Goal: Transaction & Acquisition: Download file/media

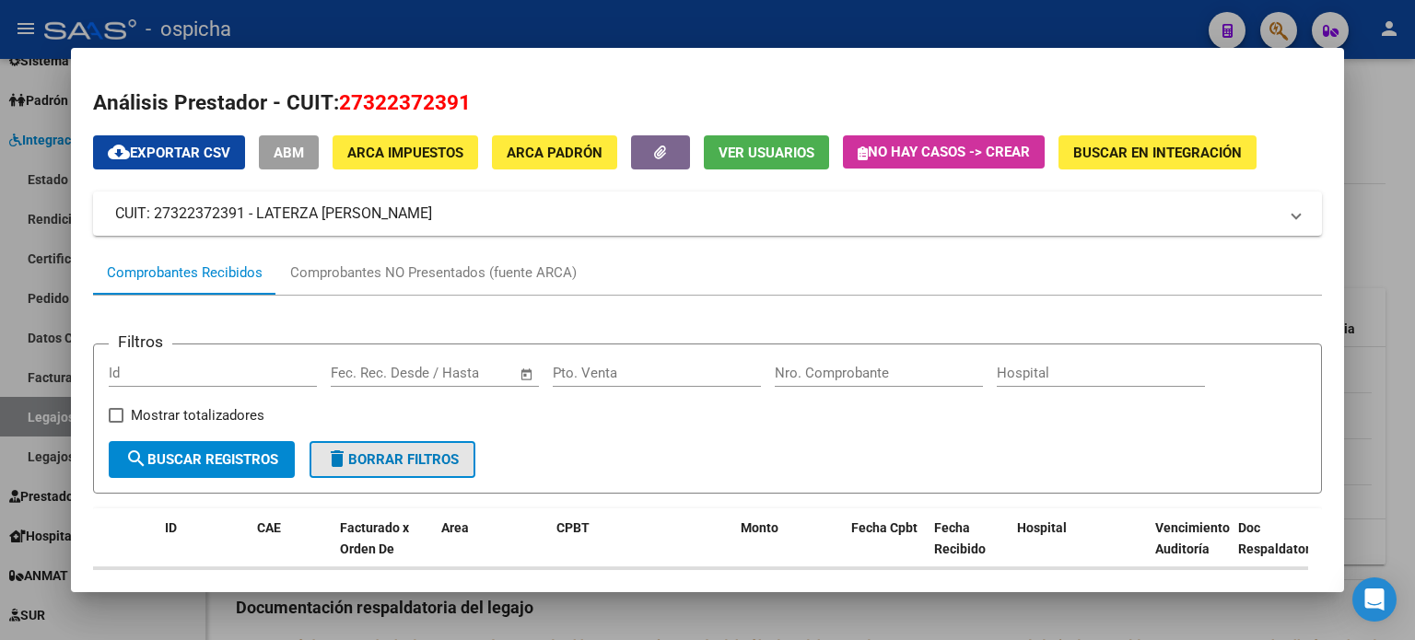
click at [450, 463] on span "delete Borrar Filtros" at bounding box center [392, 459] width 133 height 17
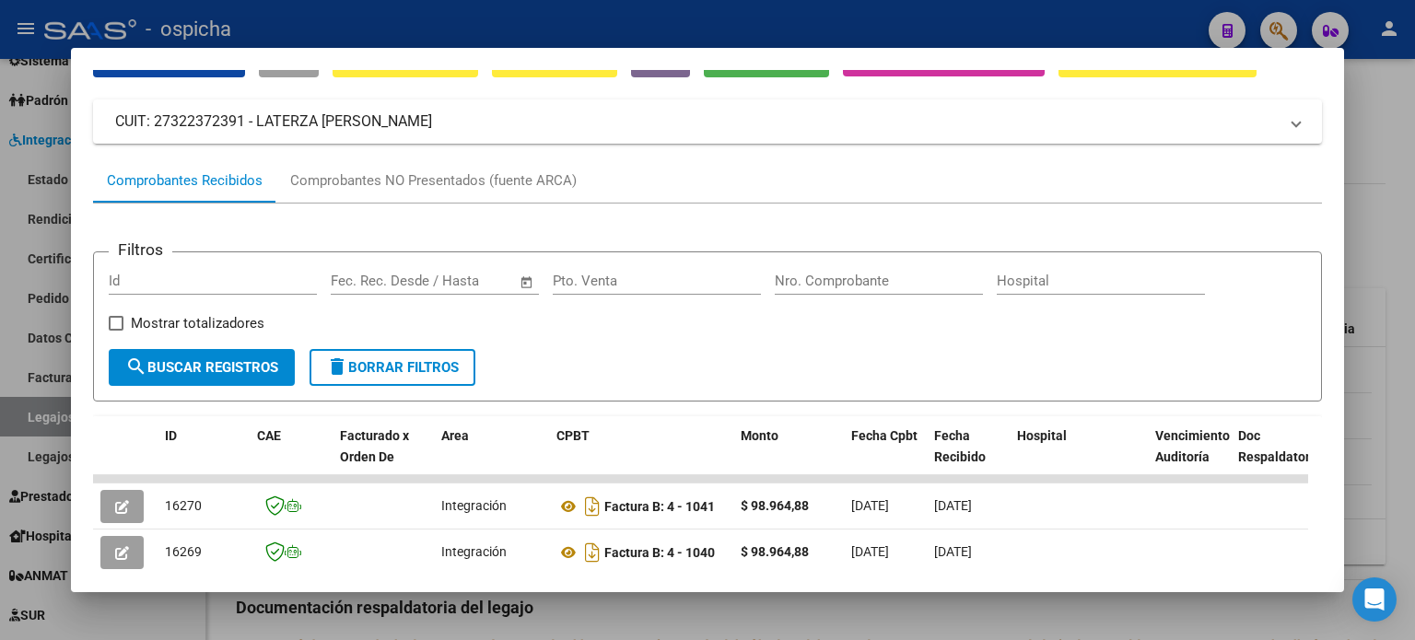
click at [1389, 178] on div at bounding box center [707, 320] width 1415 height 640
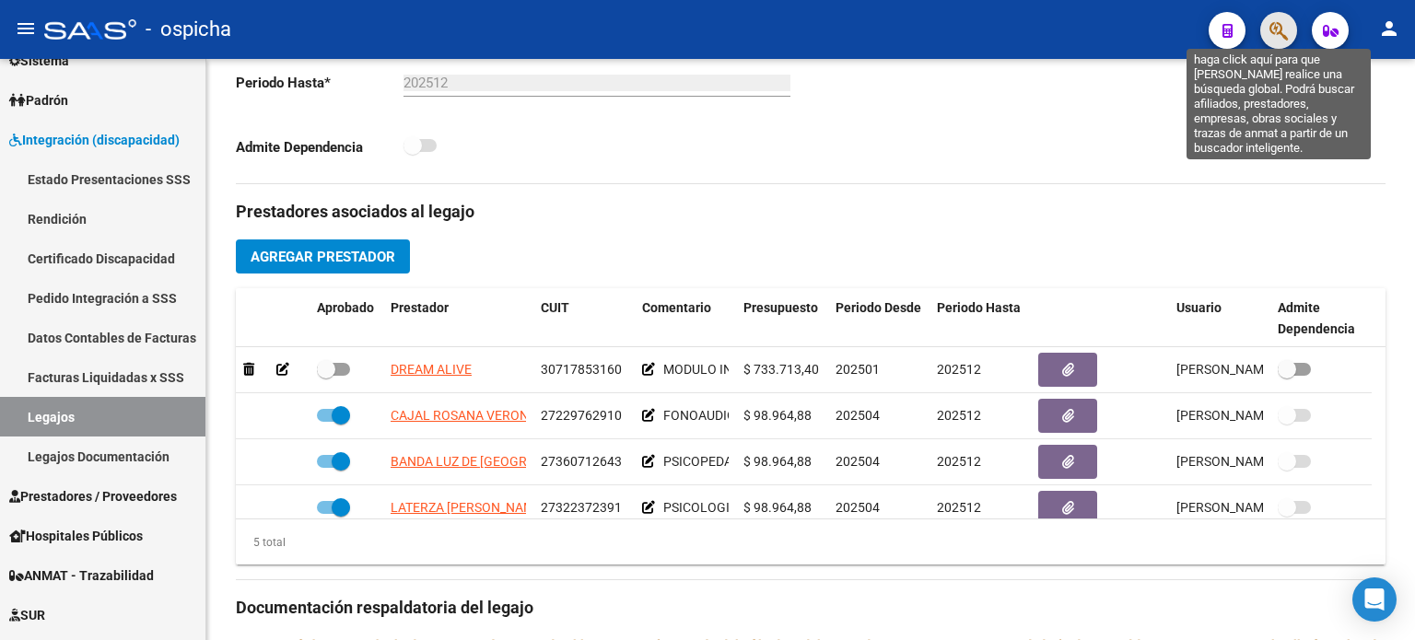
click at [1279, 25] on icon "button" at bounding box center [1279, 30] width 18 height 21
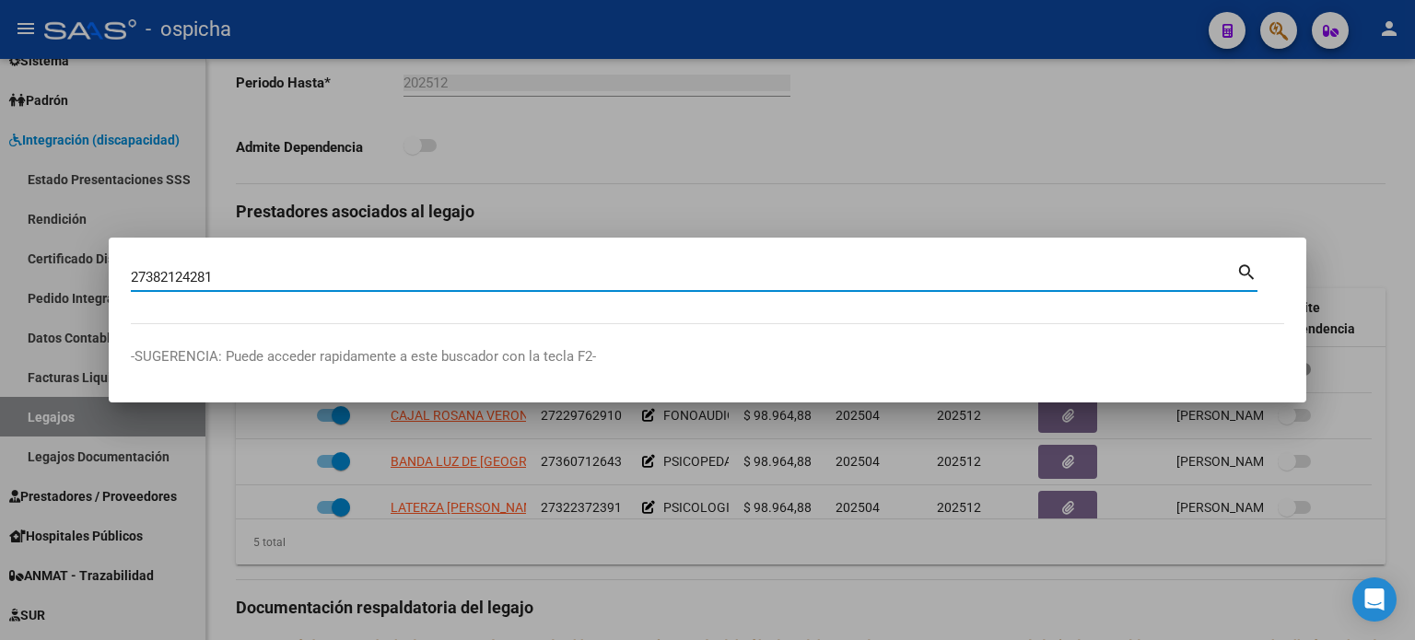
type input "27382124281"
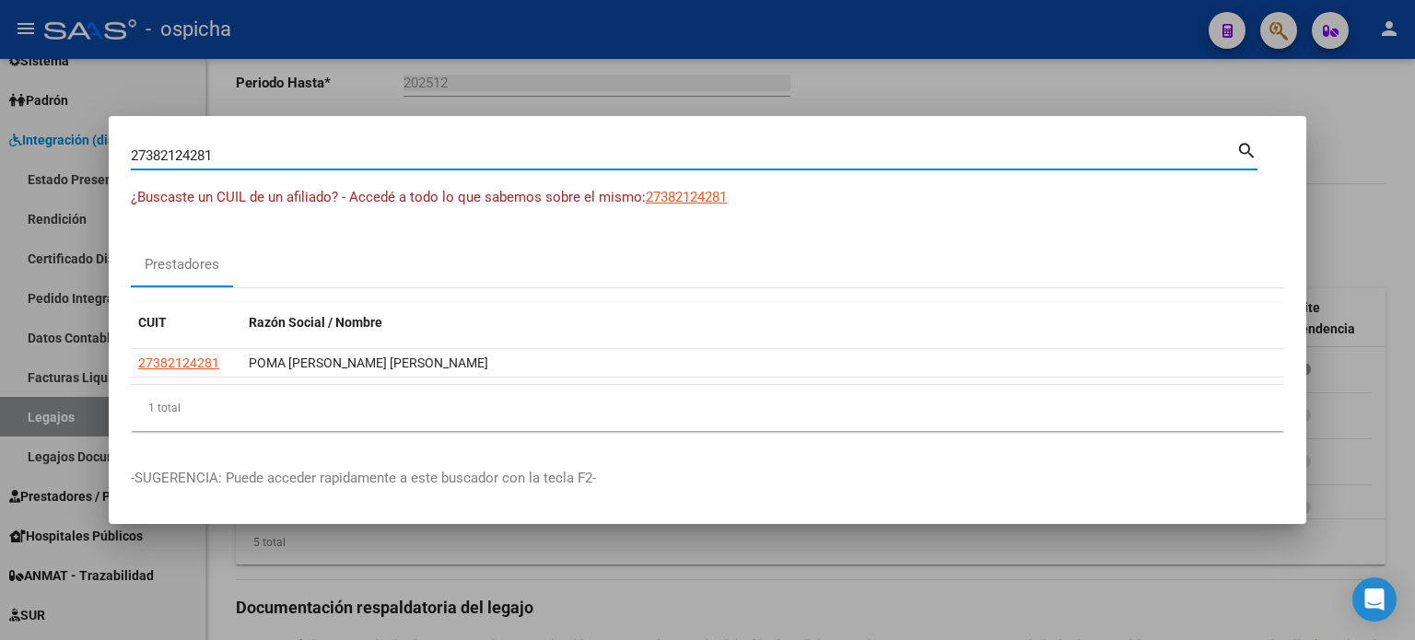
click at [1362, 135] on div at bounding box center [707, 320] width 1415 height 640
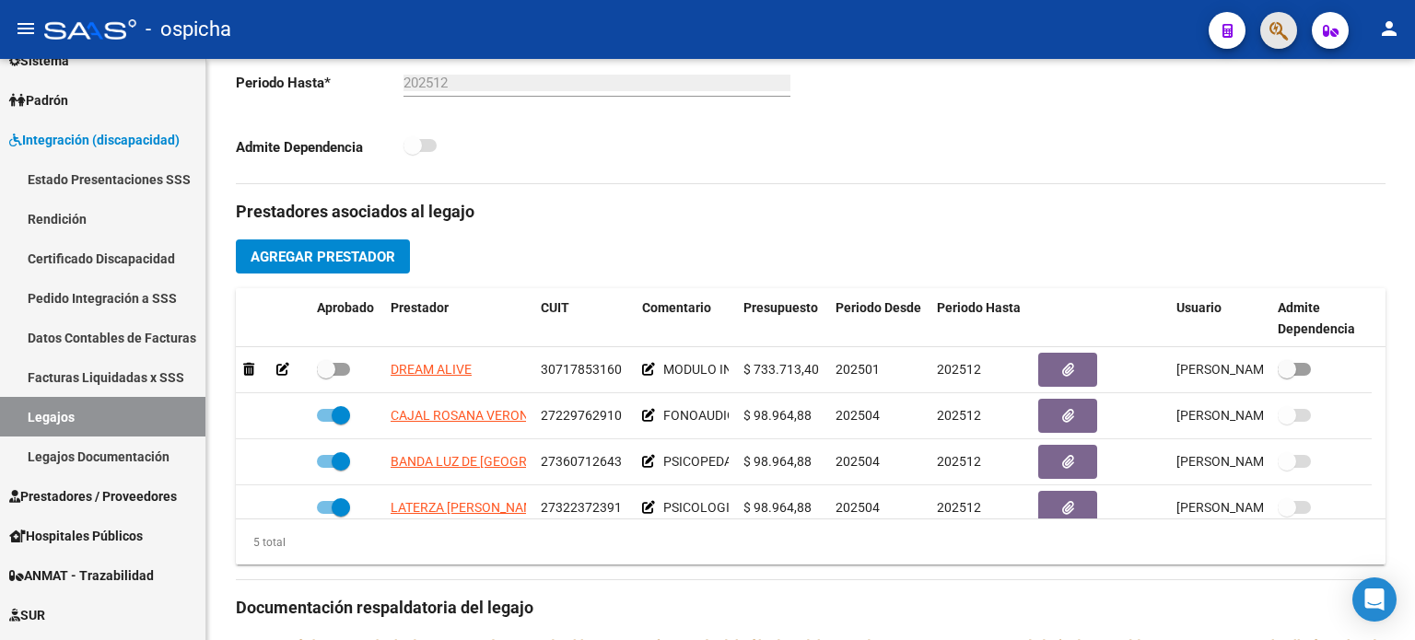
click at [1268, 40] on button "button" at bounding box center [1278, 30] width 37 height 37
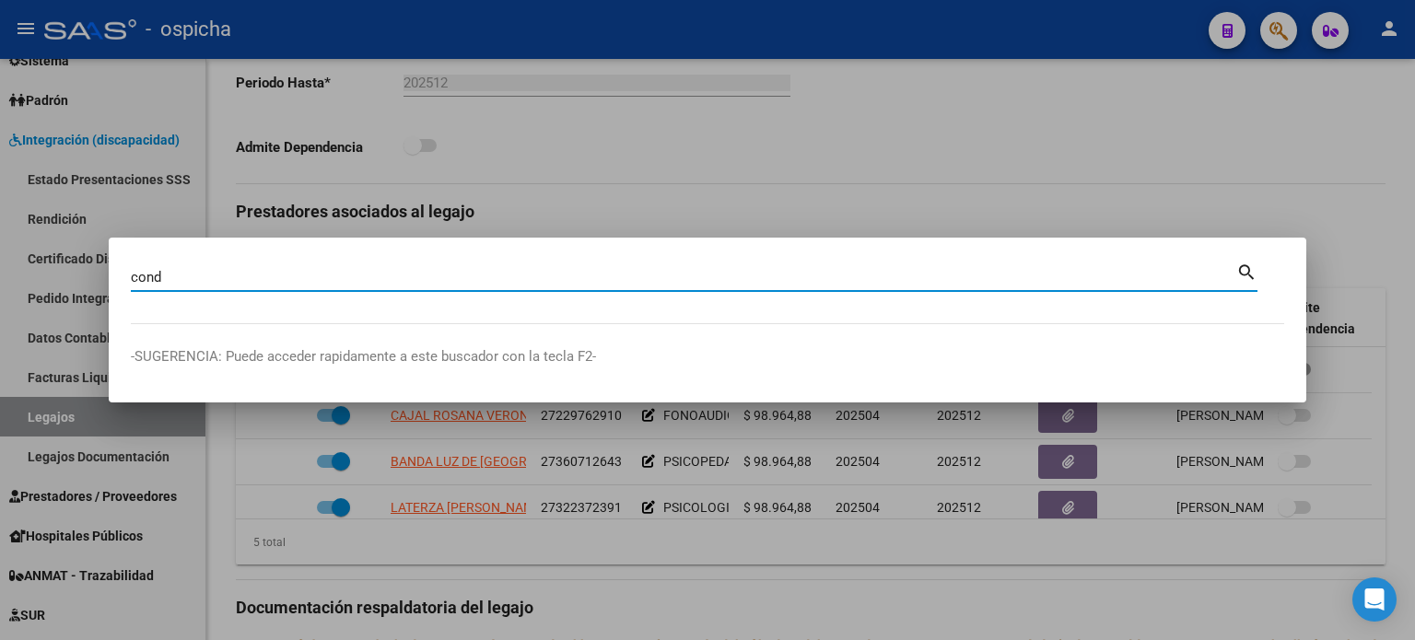
type input "cond"
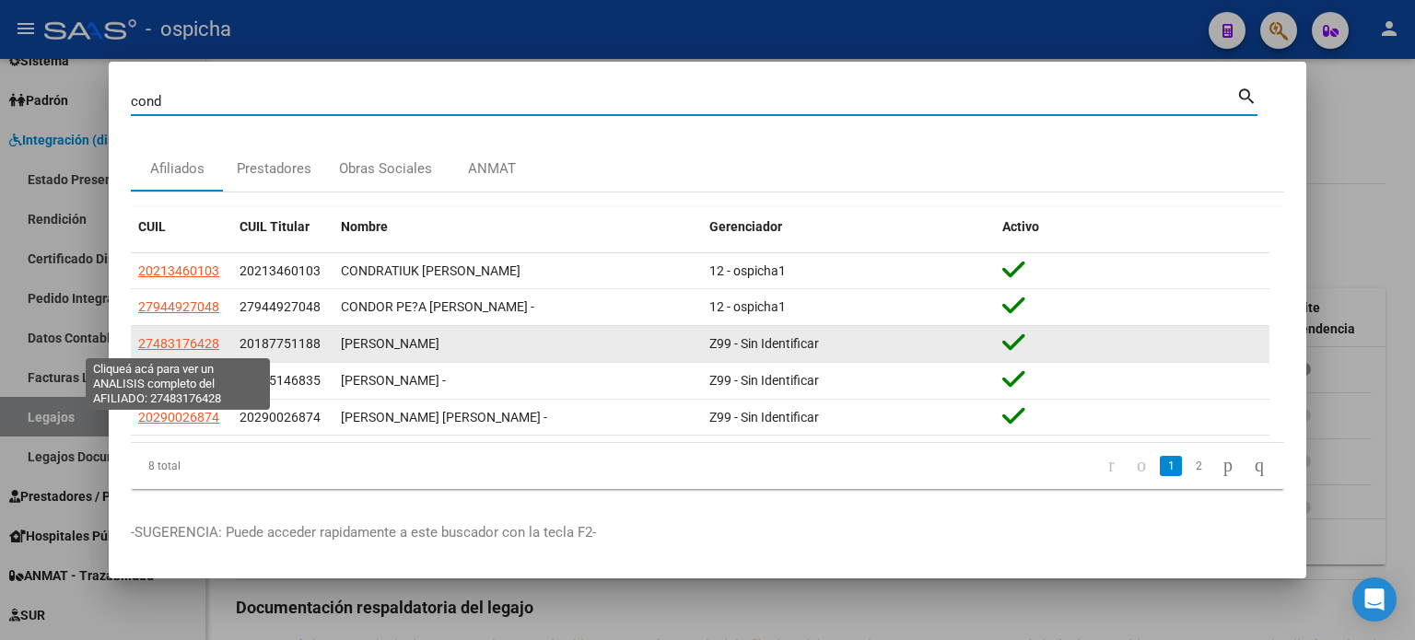
click at [203, 349] on span "27483176428" at bounding box center [178, 343] width 81 height 15
type textarea "27483176428"
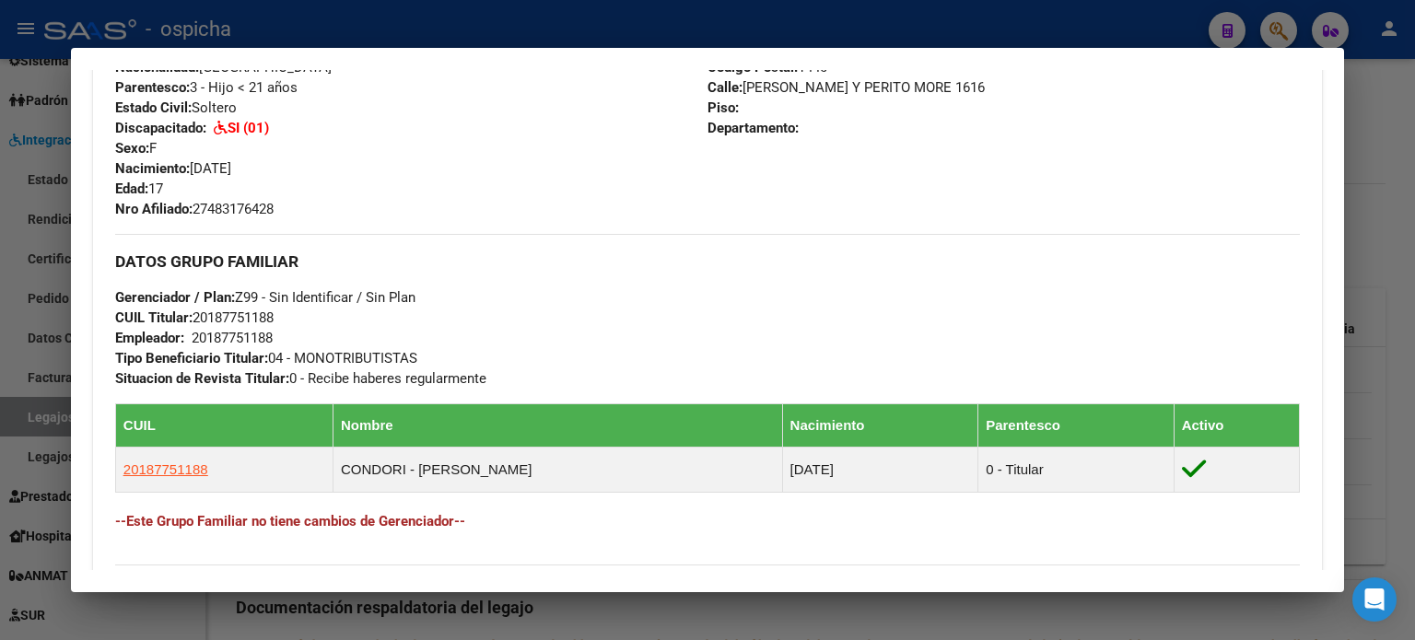
scroll to position [645, 0]
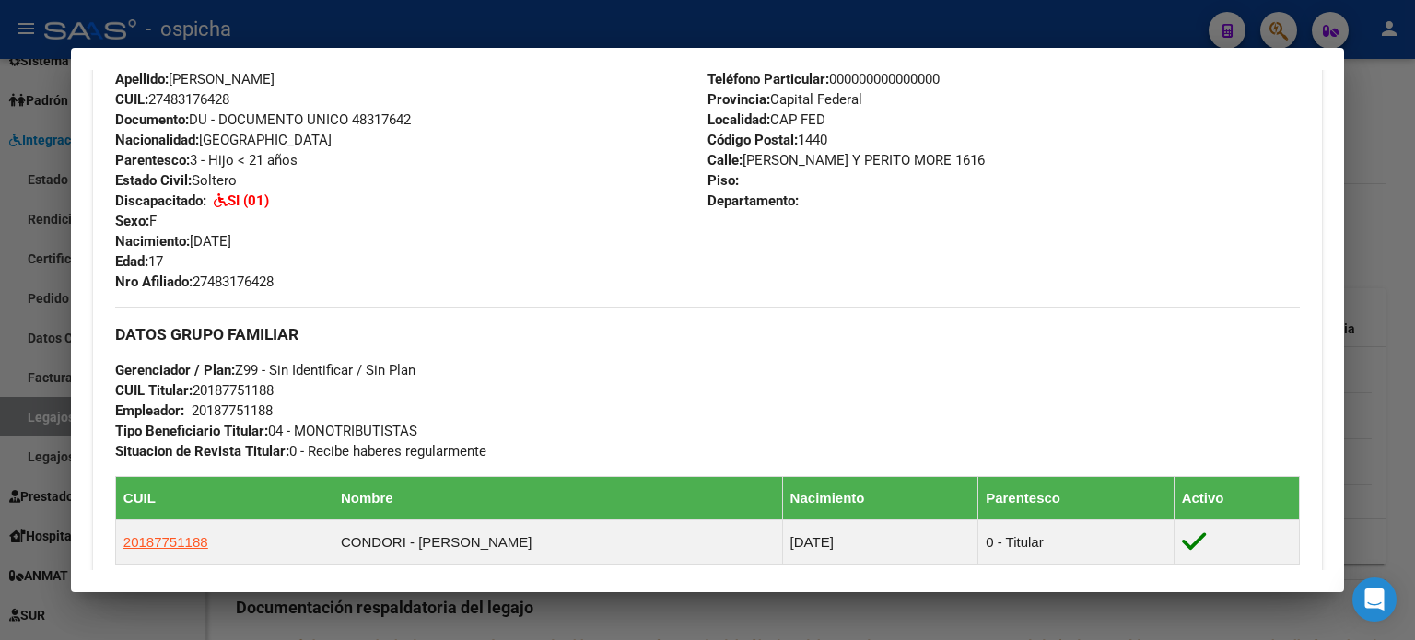
click at [1397, 154] on div at bounding box center [707, 320] width 1415 height 640
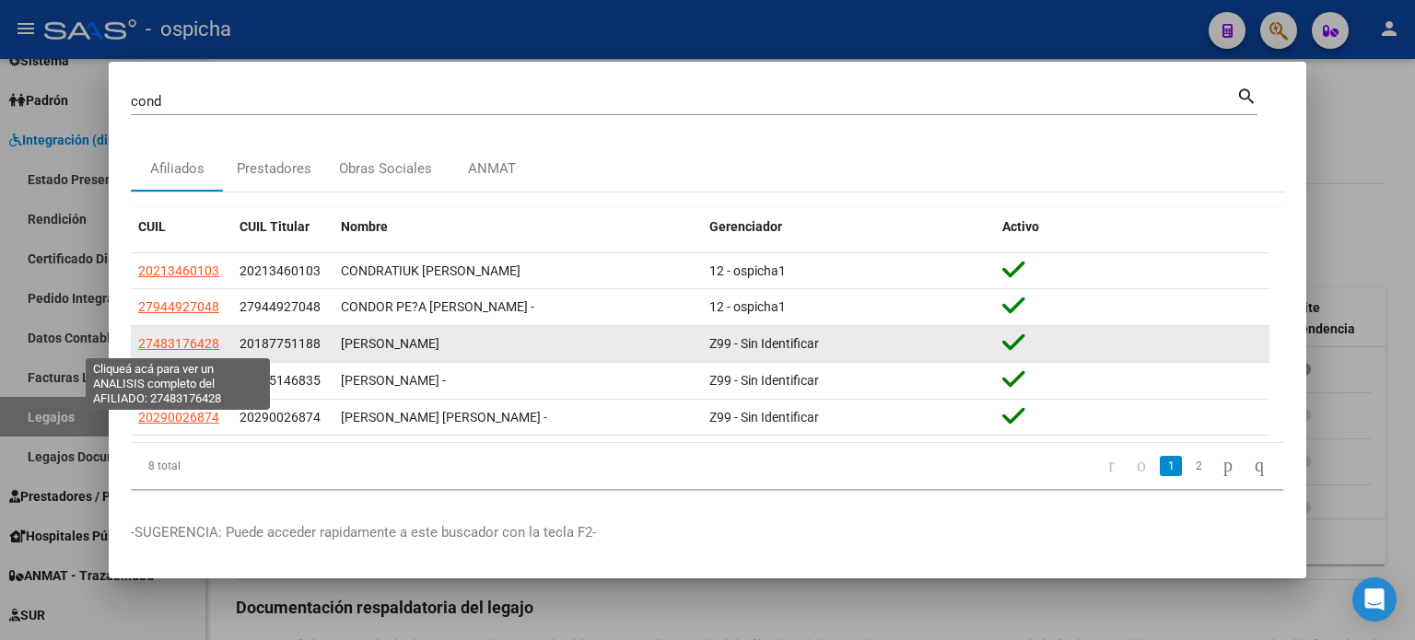
click at [200, 342] on span "27483176428" at bounding box center [178, 343] width 81 height 15
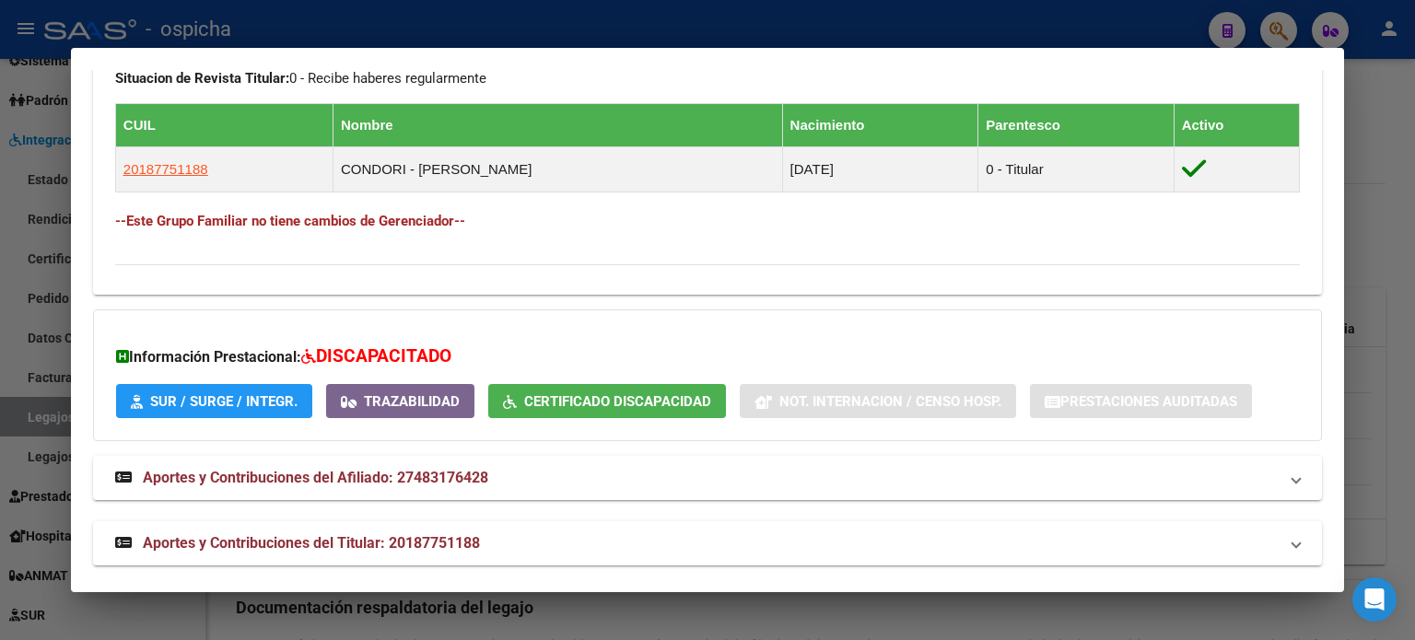
scroll to position [1023, 0]
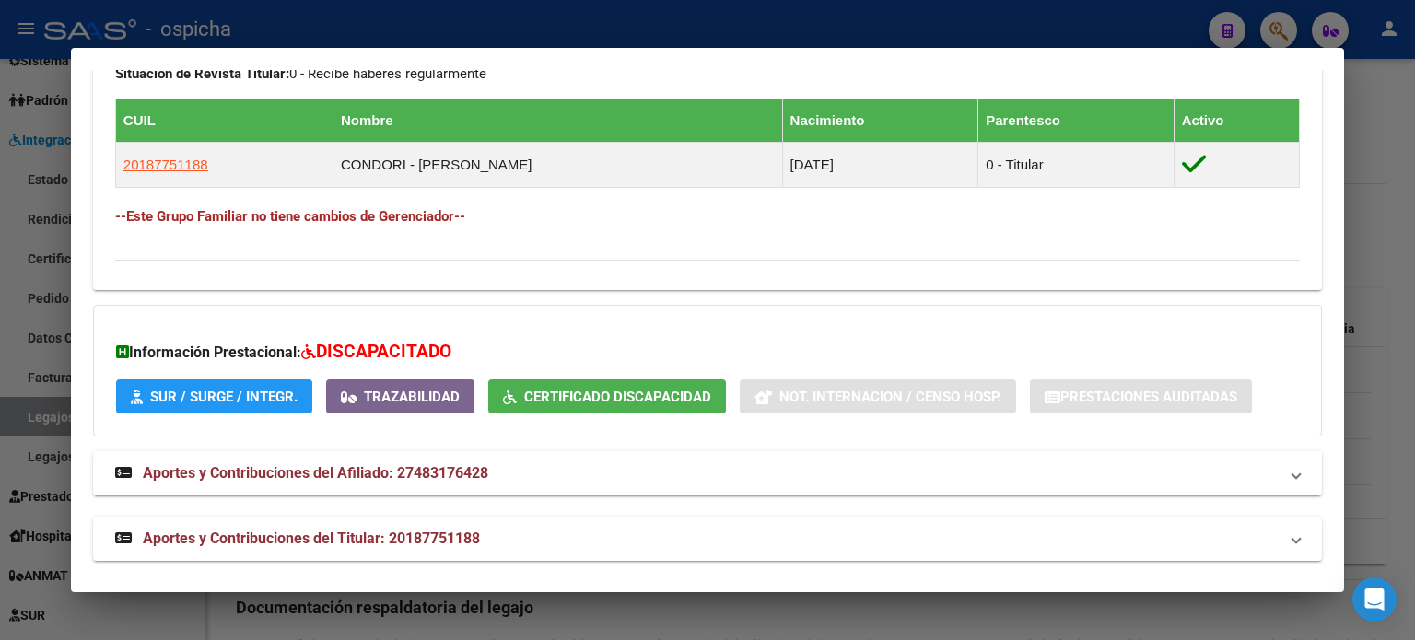
drag, startPoint x: 118, startPoint y: 76, endPoint x: 1278, endPoint y: 212, distance: 1167.9
copy div "Loremipsu: Dolors: AMETCO Adipis Elit Seddoe: 05/59/6488 Temporinci UTLAB: Etdo…"
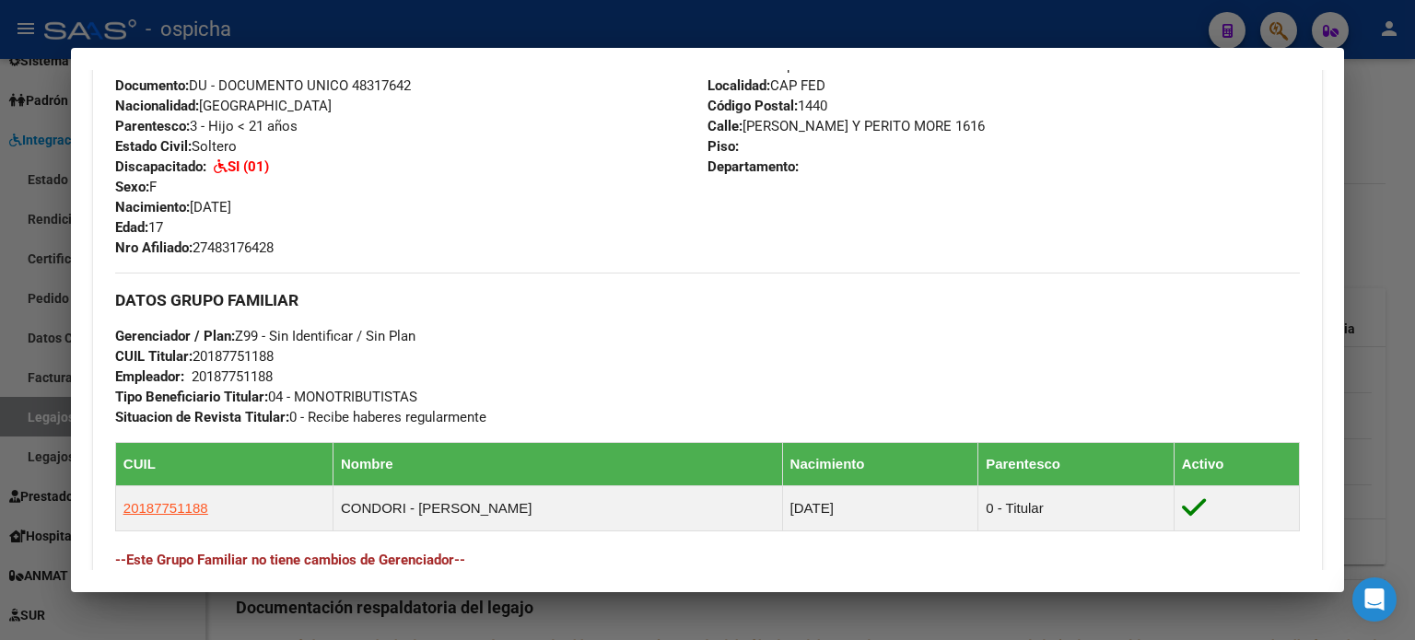
scroll to position [378, 0]
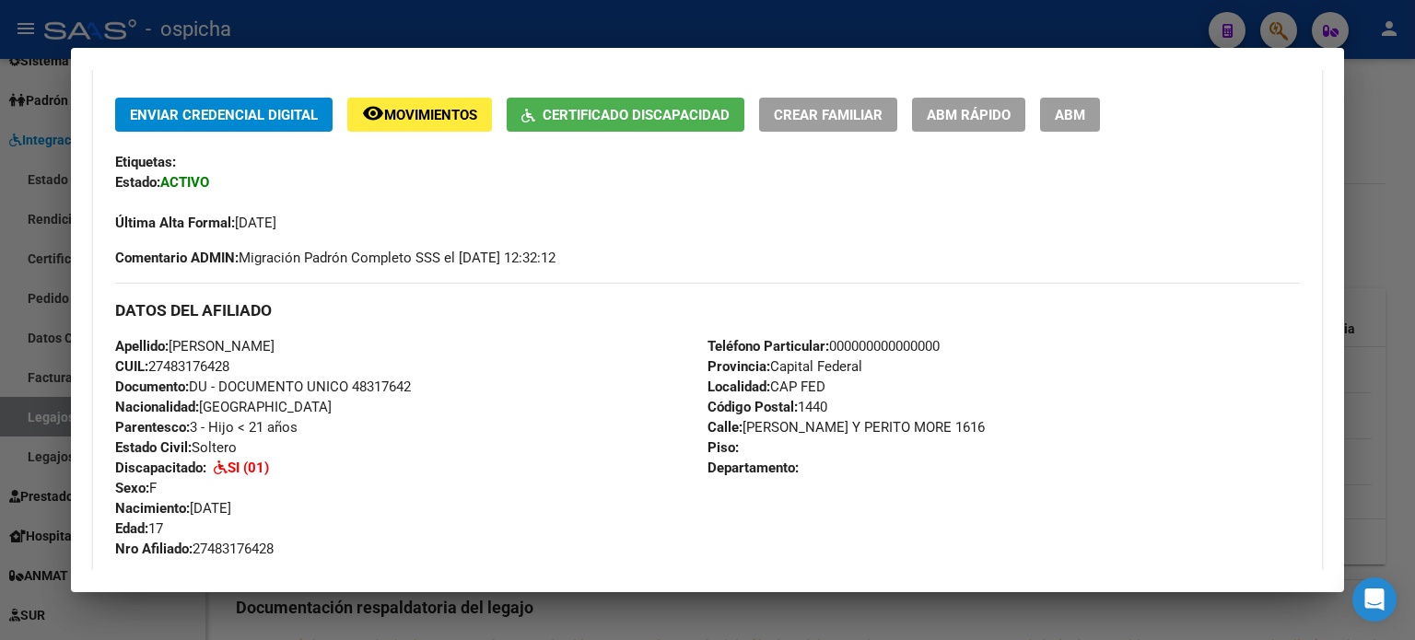
click at [1373, 158] on div at bounding box center [707, 320] width 1415 height 640
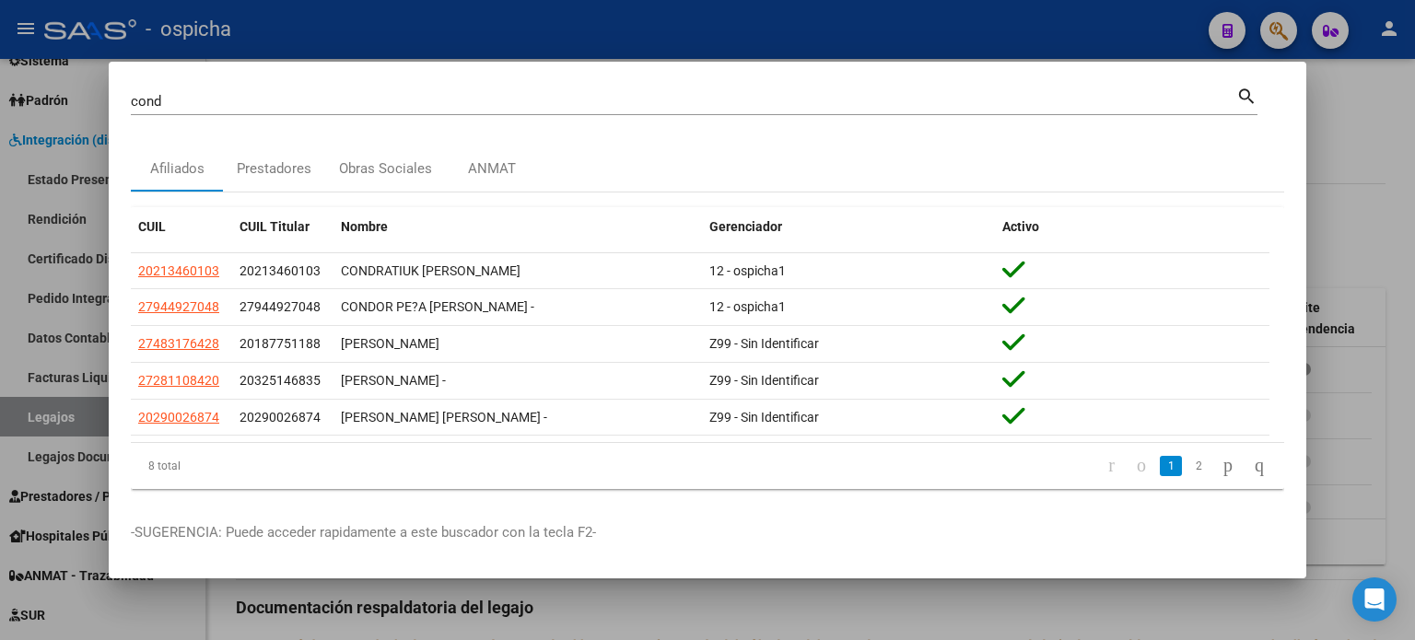
click at [1389, 193] on div at bounding box center [707, 320] width 1415 height 640
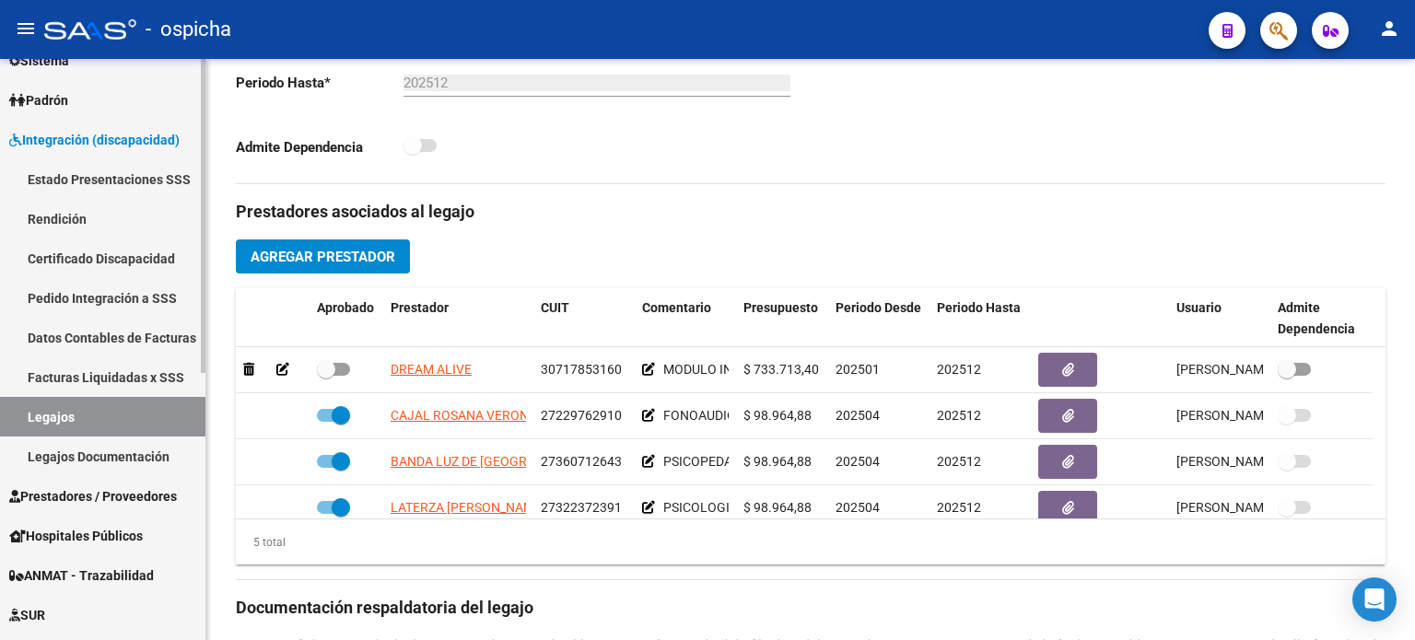
click at [107, 460] on link "Legajos Documentación" at bounding box center [102, 457] width 205 height 40
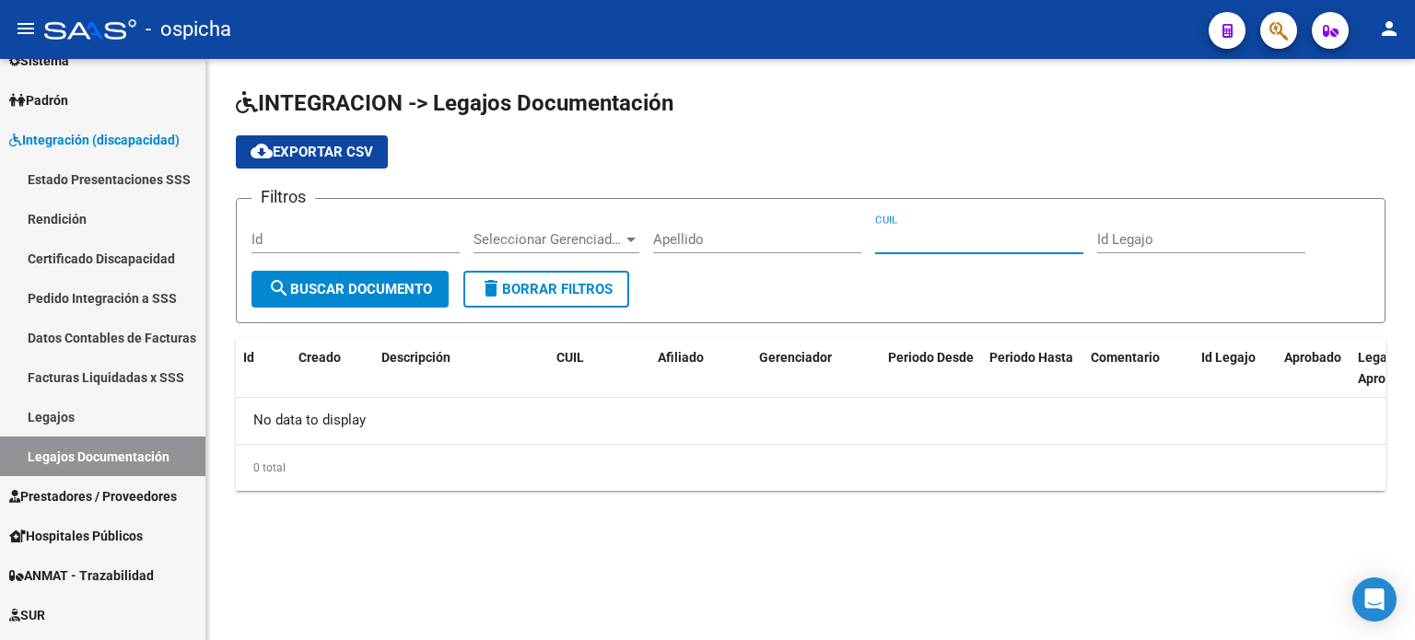
click at [919, 240] on input "CUIL" at bounding box center [979, 239] width 208 height 17
type input "2"
click at [100, 411] on link "Legajos" at bounding box center [102, 417] width 205 height 40
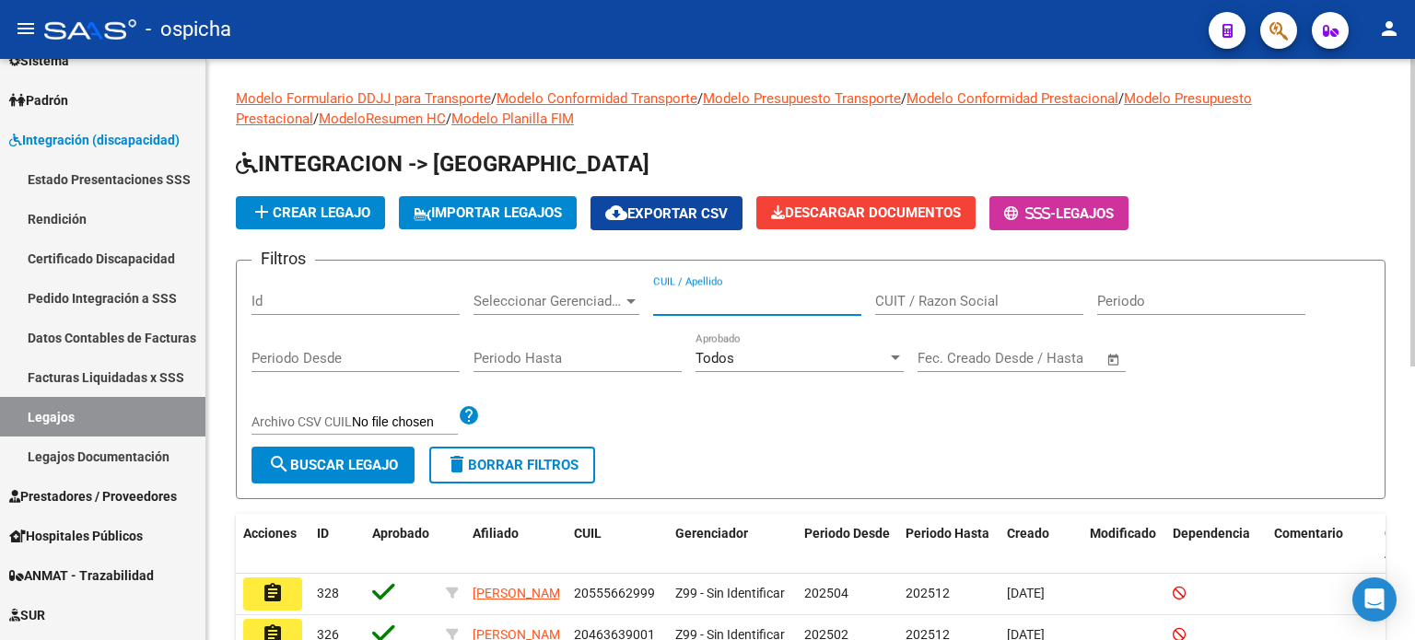
click at [781, 305] on input "CUIL / Apellido" at bounding box center [757, 301] width 208 height 17
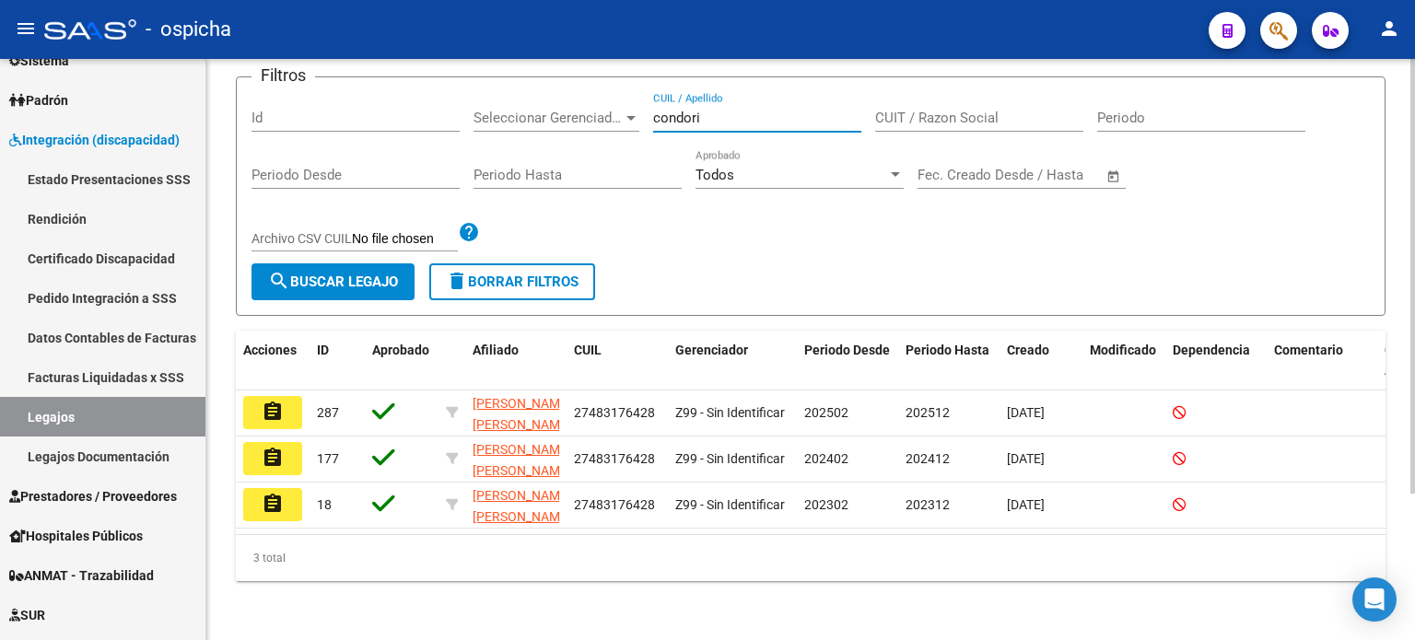
scroll to position [194, 0]
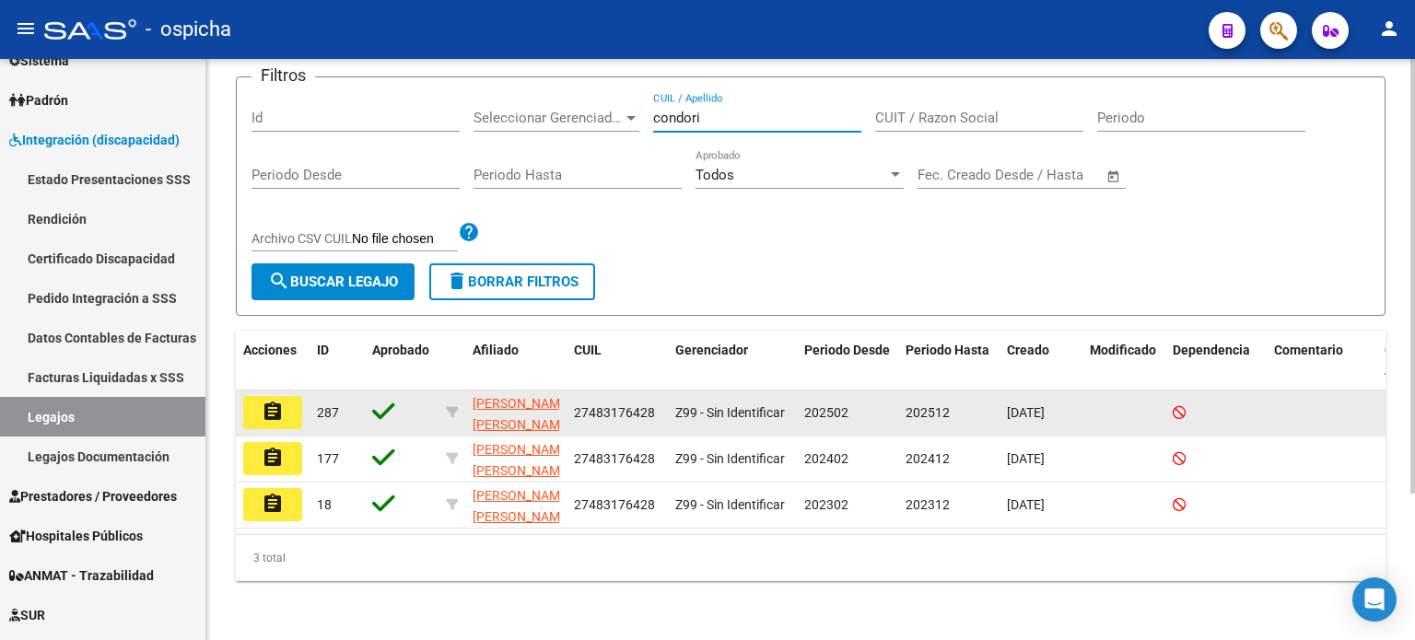
type input "condori"
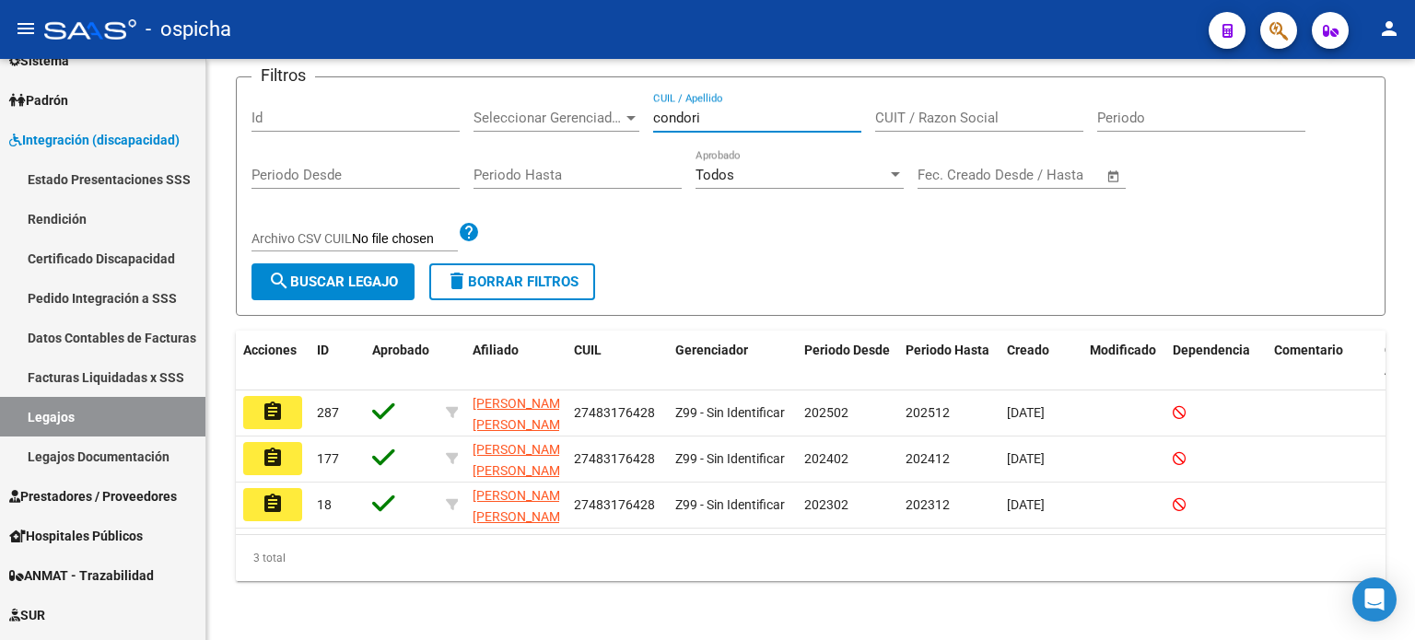
click at [269, 406] on mat-icon "assignment" at bounding box center [273, 412] width 22 height 22
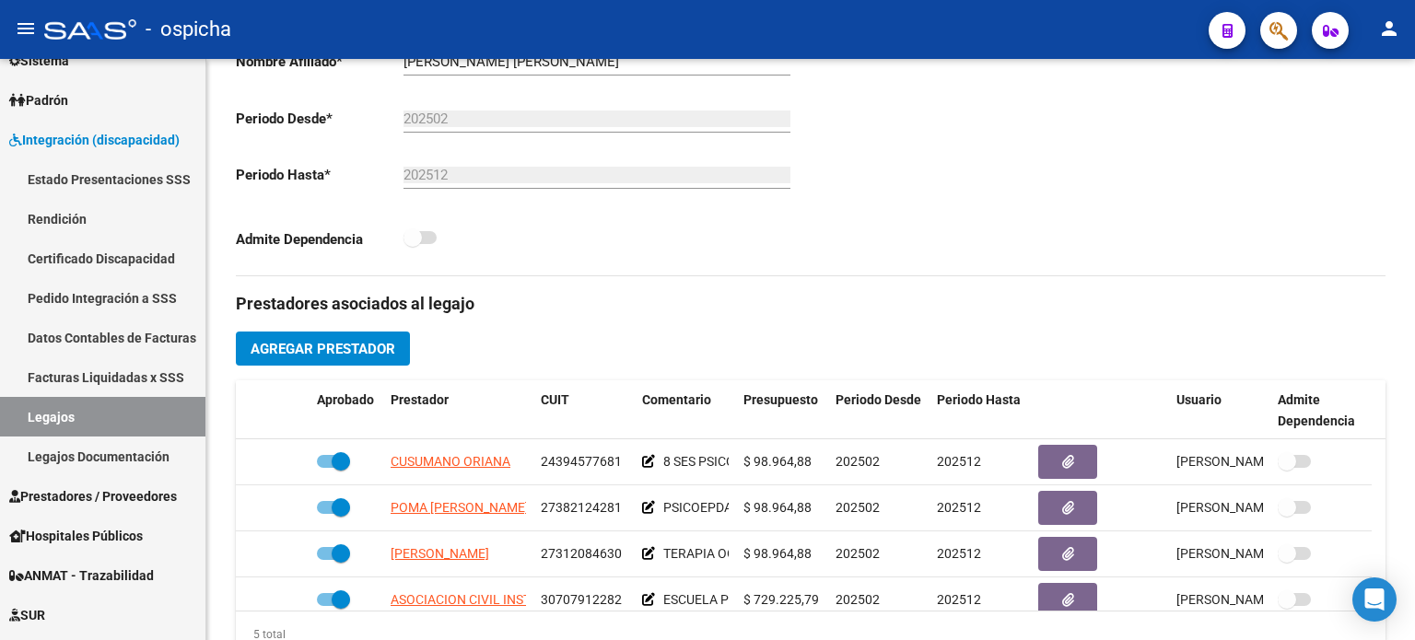
scroll to position [553, 0]
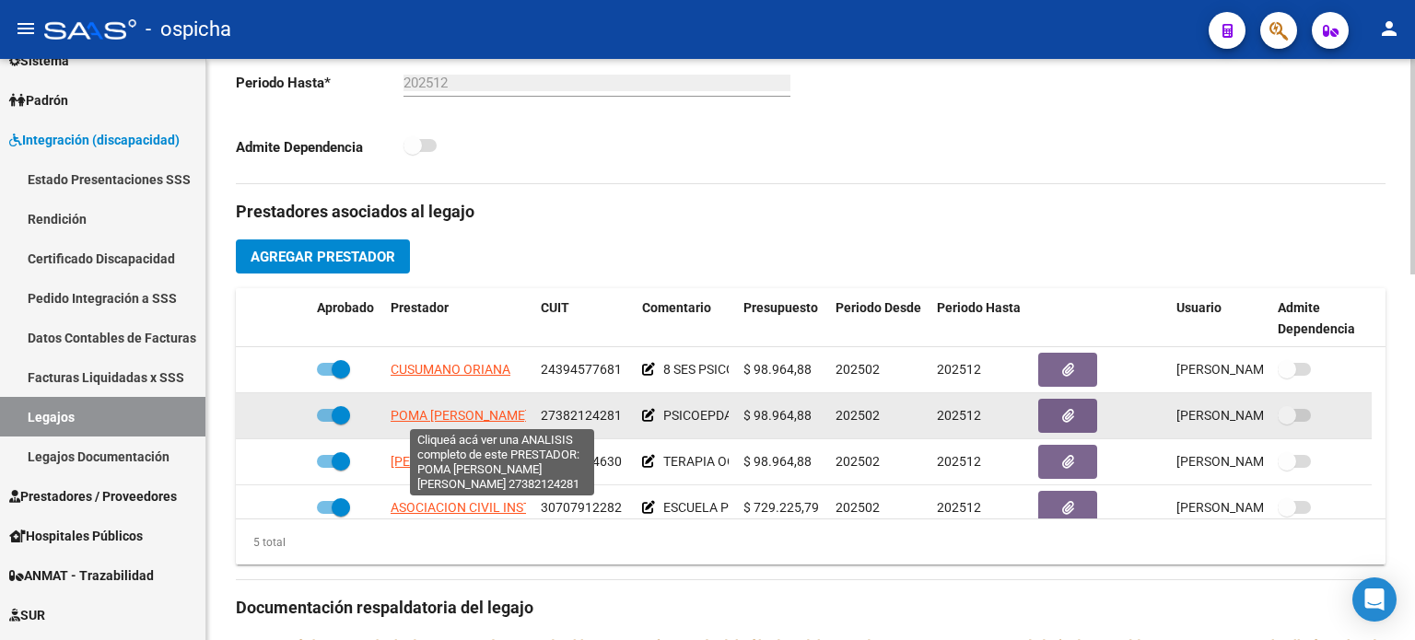
click at [478, 416] on span "POMA [PERSON_NAME] [PERSON_NAME]" at bounding box center [511, 415] width 240 height 15
type textarea "27382124281"
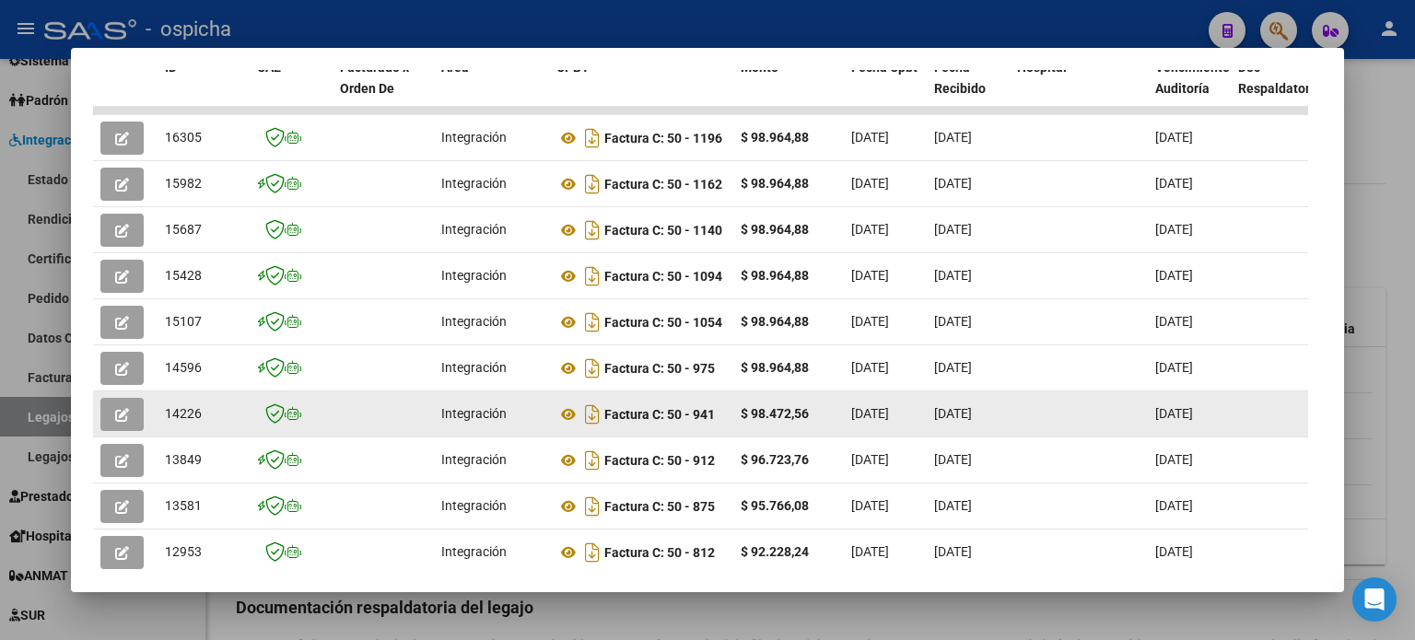
scroll to position [369, 0]
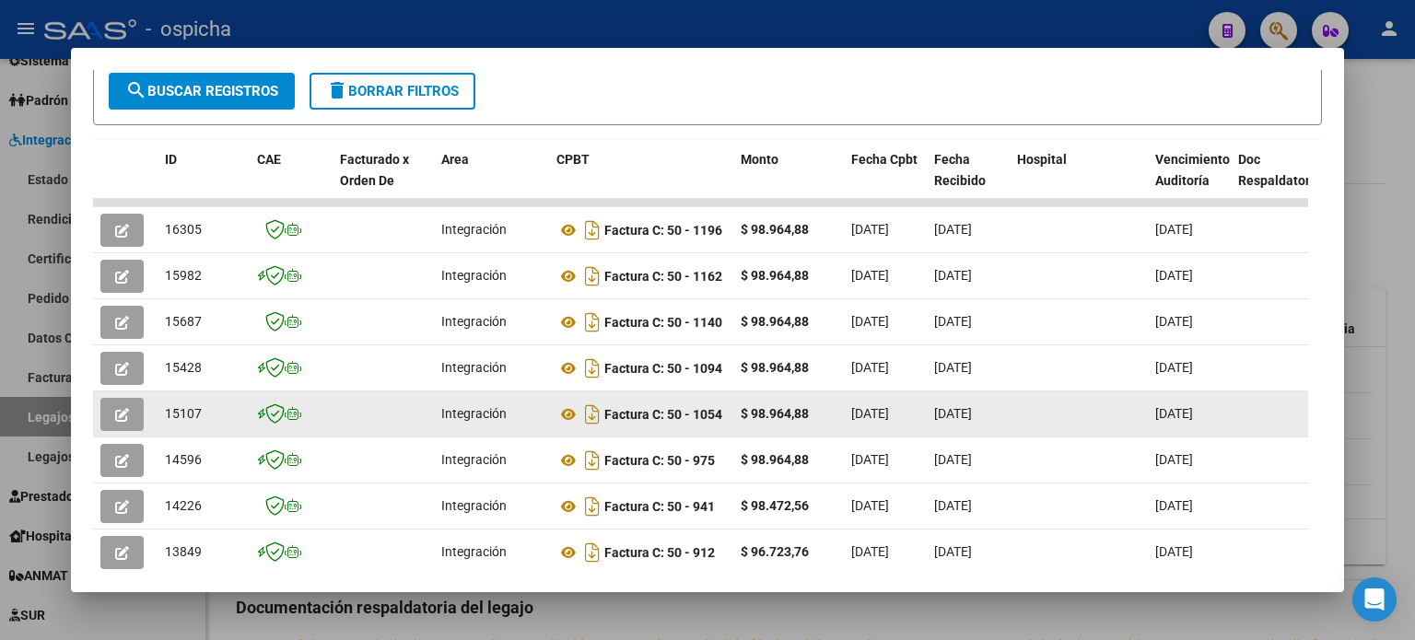
drag, startPoint x: 161, startPoint y: 226, endPoint x: 1201, endPoint y: 412, distance: 1056.8
click at [1201, 412] on datatable-scroller "16305 Integración Factura C: 50 - 1196 $ 98.964,88 [DATE] [DATE] [DATE] - [DATE…" at bounding box center [700, 433] width 1215 height 469
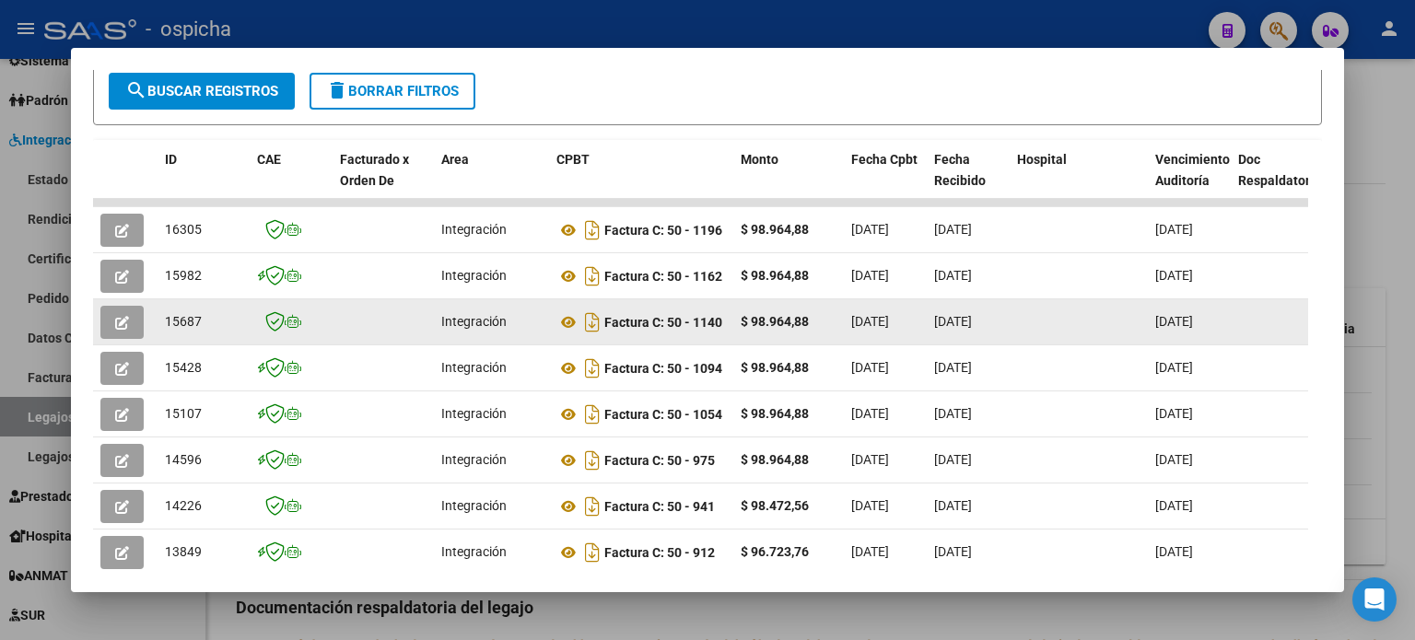
copy datatable-scroller "28672 Loremipsumd Sitamet C: 09 - 3238 $ 56.799,76 24/62/3427 95/24/7683 25/00/…"
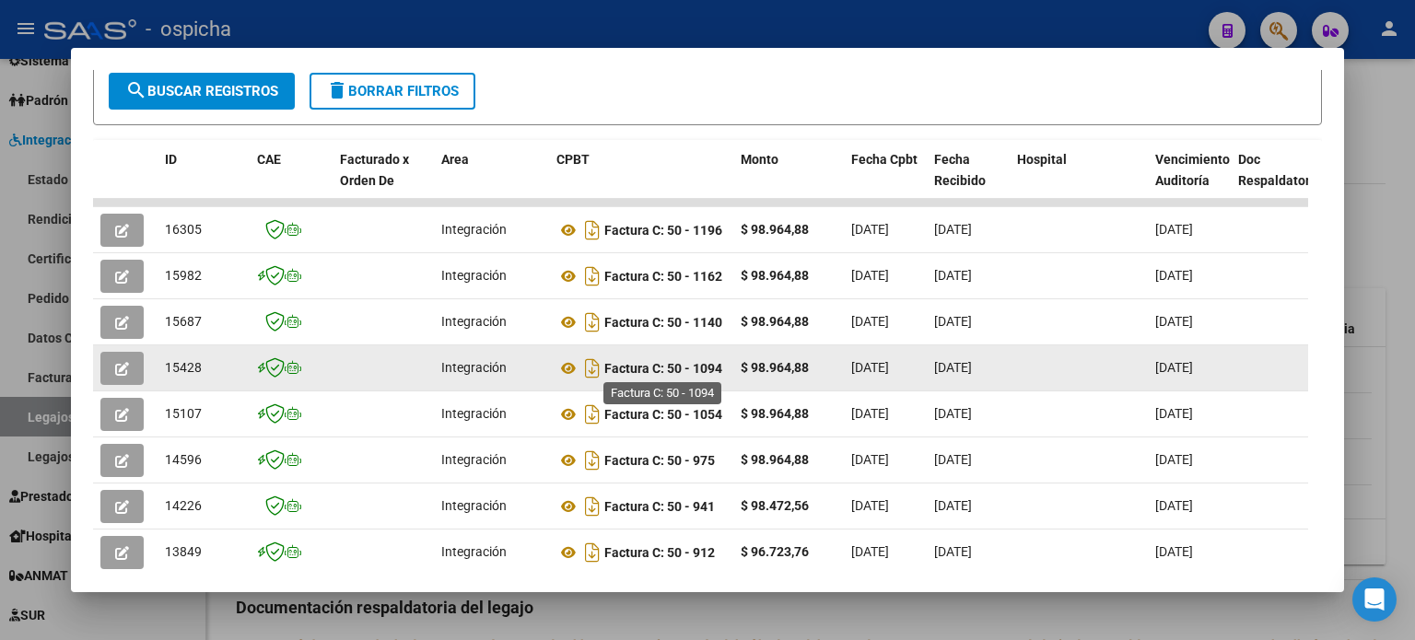
click at [660, 371] on strong "Factura C: 50 - 1094" at bounding box center [663, 368] width 118 height 15
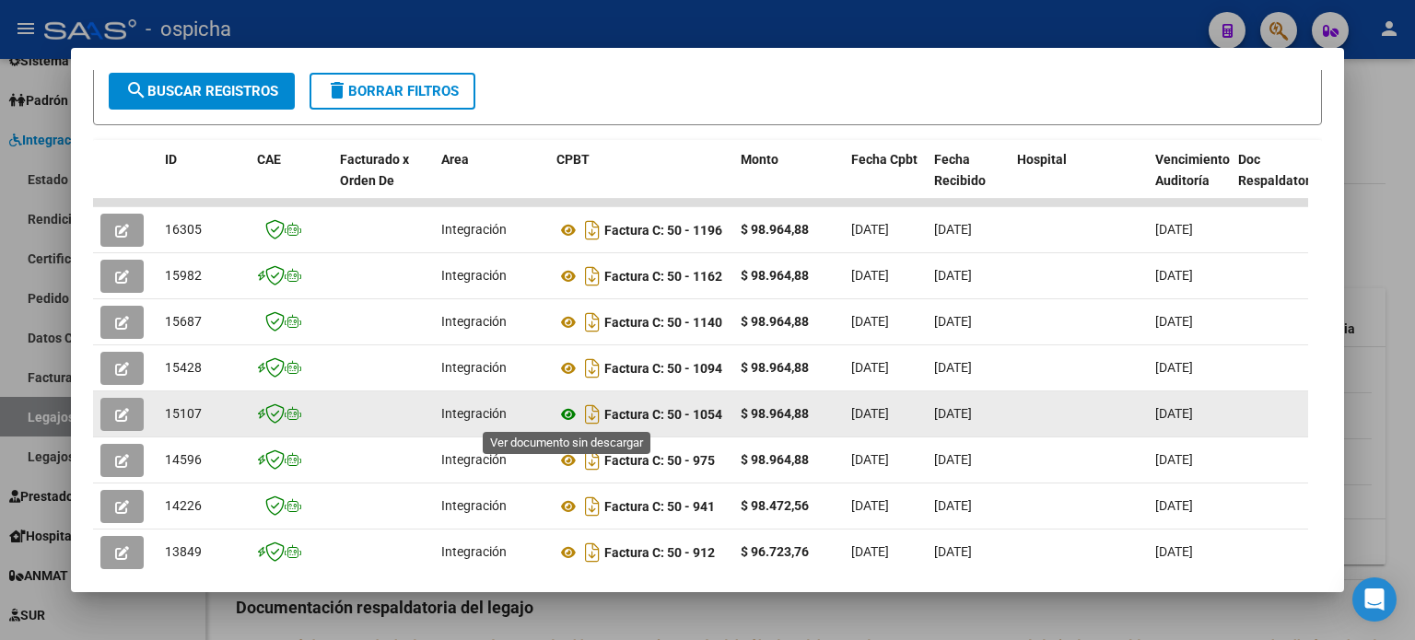
click at [568, 415] on icon at bounding box center [569, 415] width 24 height 22
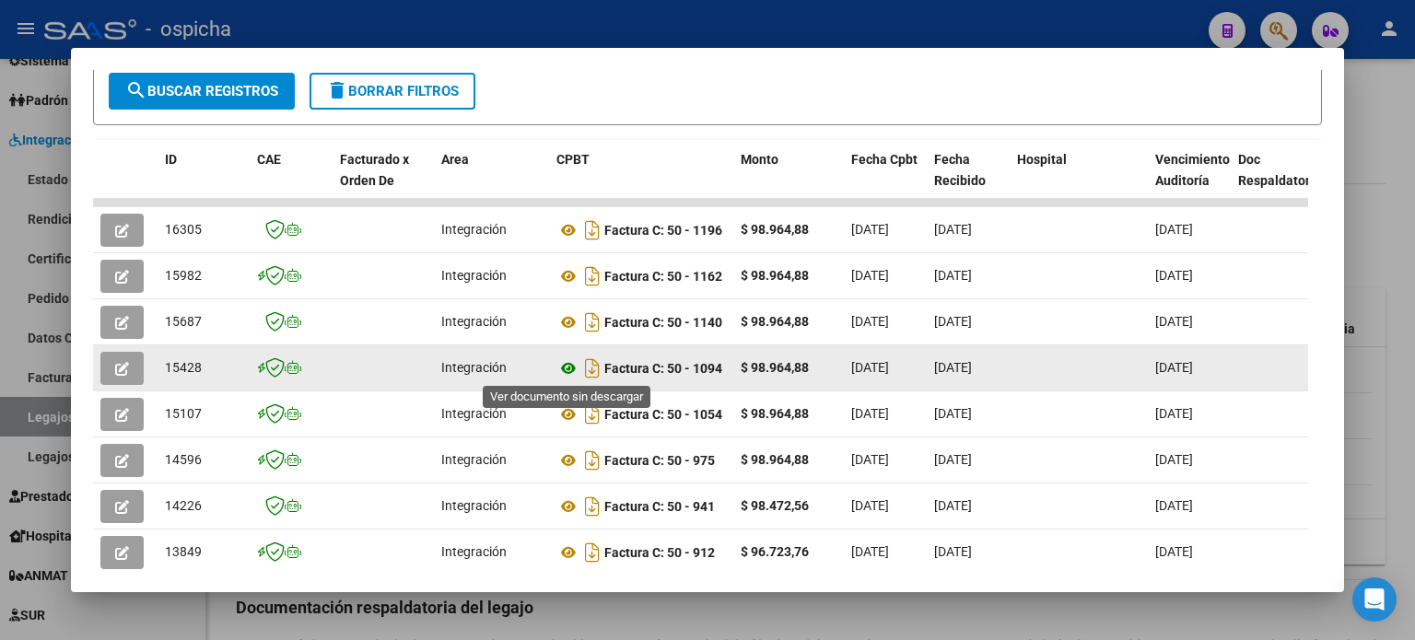
click at [567, 368] on icon at bounding box center [569, 369] width 24 height 22
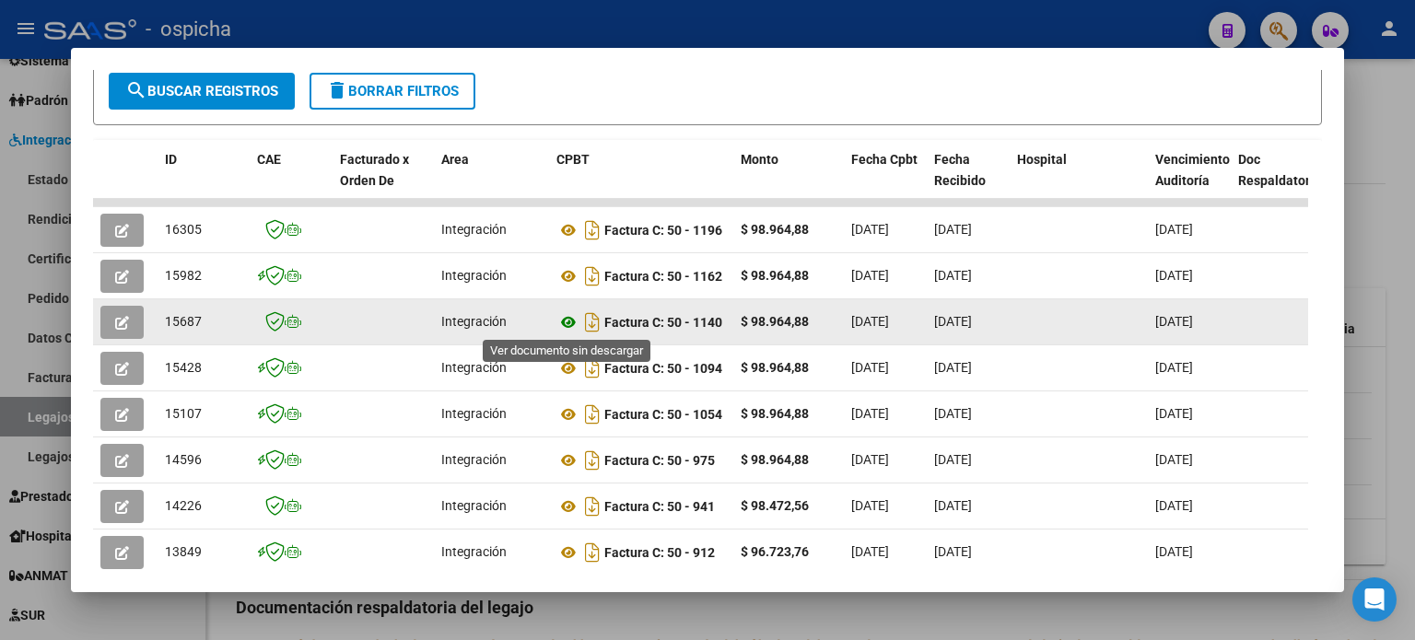
click at [564, 320] on icon at bounding box center [569, 322] width 24 height 22
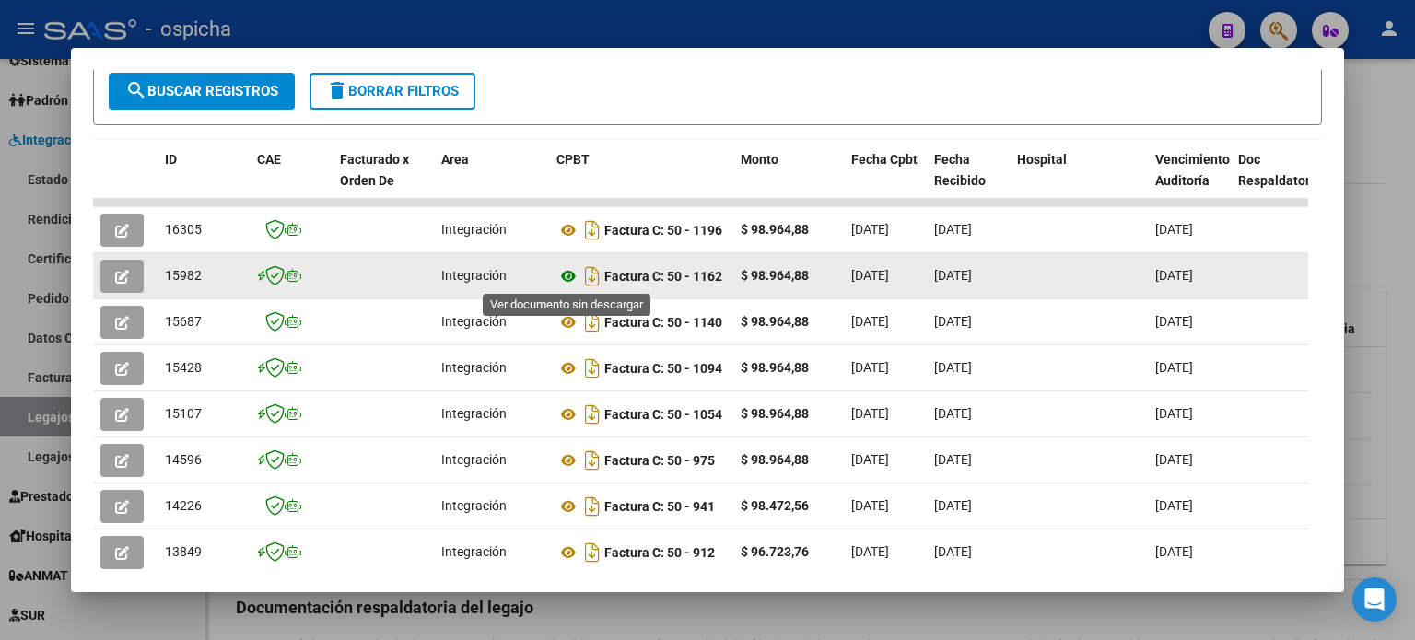
click at [569, 275] on icon at bounding box center [569, 276] width 24 height 22
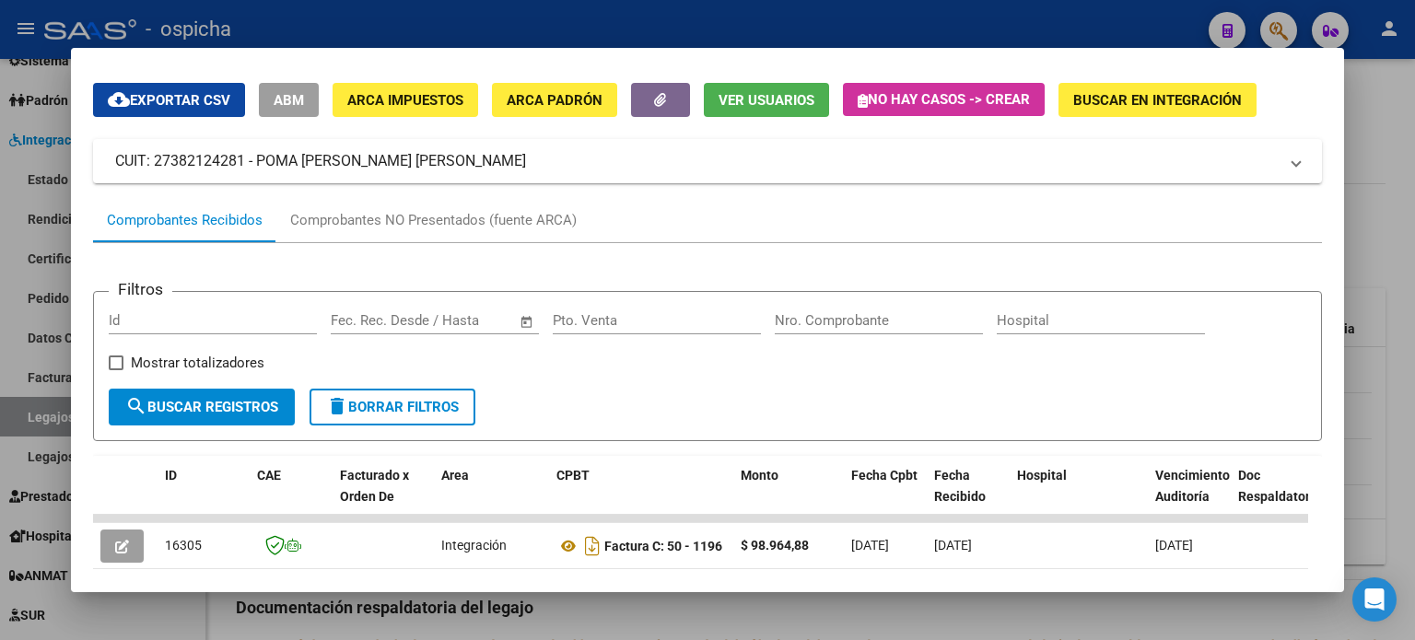
scroll to position [0, 0]
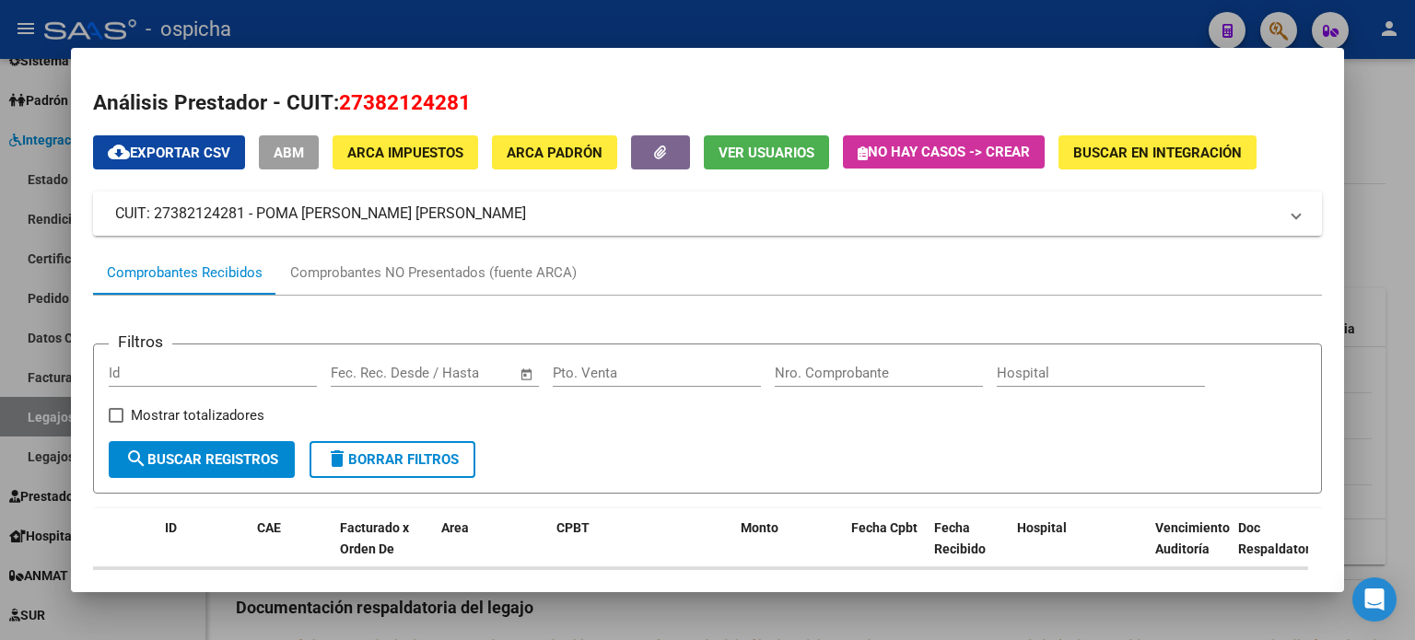
drag, startPoint x: 108, startPoint y: 209, endPoint x: 251, endPoint y: 213, distance: 142.9
click at [251, 213] on mat-expansion-panel-header "CUIT: 27382124281 - POMA [PERSON_NAME] [PERSON_NAME]" at bounding box center [707, 214] width 1229 height 44
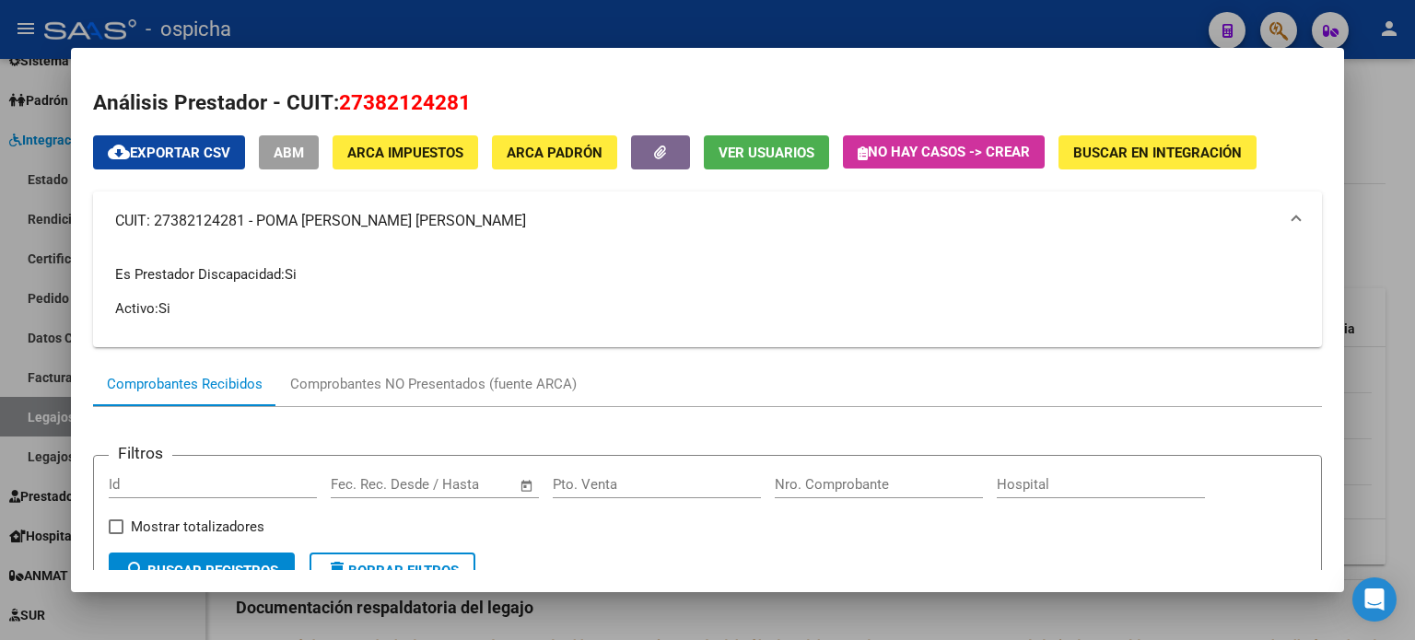
copy mat-panel-title "CUIT: 27382124281 -"
click at [404, 307] on p "Activo: Si" at bounding box center [707, 309] width 1185 height 20
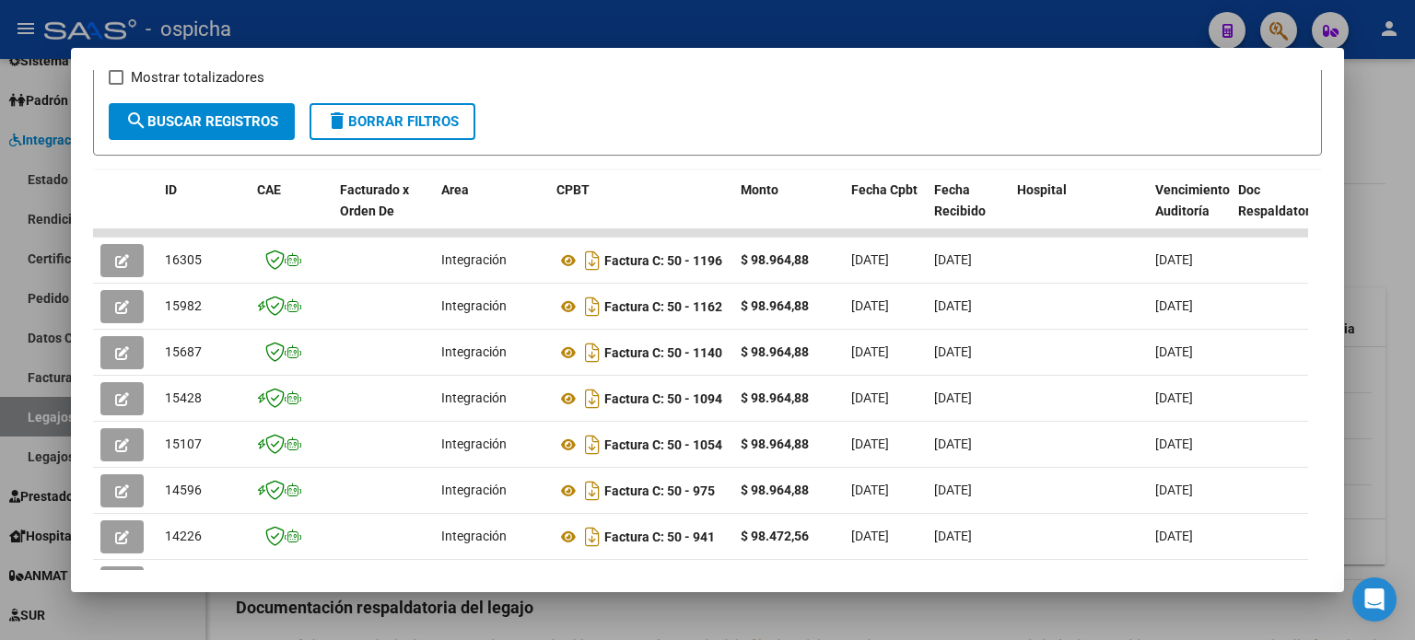
scroll to position [461, 0]
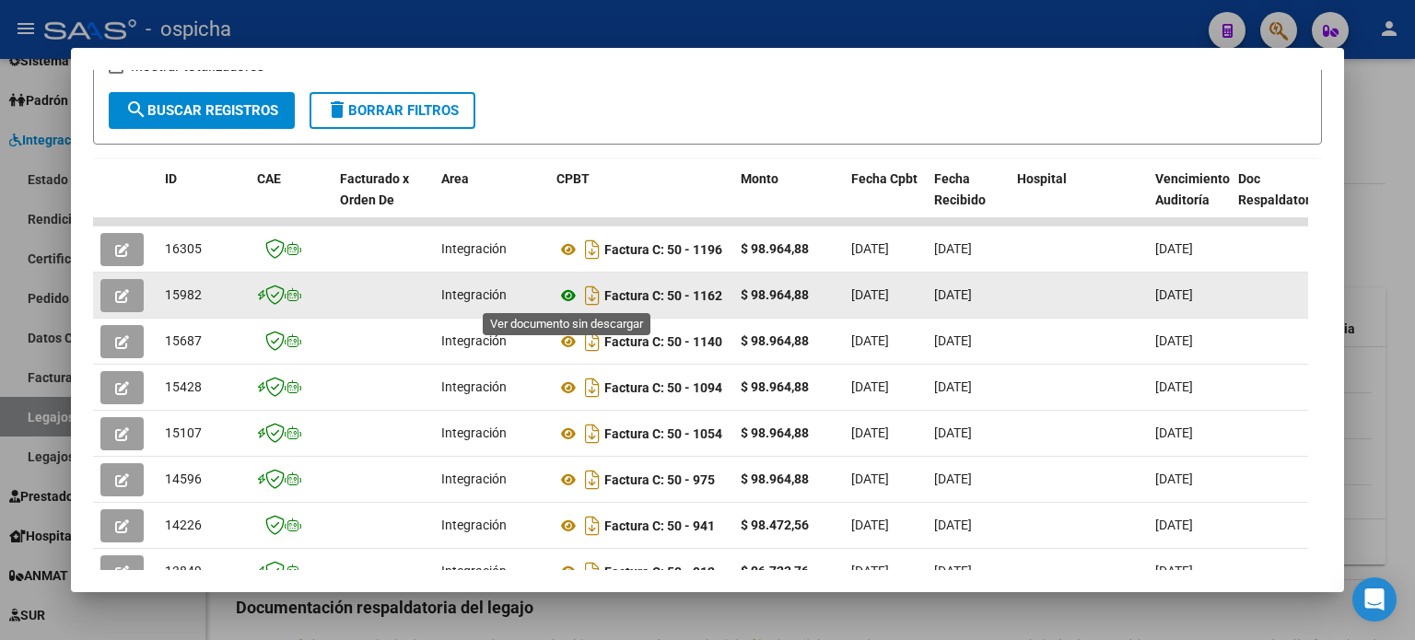
click at [573, 294] on icon at bounding box center [569, 296] width 24 height 22
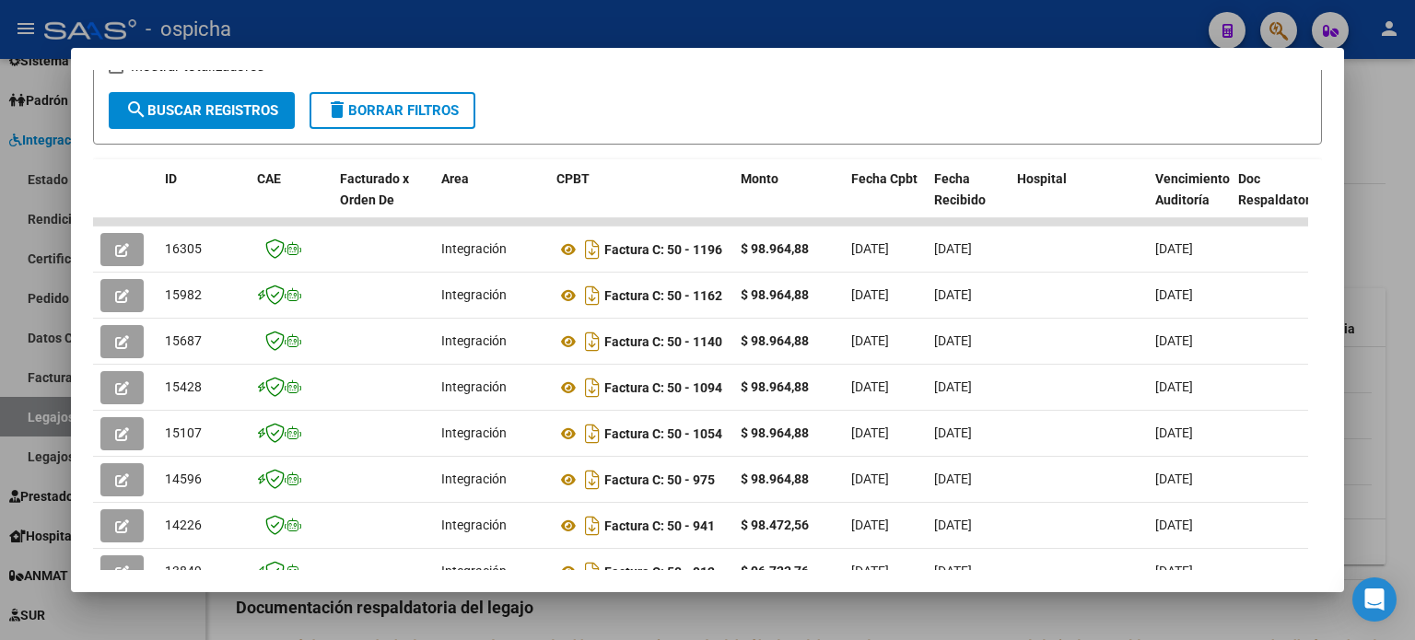
click at [1404, 147] on div at bounding box center [707, 320] width 1415 height 640
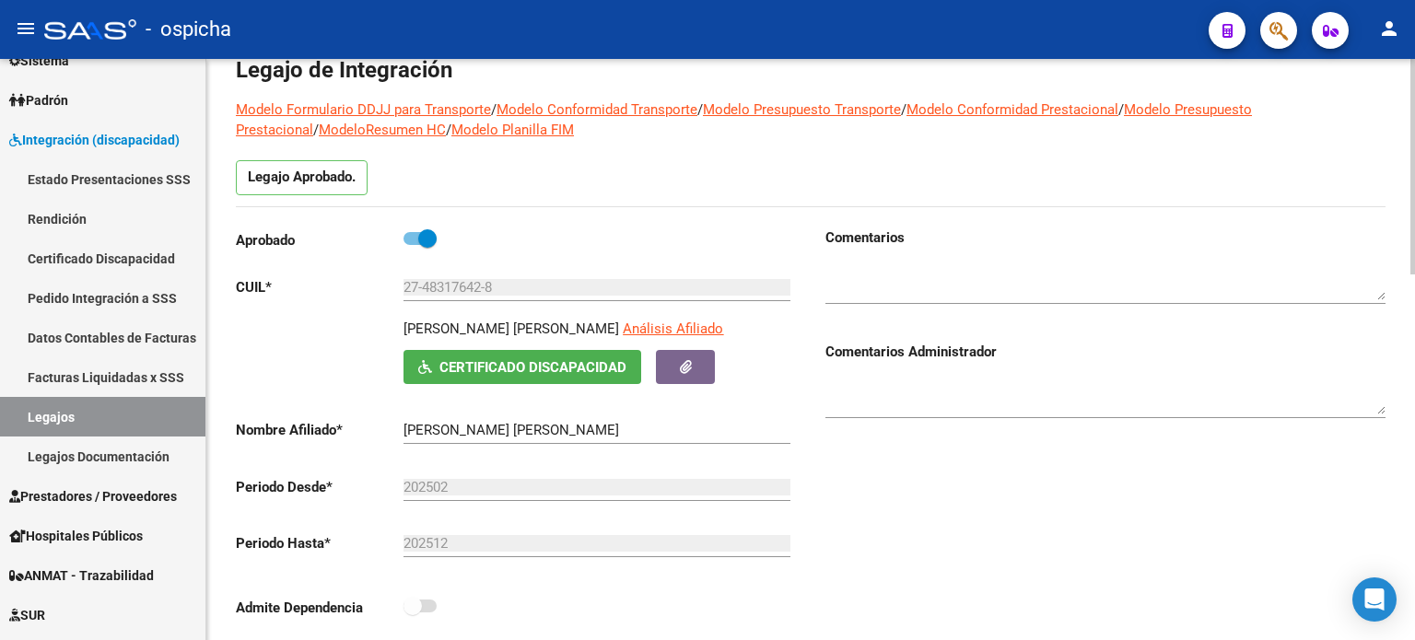
scroll to position [0, 0]
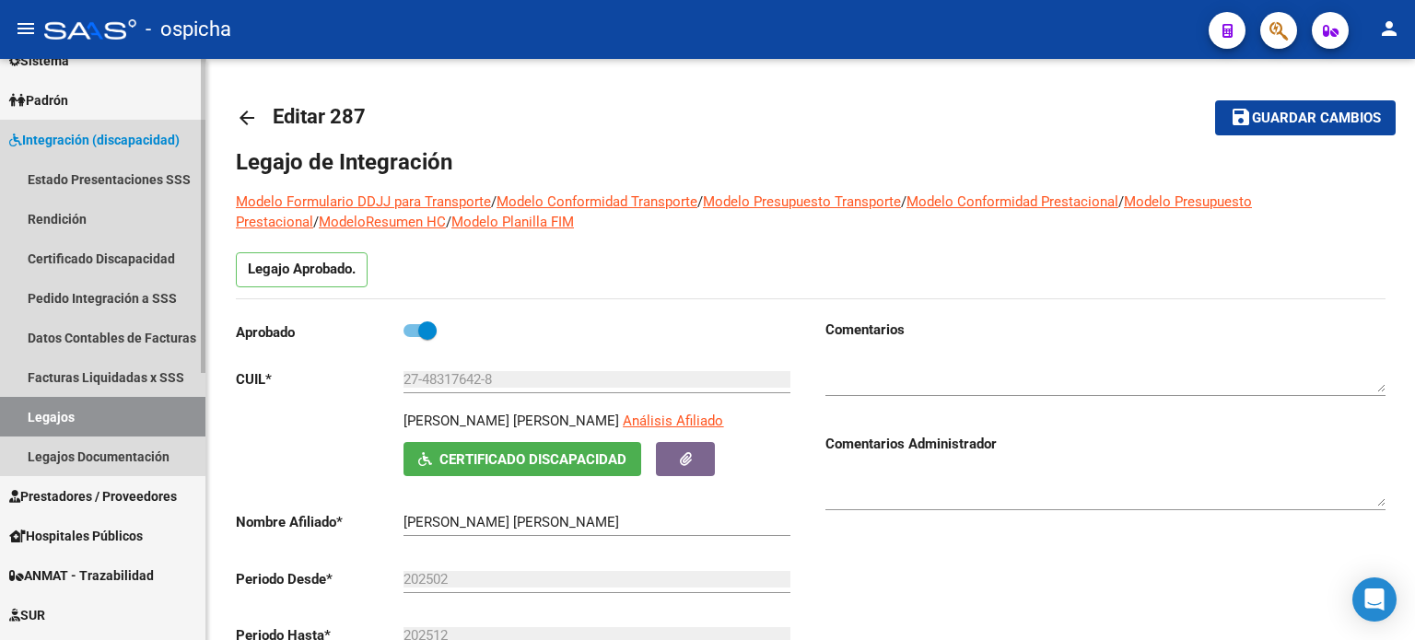
click at [81, 138] on span "Integración (discapacidad)" at bounding box center [94, 140] width 170 height 20
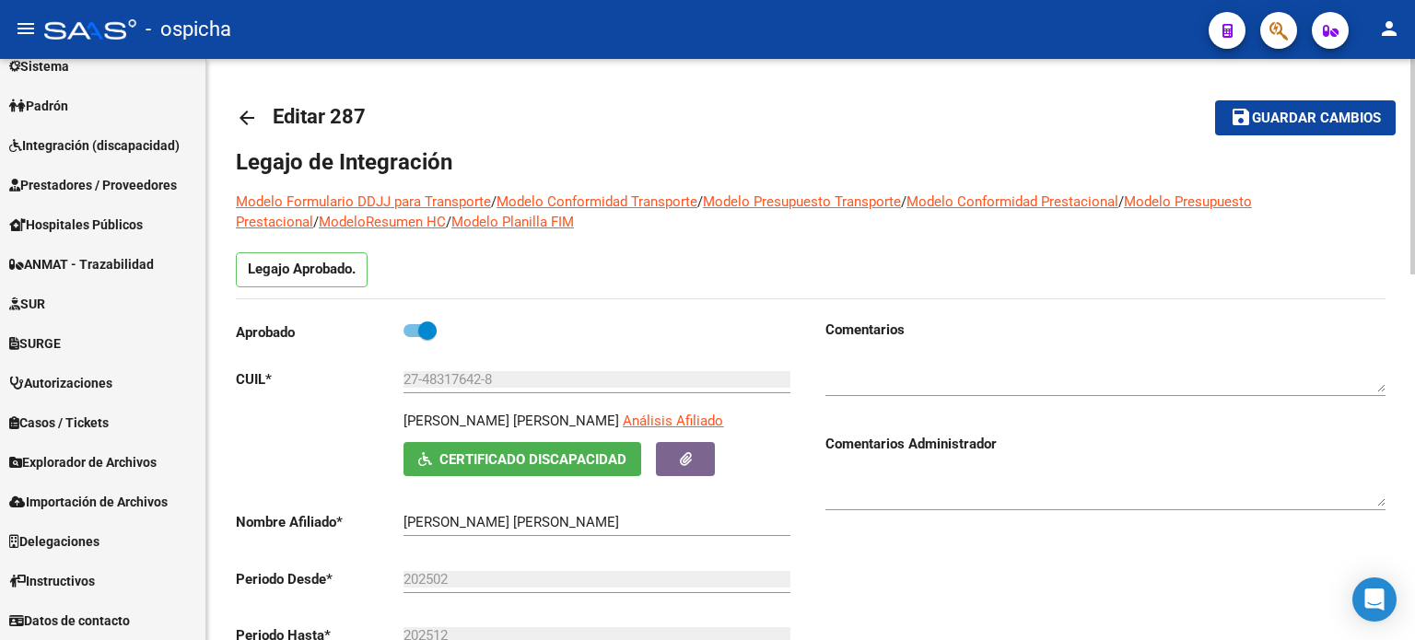
scroll to position [178, 0]
click at [79, 142] on span "Integración (discapacidad)" at bounding box center [94, 146] width 170 height 20
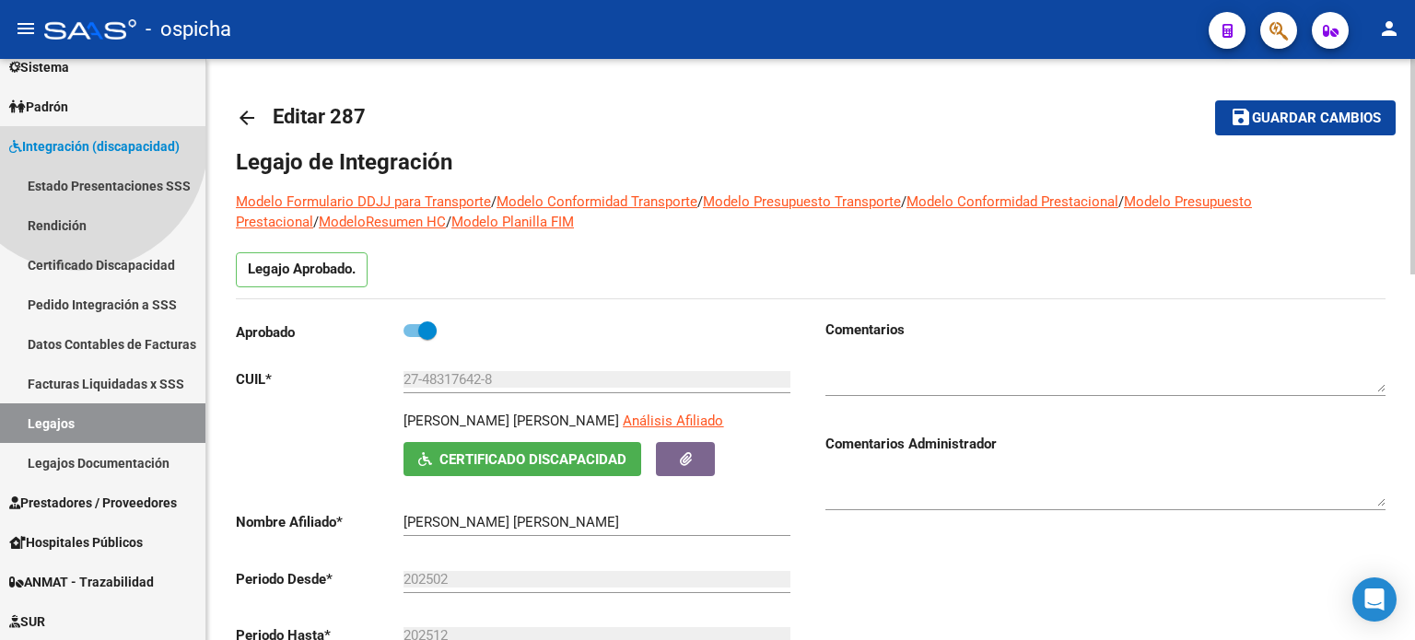
scroll to position [184, 0]
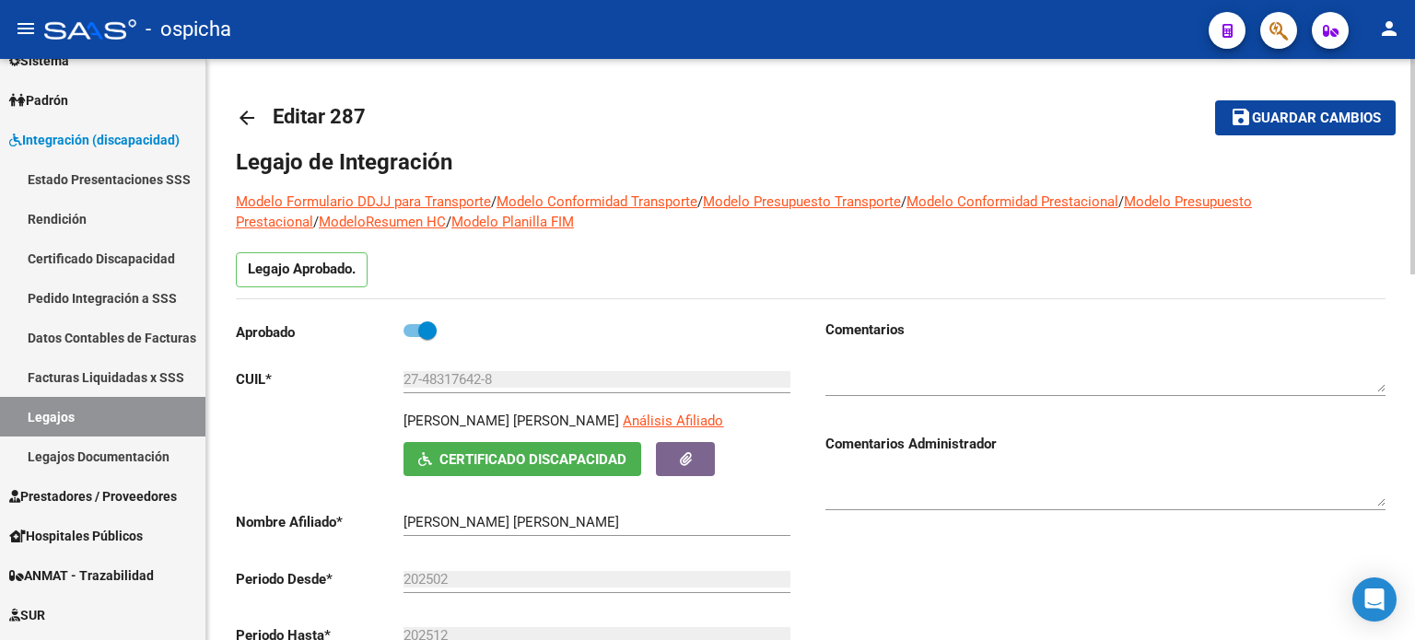
click at [608, 358] on div "27-48317642-8 Ingresar CUIL" at bounding box center [597, 374] width 387 height 40
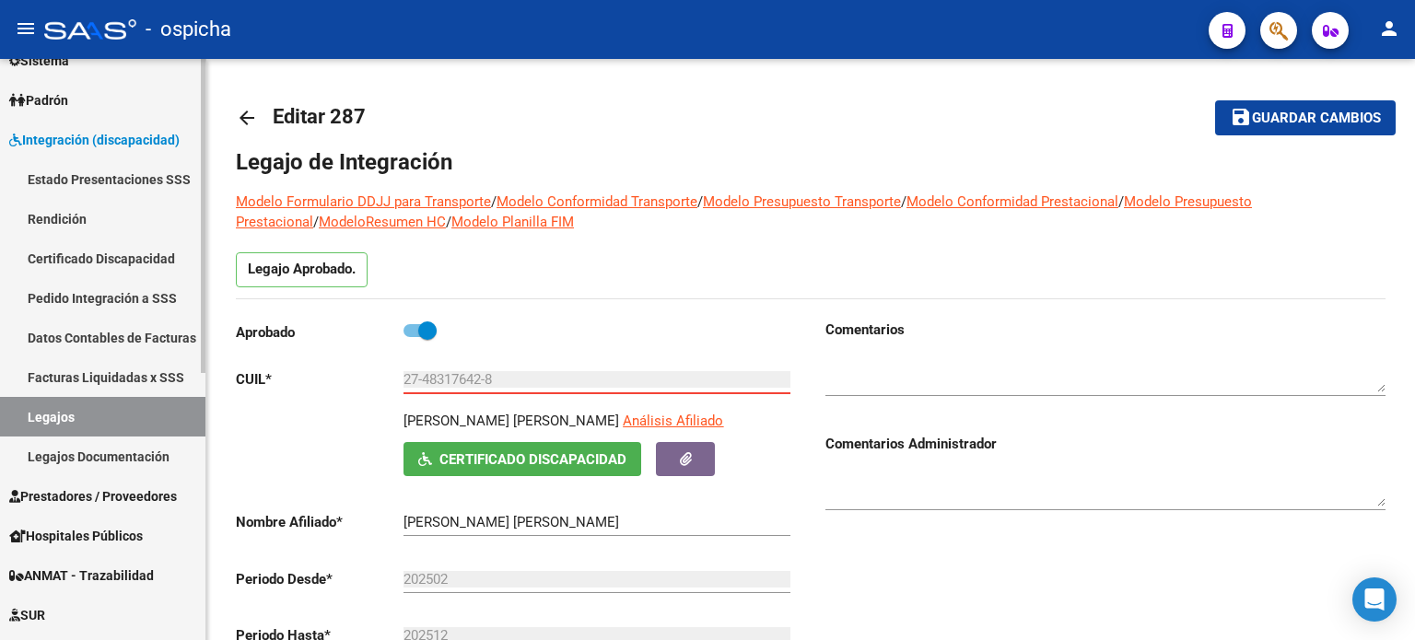
click at [171, 143] on span "Integración (discapacidad)" at bounding box center [94, 140] width 170 height 20
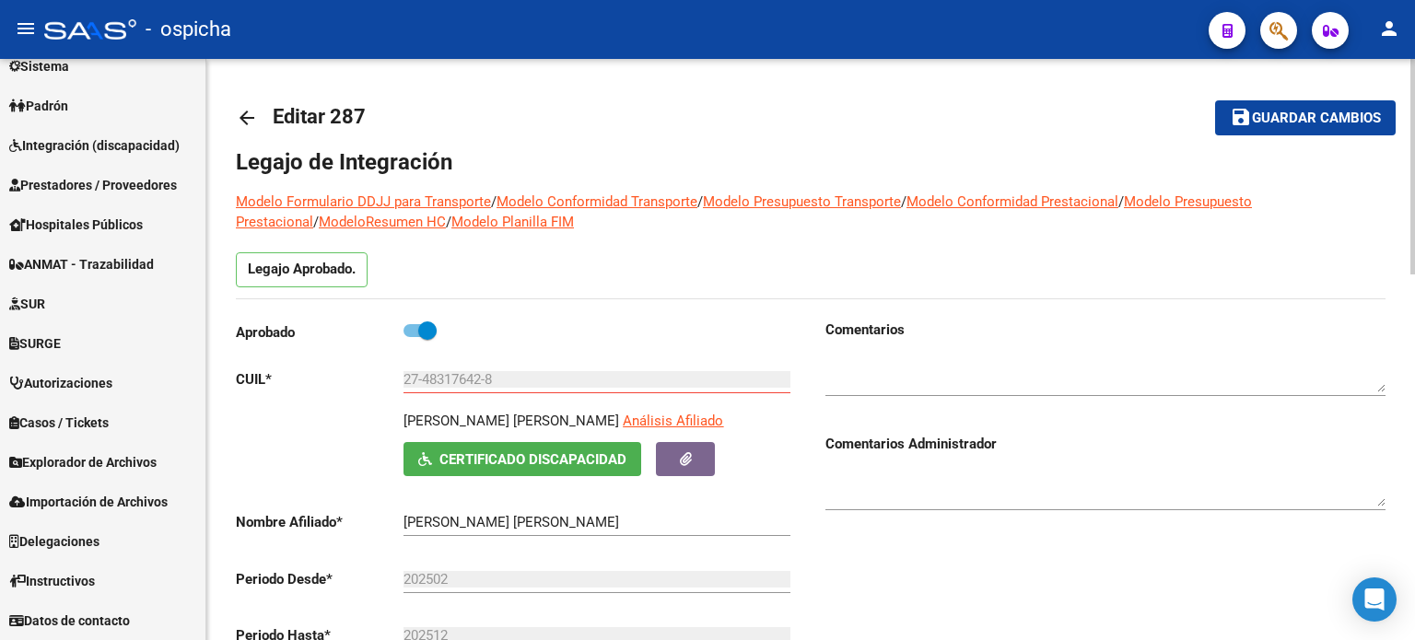
scroll to position [178, 0]
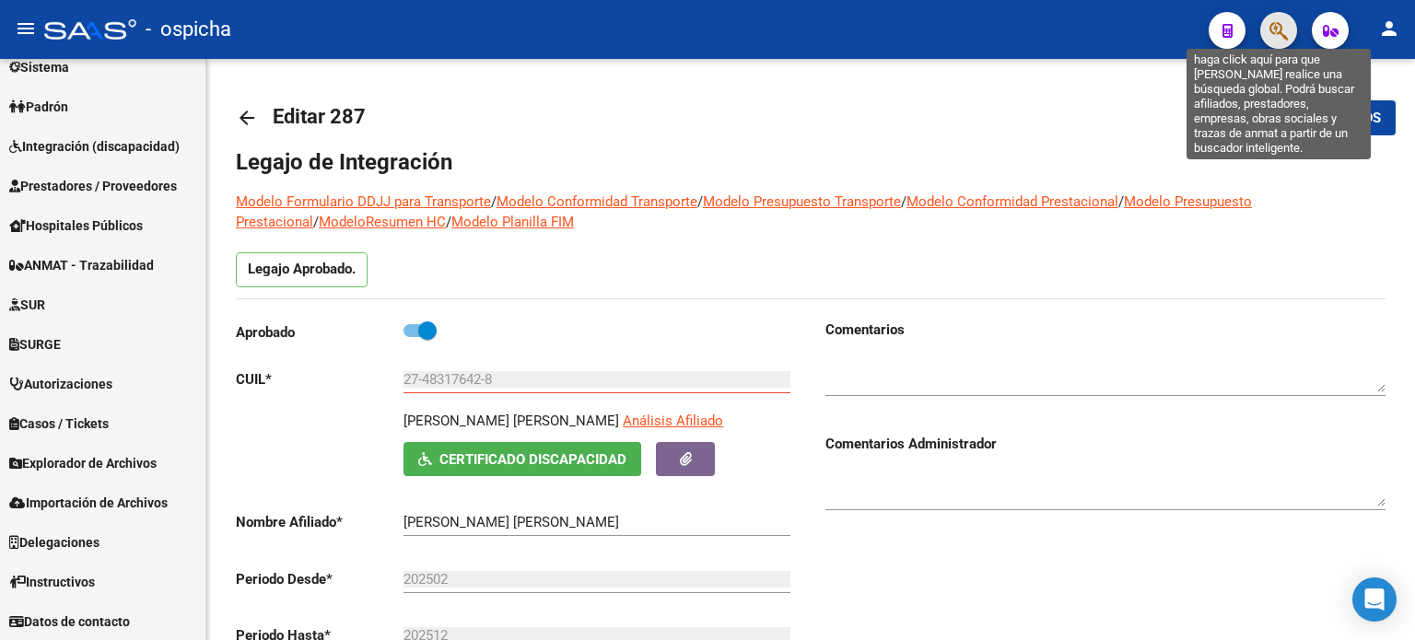
click at [1274, 33] on icon "button" at bounding box center [1279, 30] width 18 height 21
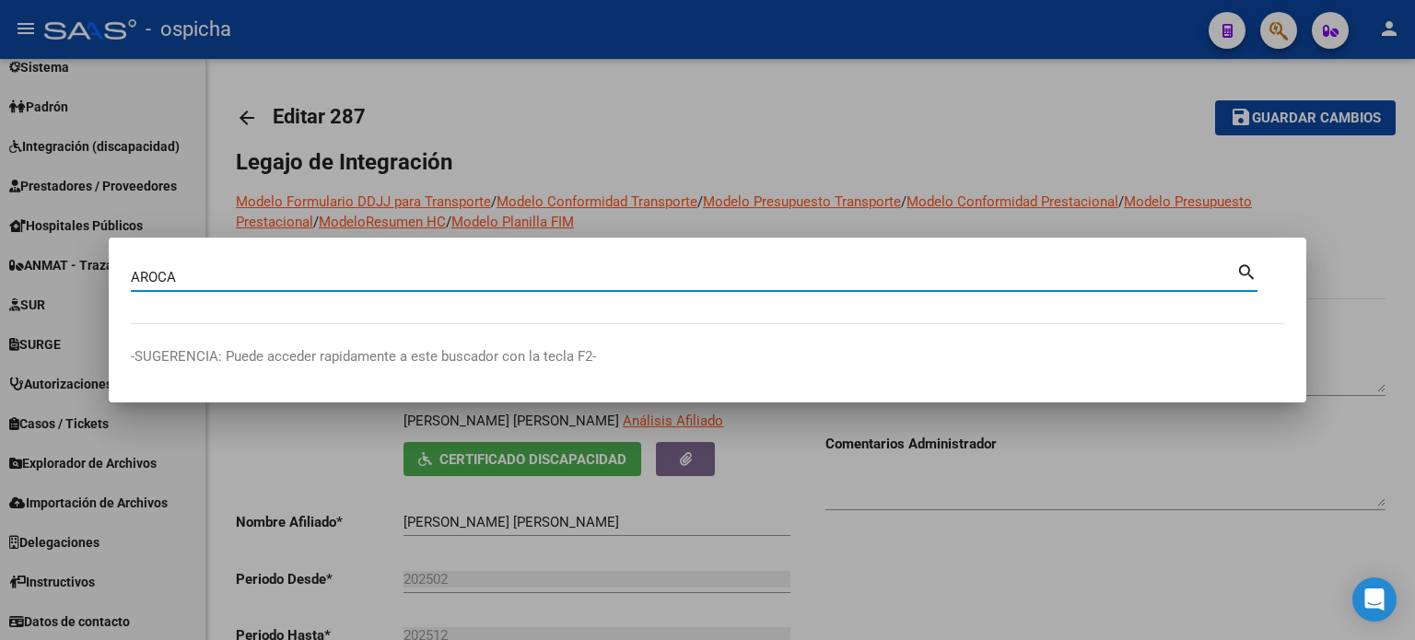
type input "AROCA"
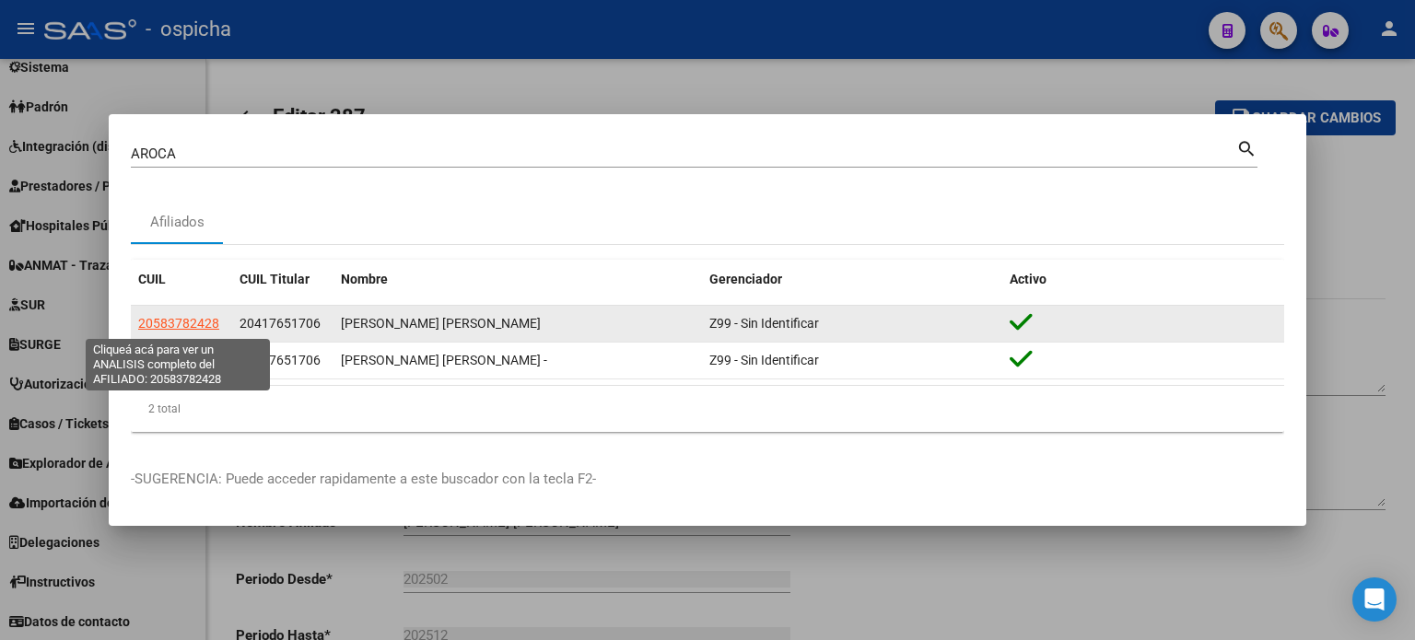
click at [199, 323] on span "20583782428" at bounding box center [178, 323] width 81 height 15
type textarea "20583782428"
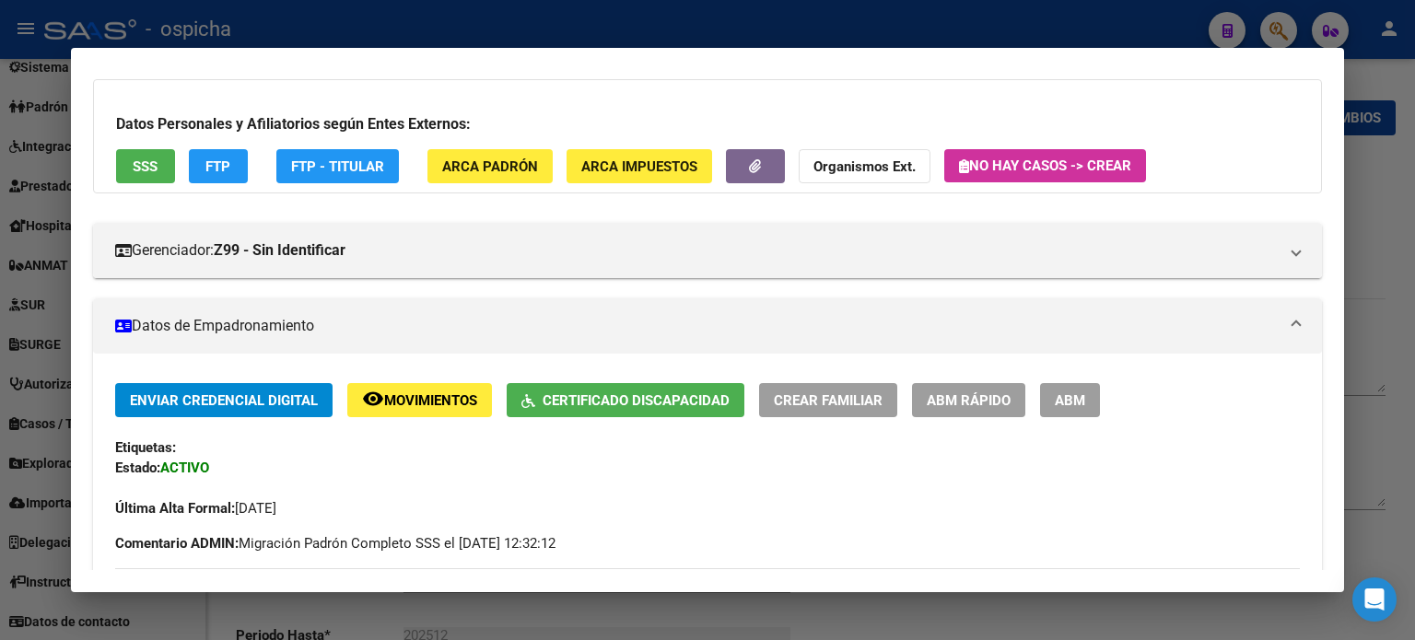
scroll to position [461, 0]
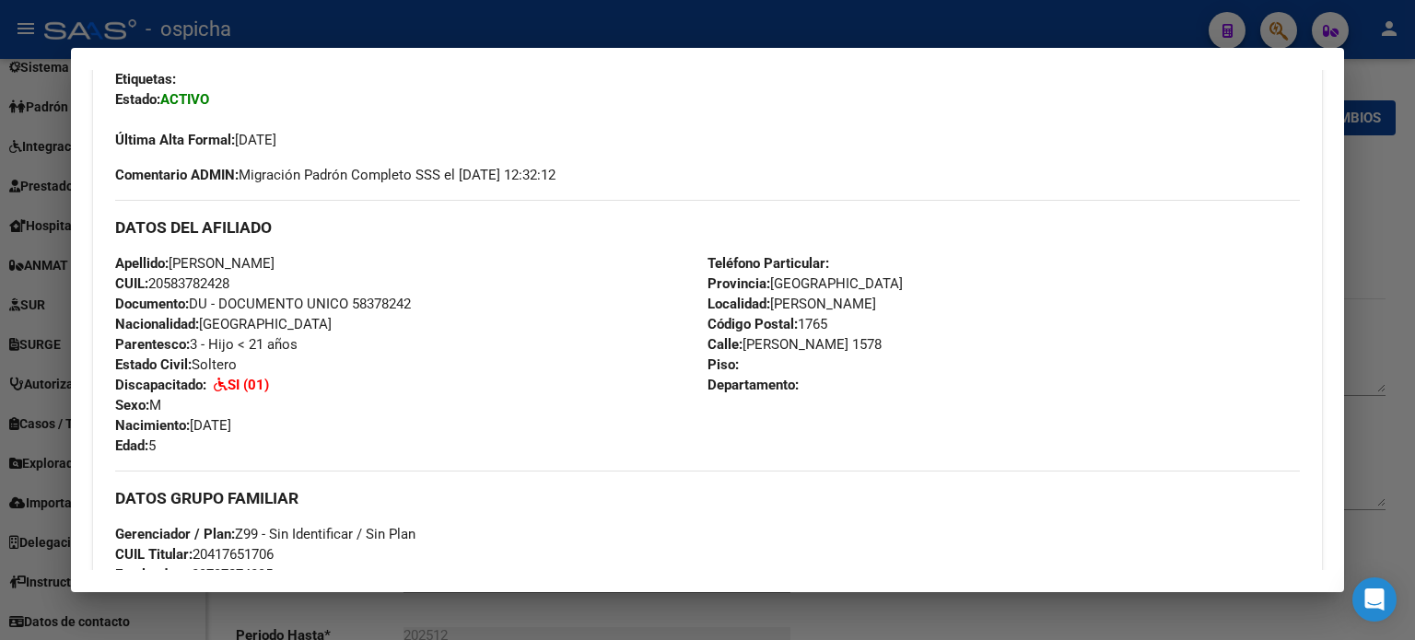
click at [1377, 174] on div at bounding box center [707, 320] width 1415 height 640
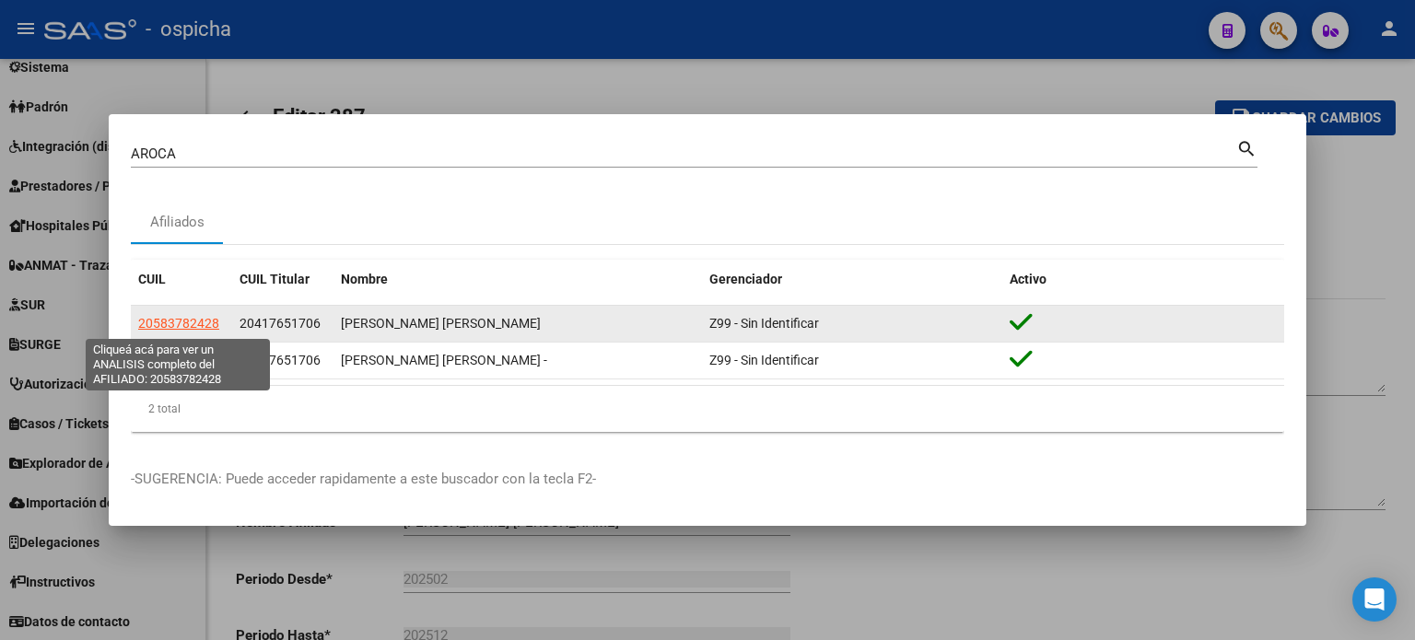
click at [163, 324] on span "20583782428" at bounding box center [178, 323] width 81 height 15
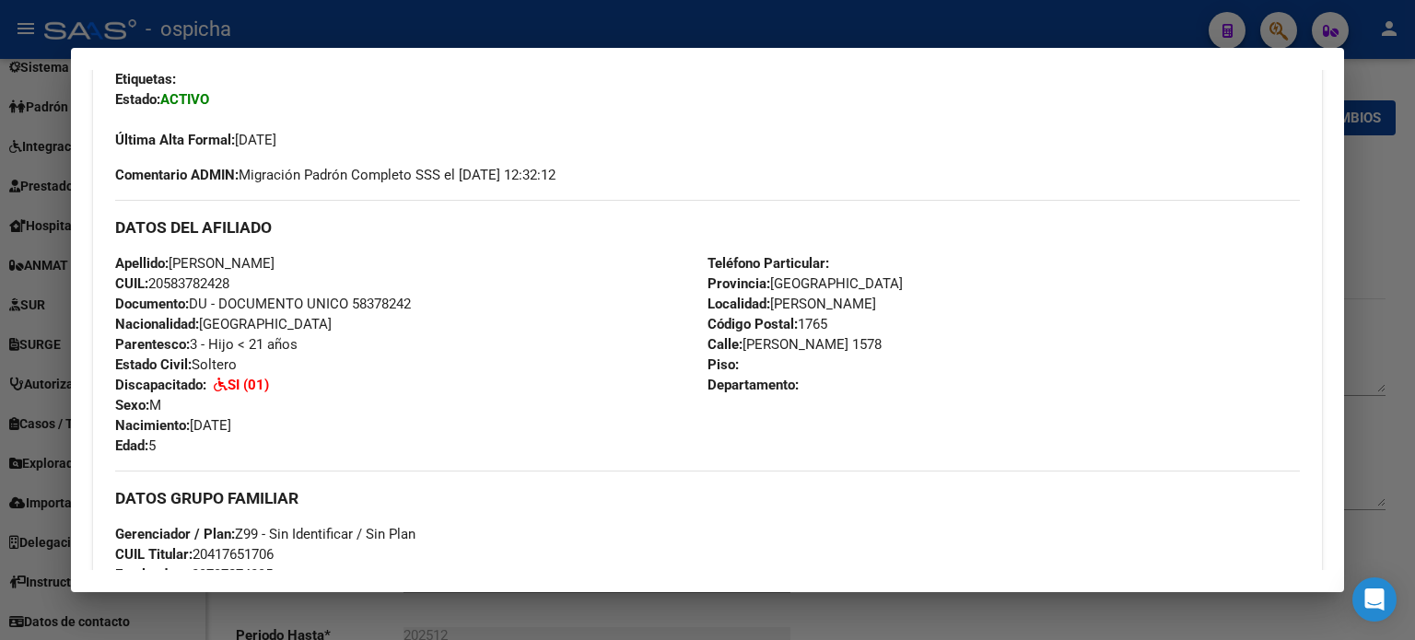
scroll to position [0, 0]
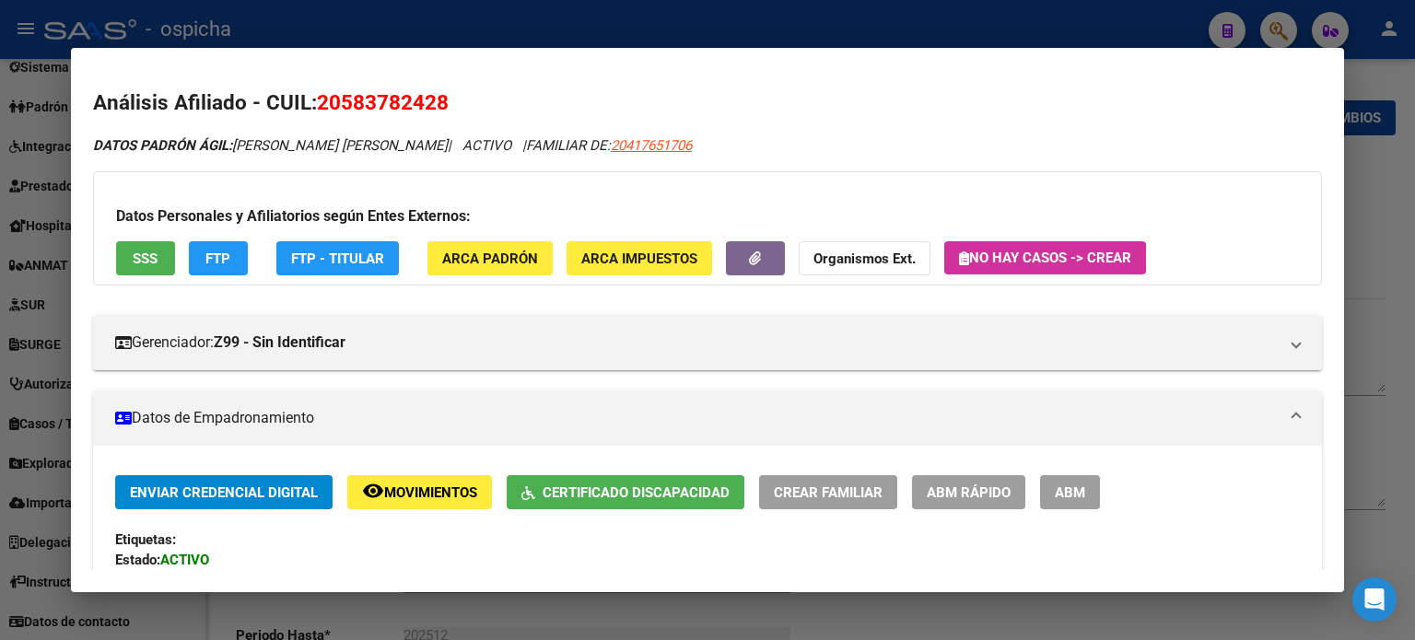
click at [1382, 78] on div at bounding box center [707, 320] width 1415 height 640
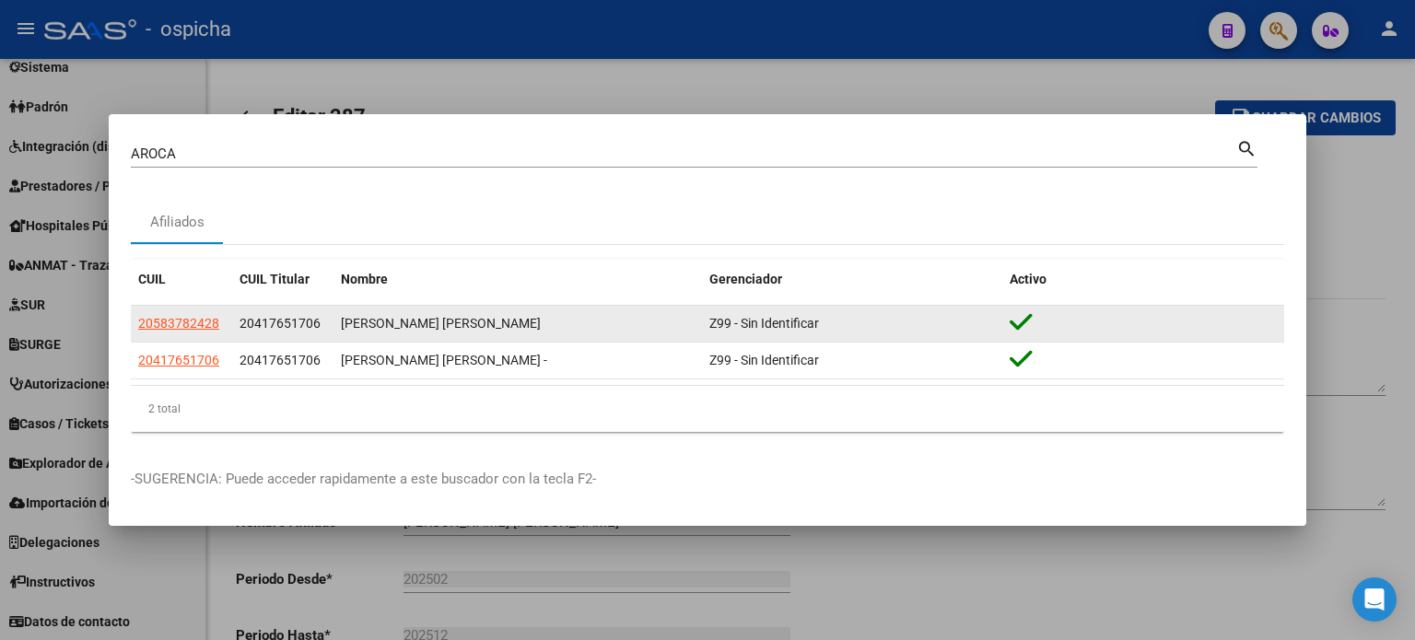
drag, startPoint x: 151, startPoint y: 325, endPoint x: 131, endPoint y: 309, distance: 26.2
click at [131, 309] on mat-dialog-content "AROCA Buscar (apellido, dni, cuil, nro traspaso, cuit, obra social) search Afil…" at bounding box center [708, 291] width 1198 height 311
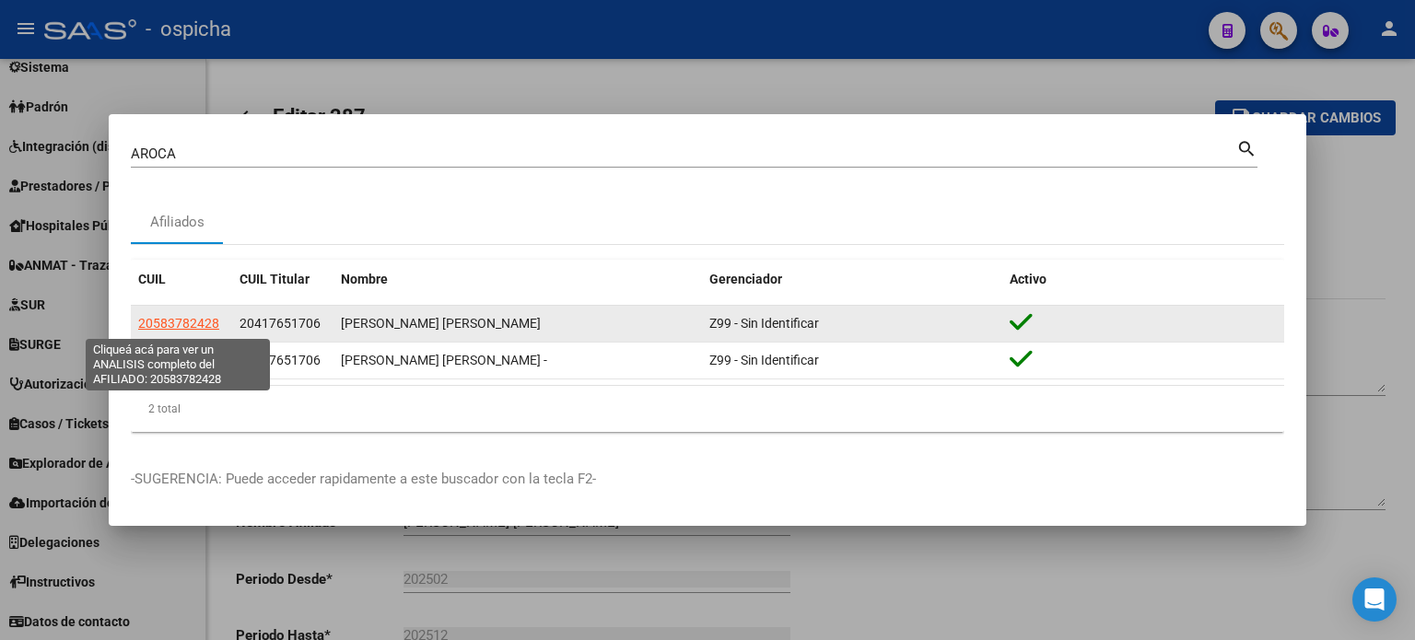
click at [139, 320] on span "20583782428" at bounding box center [178, 323] width 81 height 15
copy div
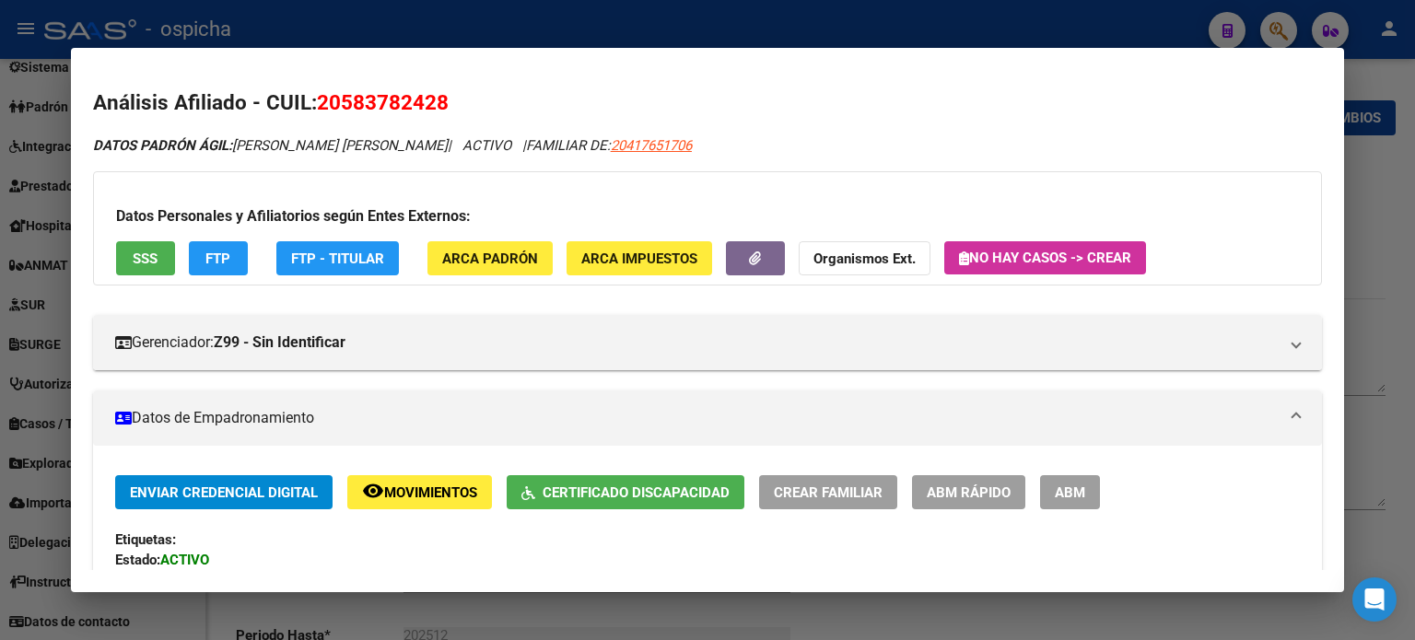
drag, startPoint x: 324, startPoint y: 106, endPoint x: 523, endPoint y: 105, distance: 199.0
click at [523, 105] on h2 "Análisis Afiliado - CUIL: 20583782428" at bounding box center [707, 103] width 1229 height 31
drag, startPoint x: 312, startPoint y: 106, endPoint x: 498, endPoint y: 106, distance: 185.2
click at [498, 106] on h2 "Análisis Afiliado - CUIL: 20583782428" at bounding box center [707, 103] width 1229 height 31
copy h2 "20583782428"
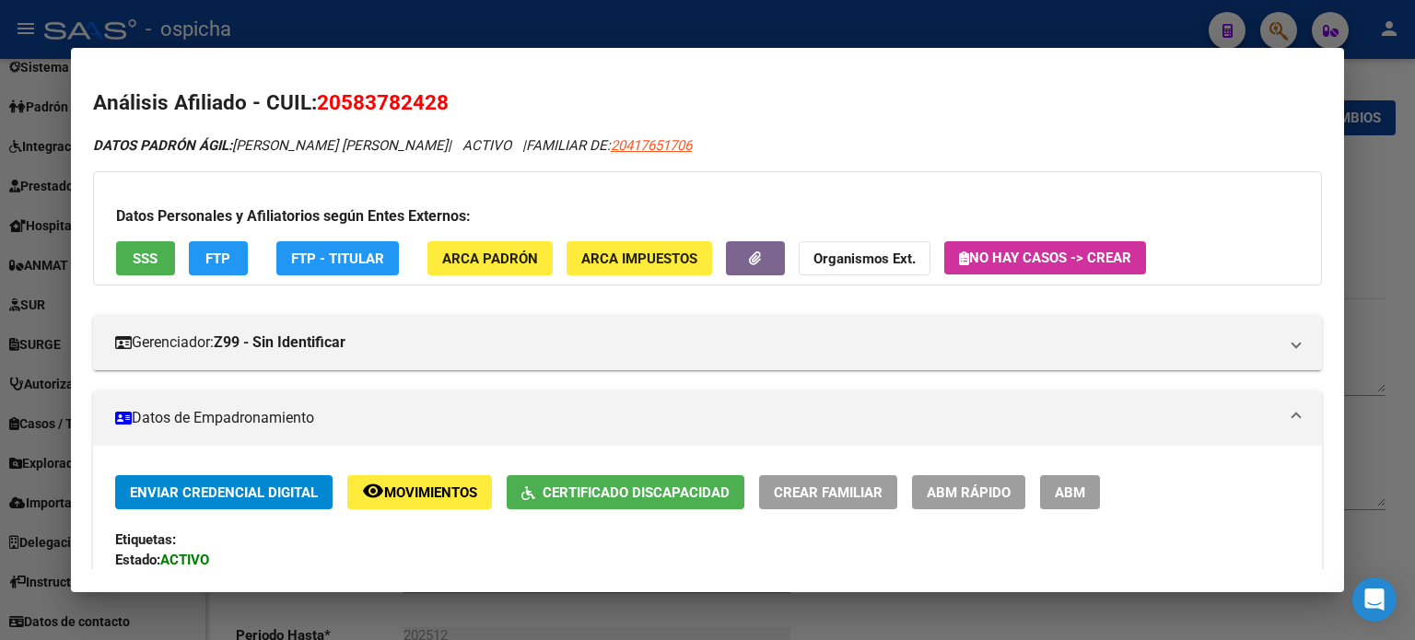
click at [1399, 177] on div at bounding box center [707, 320] width 1415 height 640
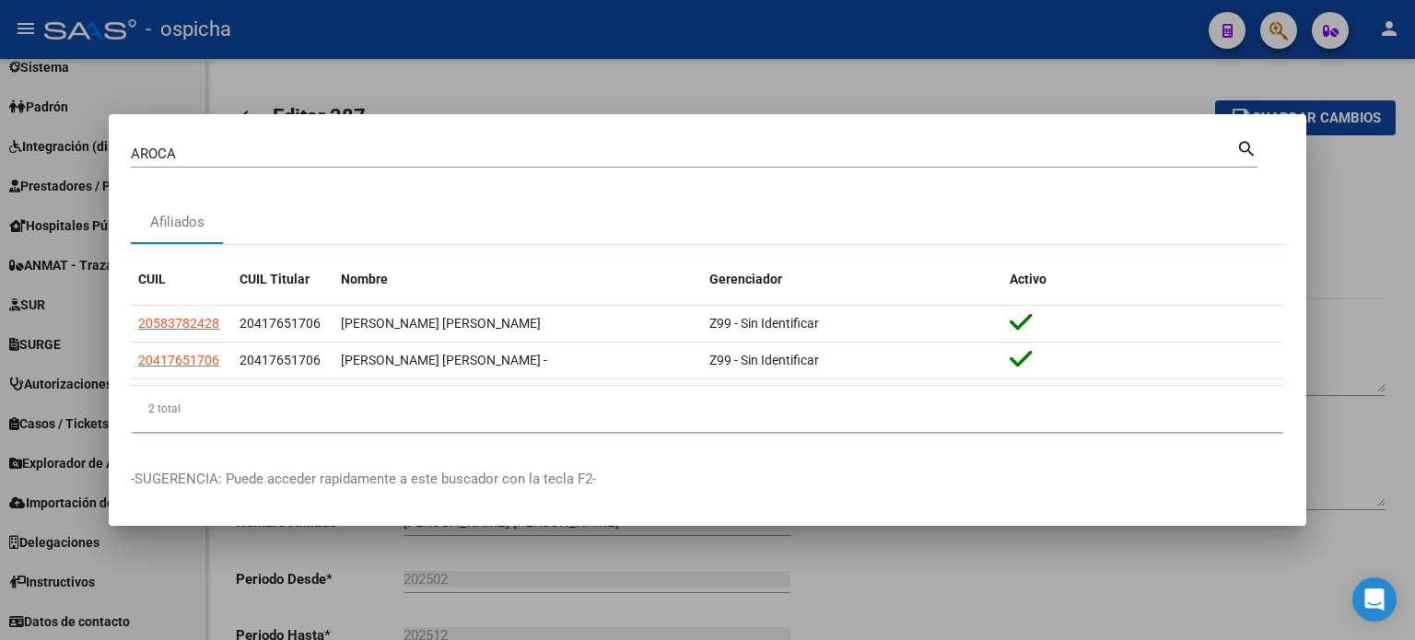
click at [1361, 208] on div at bounding box center [707, 320] width 1415 height 640
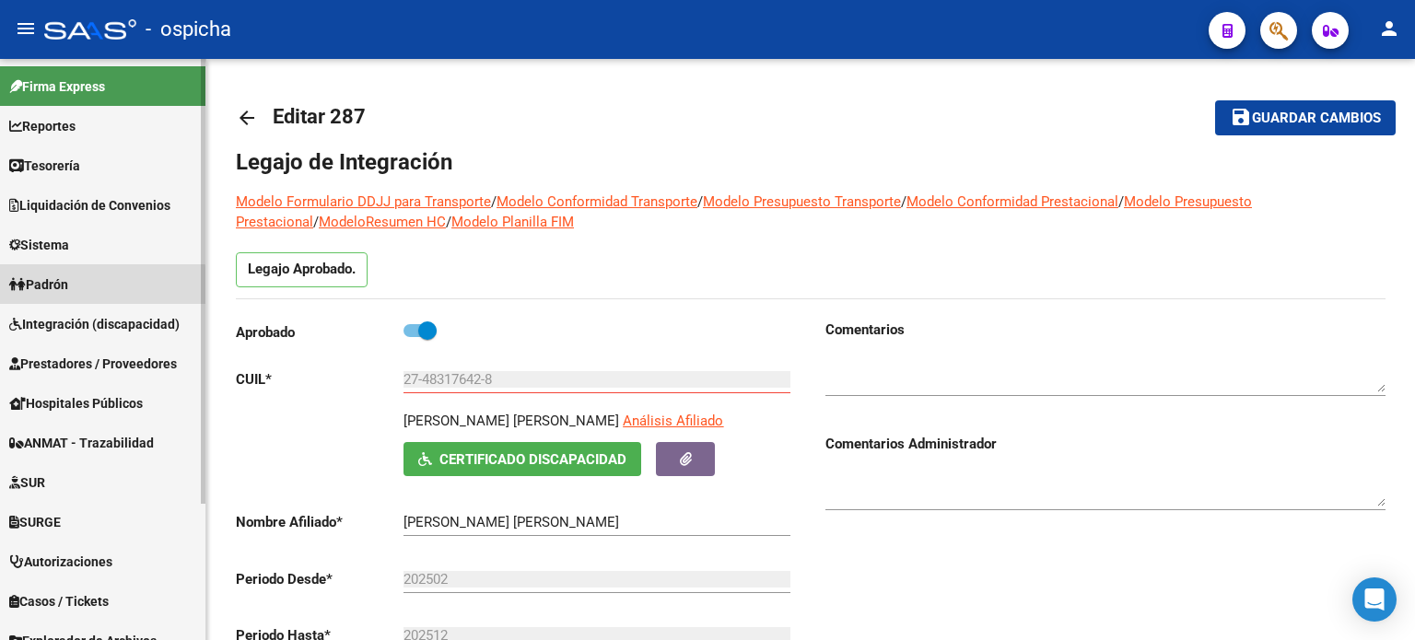
click at [68, 288] on span "Padrón" at bounding box center [38, 285] width 59 height 20
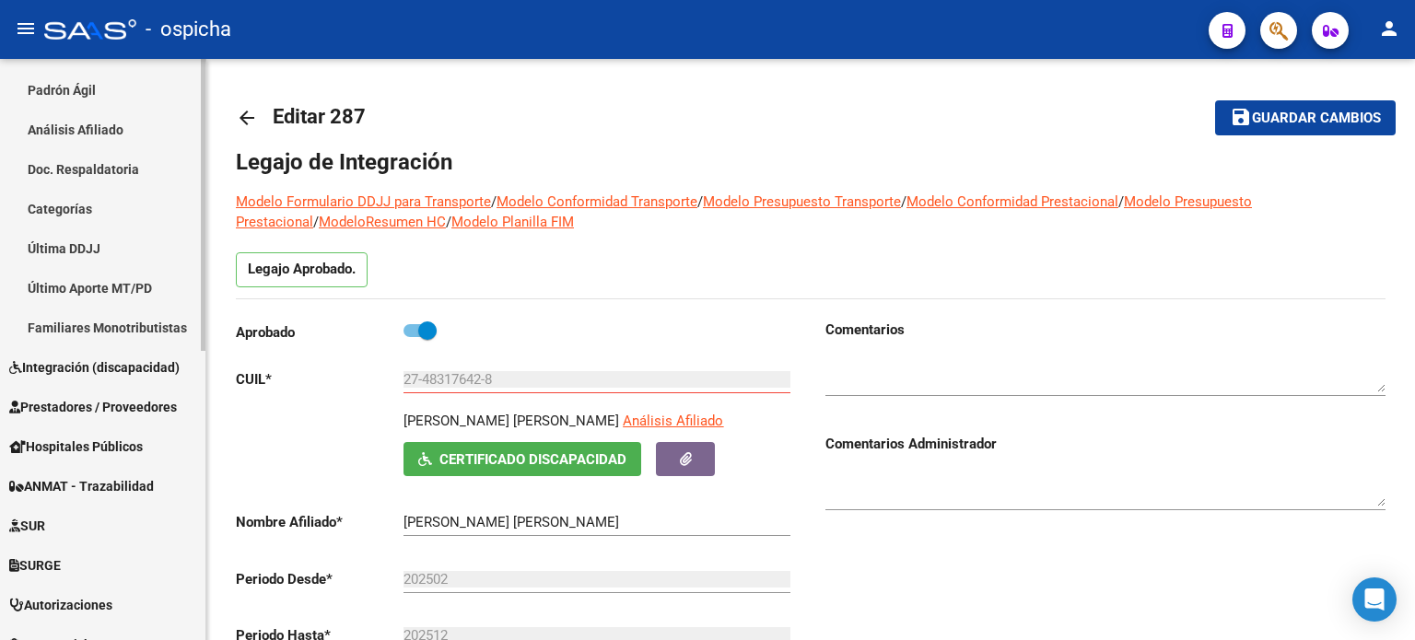
scroll to position [369, 0]
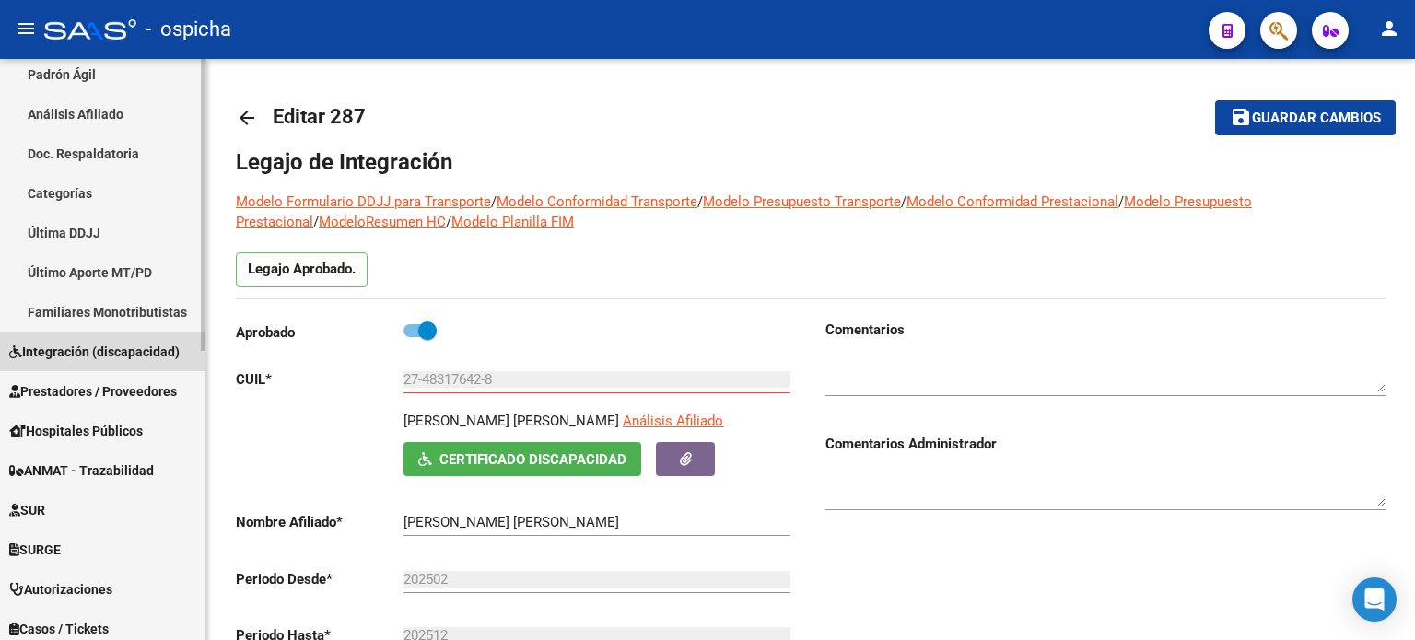
click at [145, 359] on span "Integración (discapacidad)" at bounding box center [94, 352] width 170 height 20
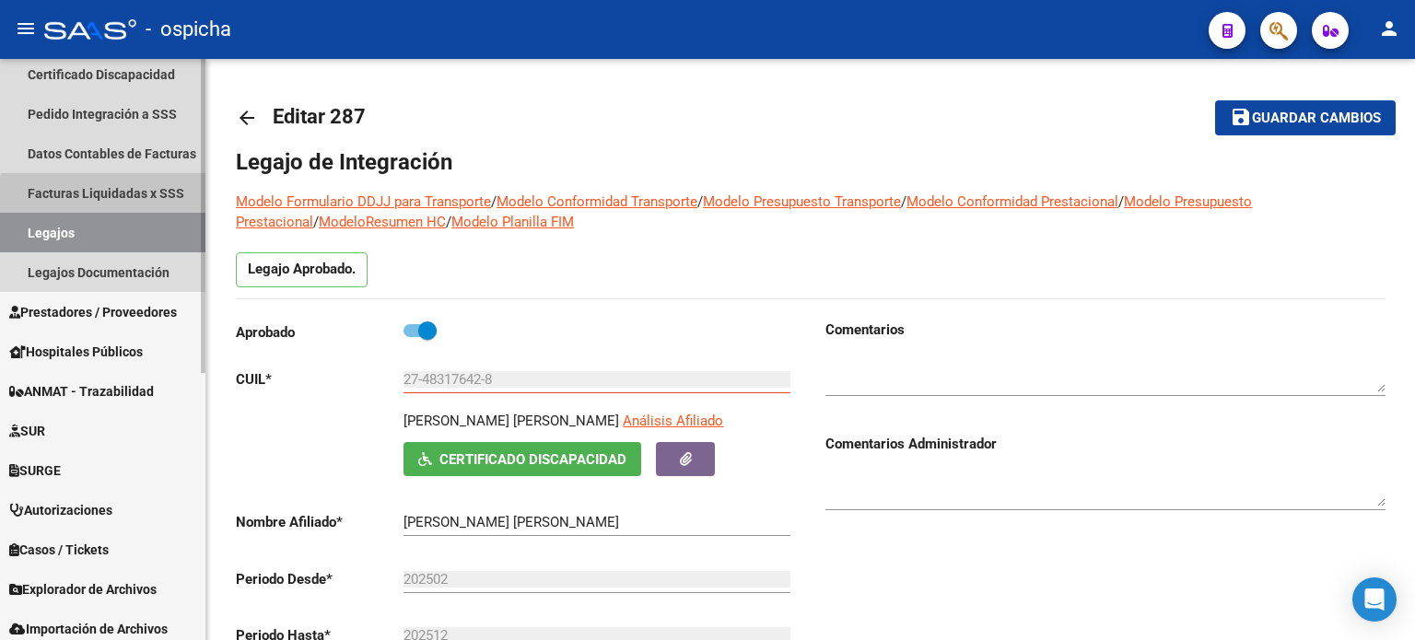
click at [169, 201] on link "Facturas Liquidadas x SSS" at bounding box center [102, 193] width 205 height 40
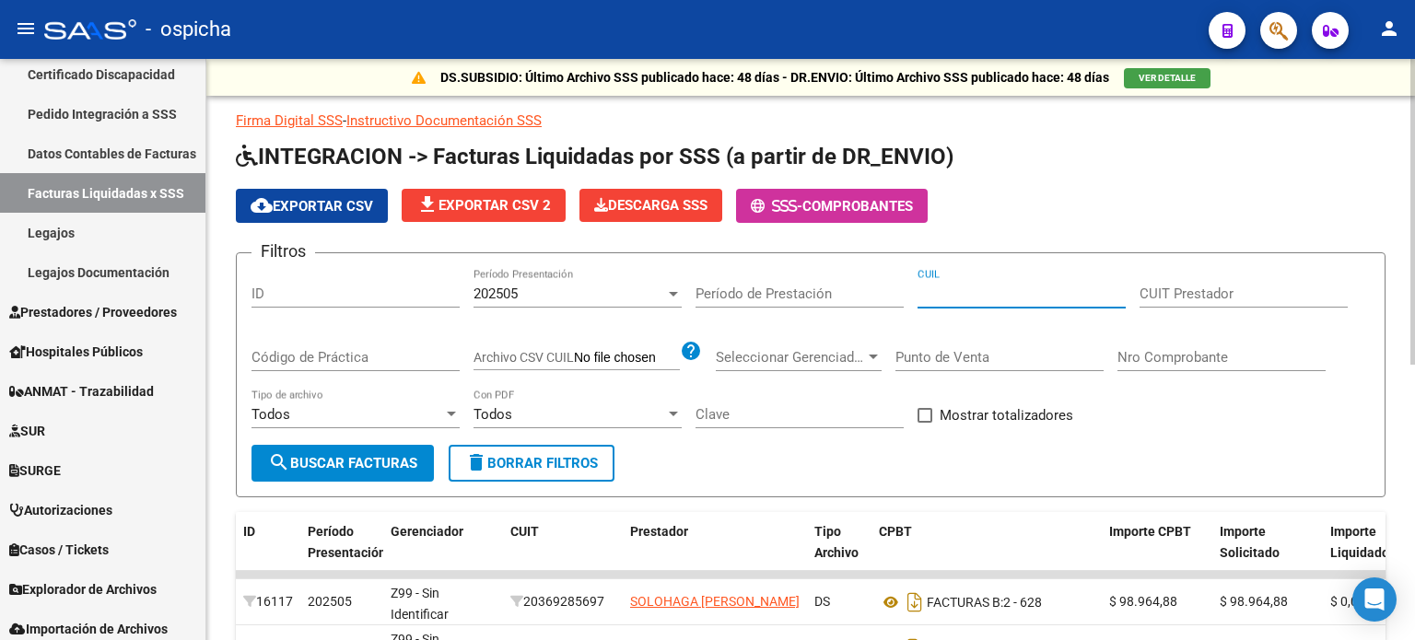
paste input "20-58378242-8"
type input "20-58378242-8"
click at [568, 463] on span "delete Borrar Filtros" at bounding box center [531, 463] width 133 height 17
paste input "20-58378242-8"
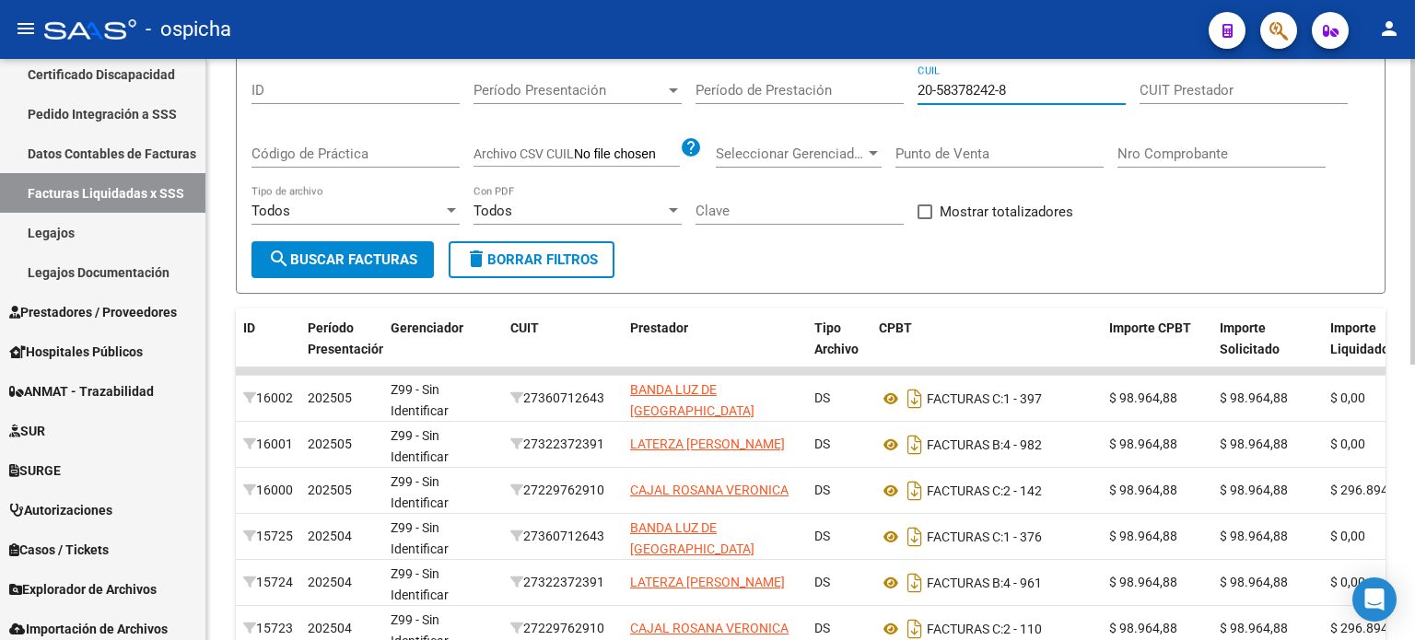
scroll to position [63, 0]
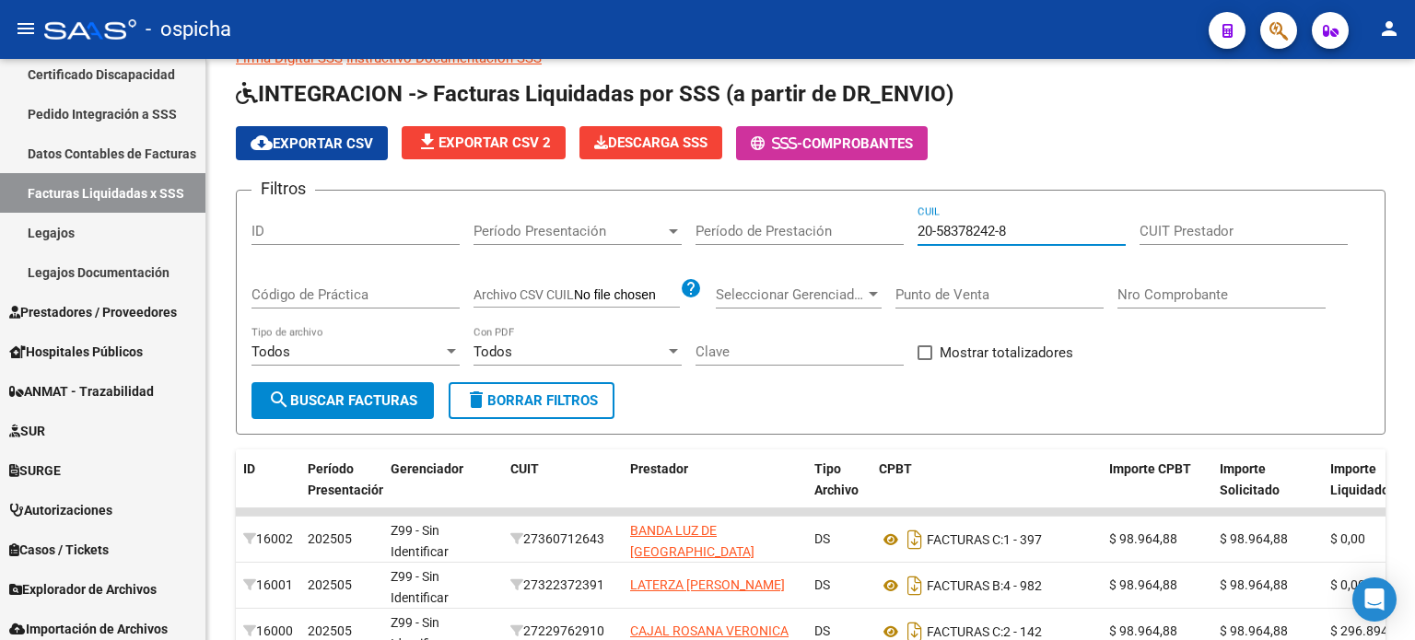
type input "20-58378242-8"
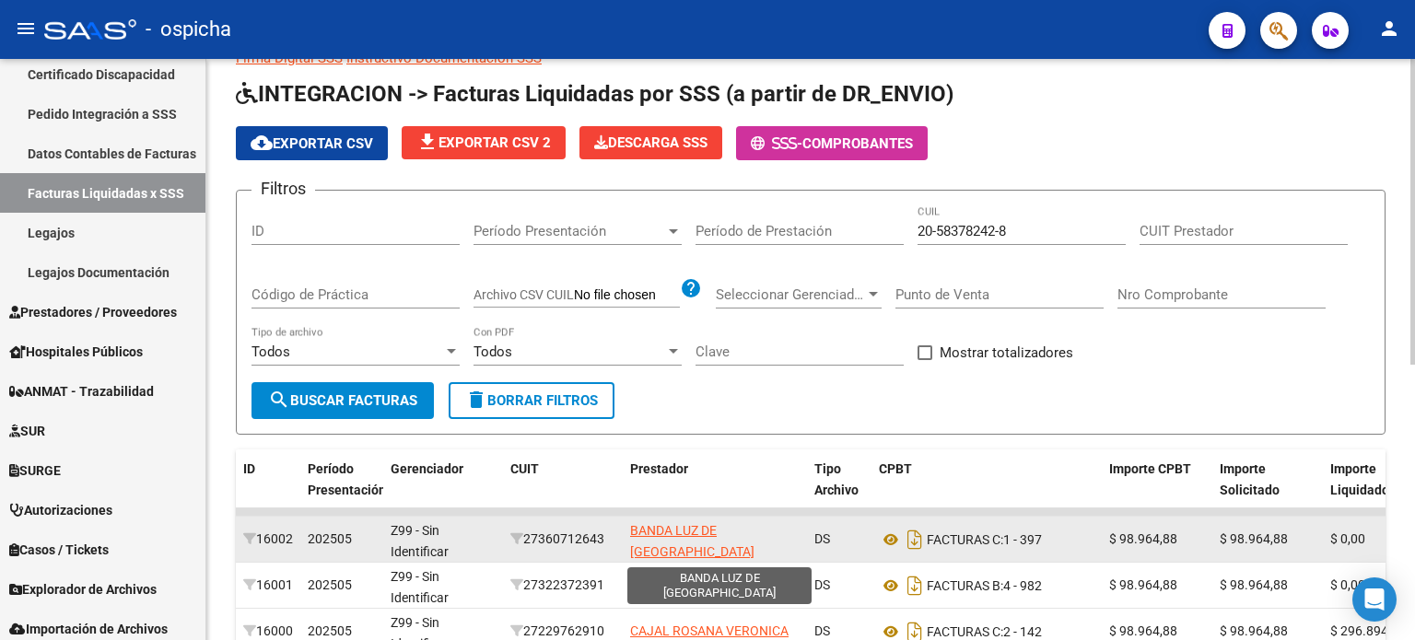
click at [687, 543] on app-link-go-to "BANDA LUZ DE [GEOGRAPHIC_DATA]" at bounding box center [715, 542] width 170 height 42
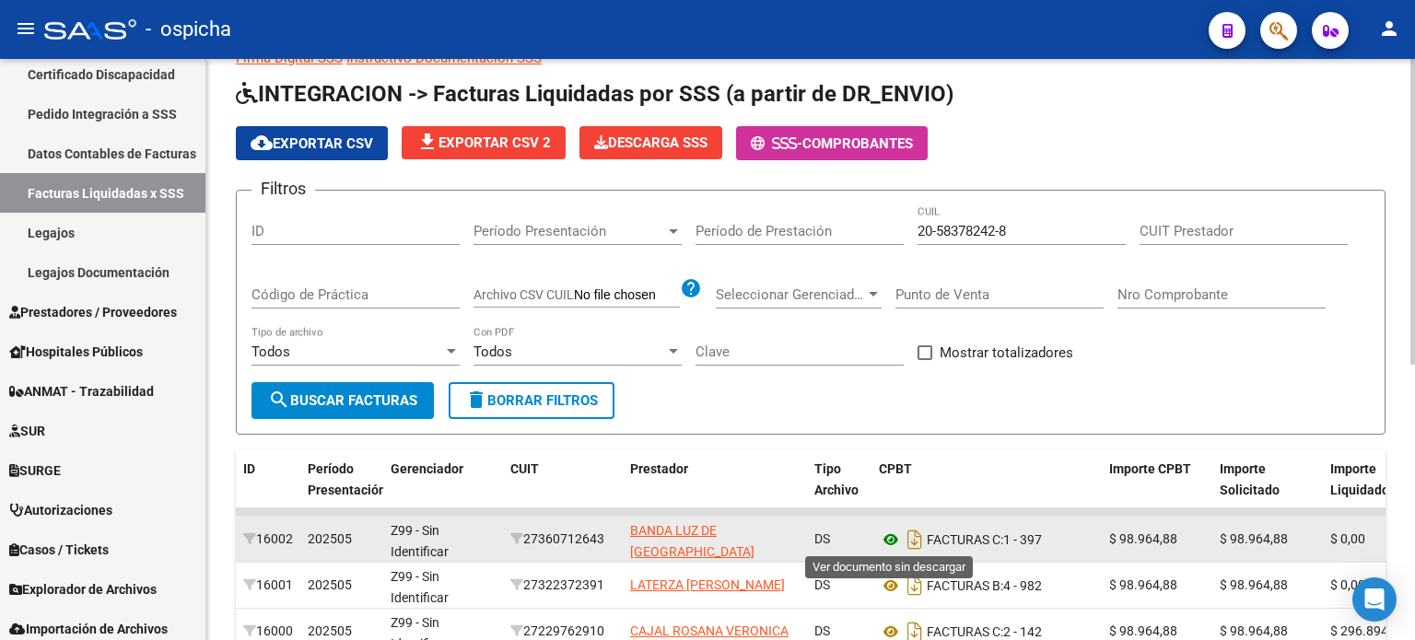
click at [889, 536] on icon at bounding box center [891, 540] width 24 height 22
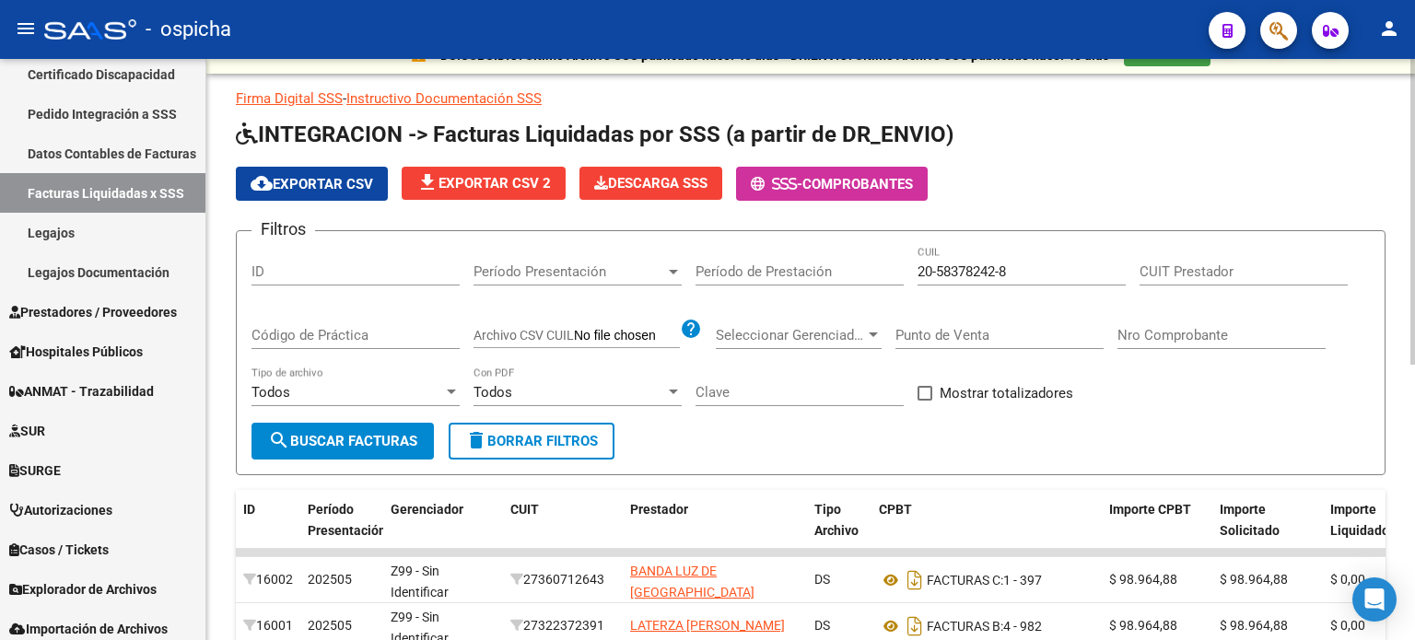
scroll to position [0, 0]
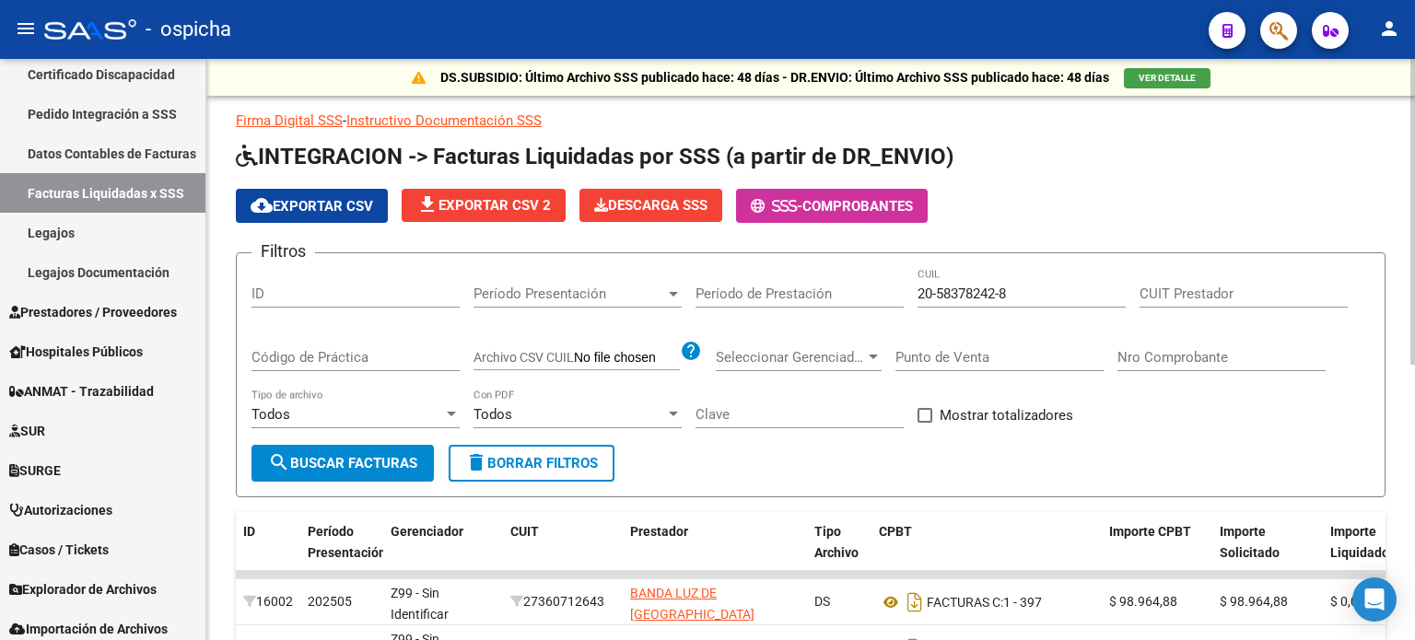
click at [1150, 355] on input "Nro Comprobante" at bounding box center [1222, 357] width 208 height 17
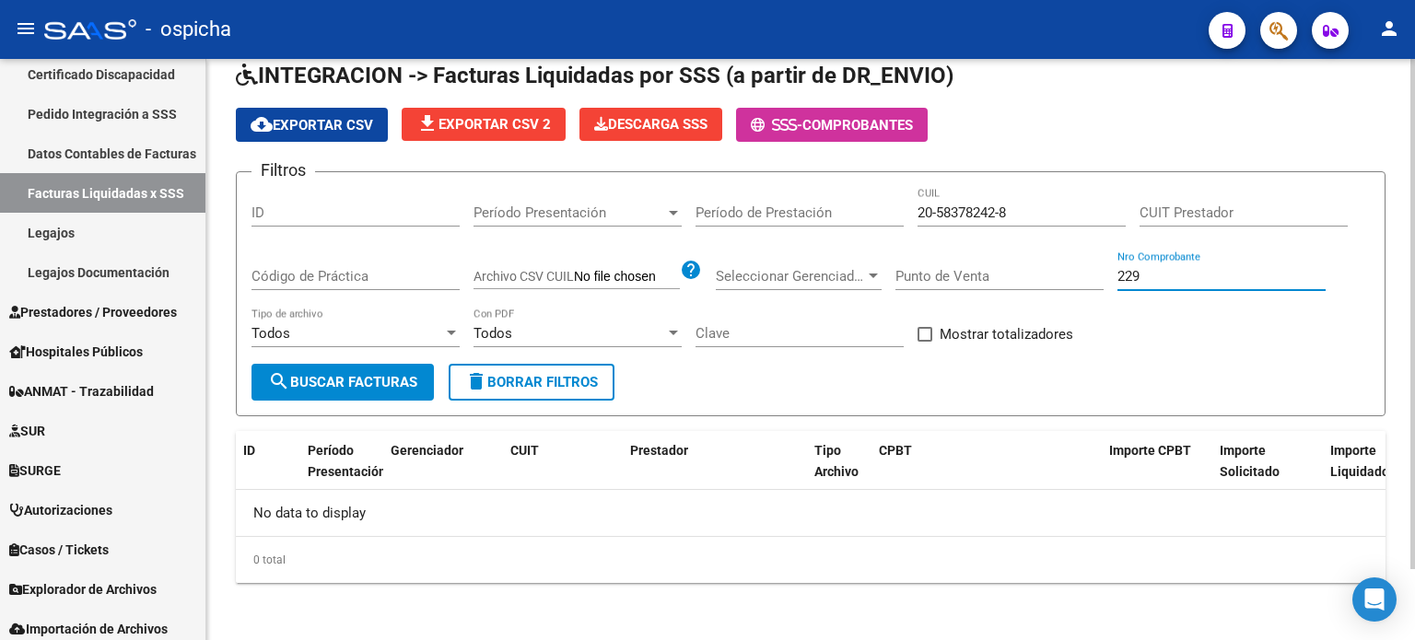
type input "229"
click at [586, 393] on button "delete Borrar Filtros" at bounding box center [532, 382] width 166 height 37
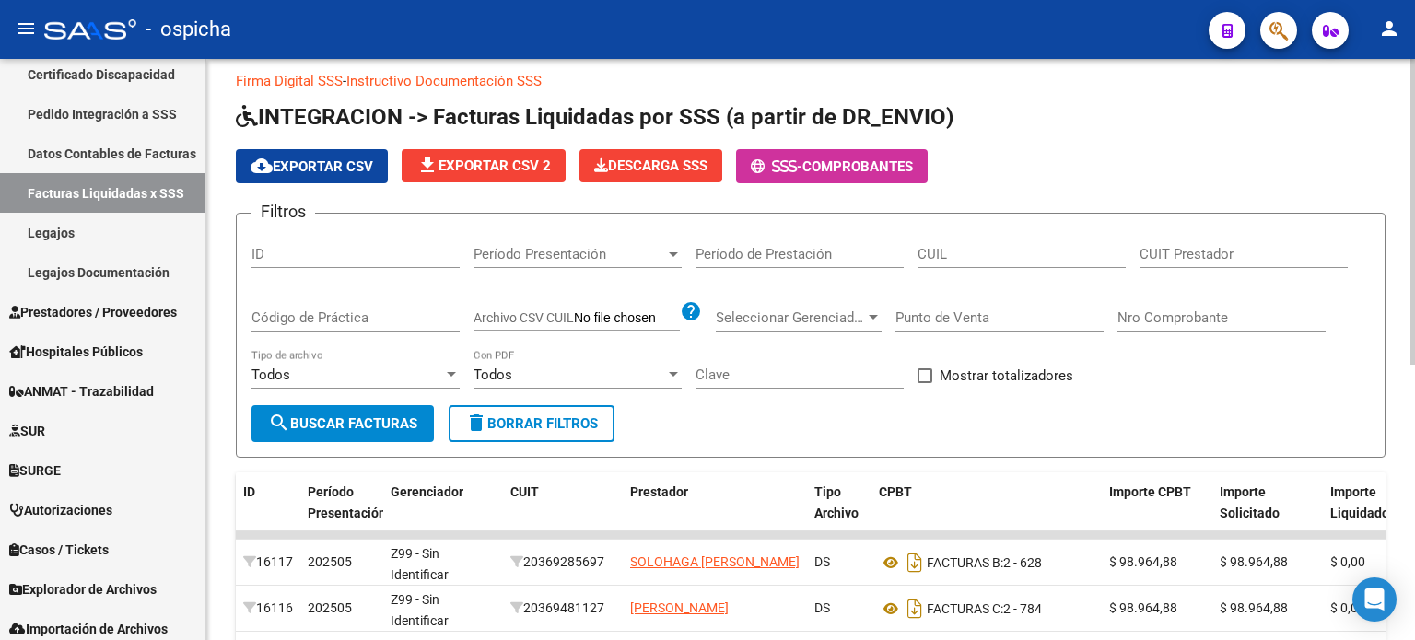
scroll to position [81, 0]
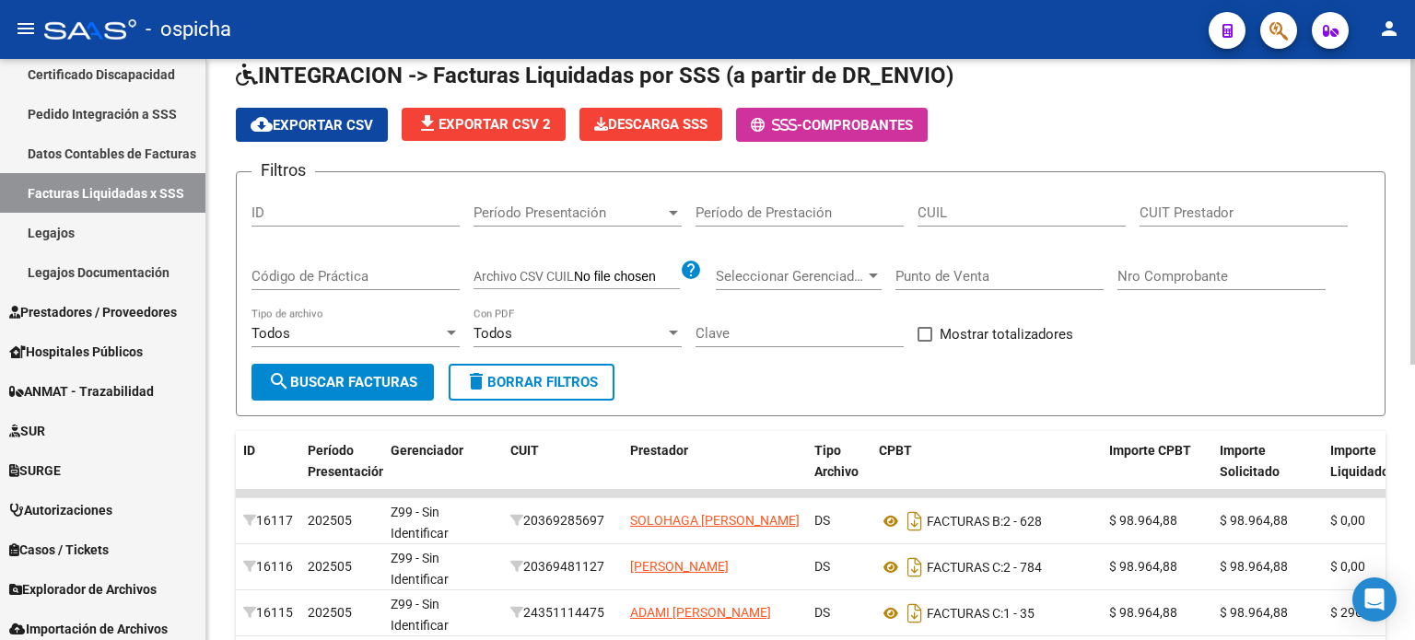
click at [1164, 313] on div "Filtros ID Período Presentación Período Presentación Período de Prestación CUIL…" at bounding box center [811, 275] width 1119 height 177
click at [1202, 272] on input "Nro Comprobante" at bounding box center [1222, 276] width 208 height 17
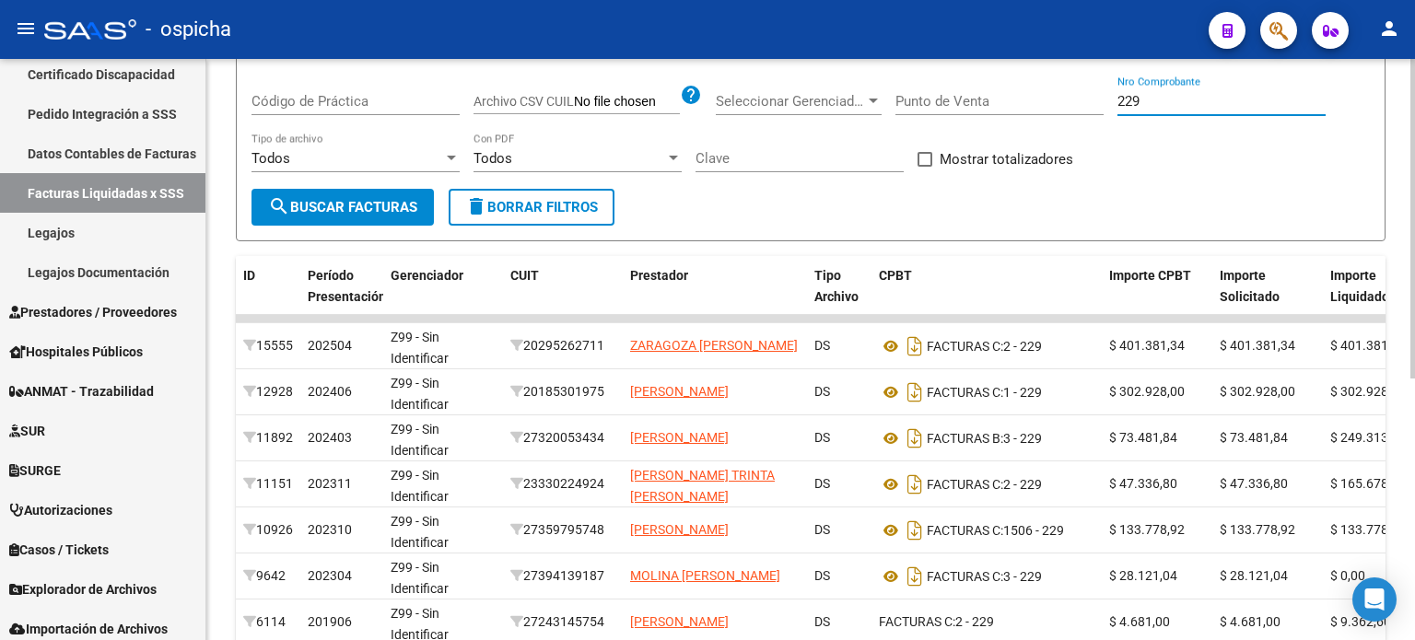
scroll to position [265, 0]
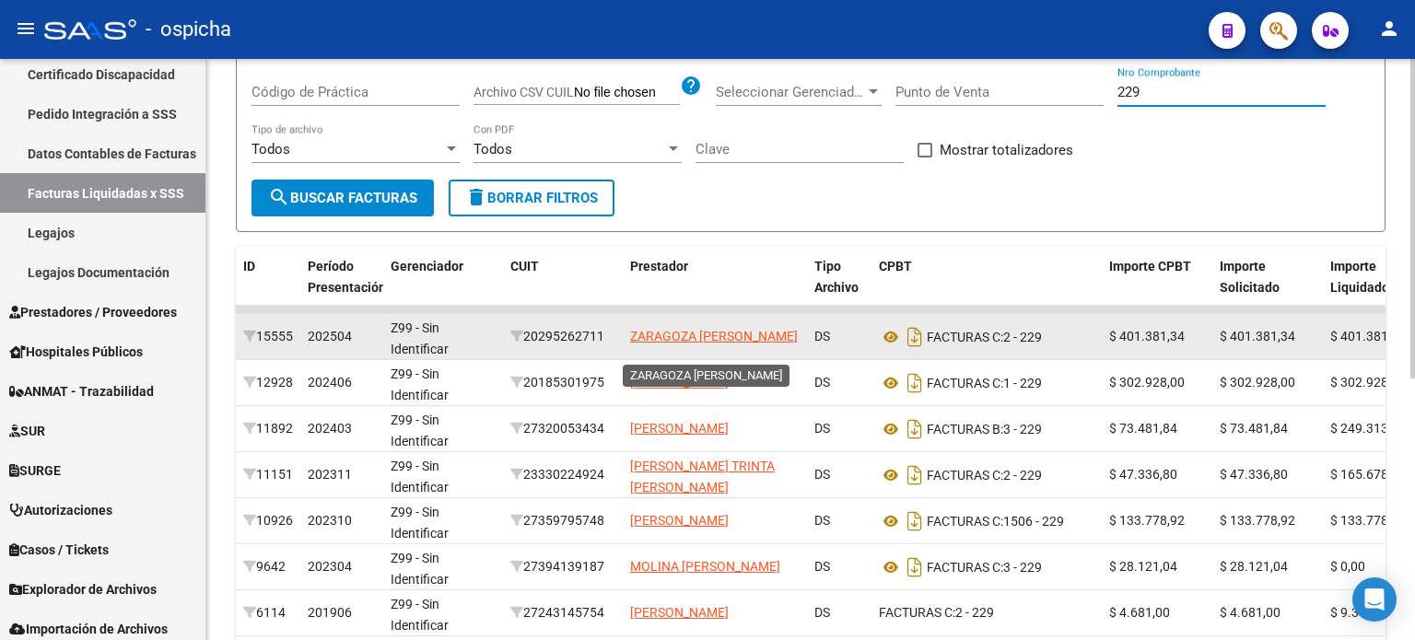
type input "229"
click at [679, 335] on app-link-go-to "ZARAGOZA [PERSON_NAME]" at bounding box center [714, 336] width 168 height 21
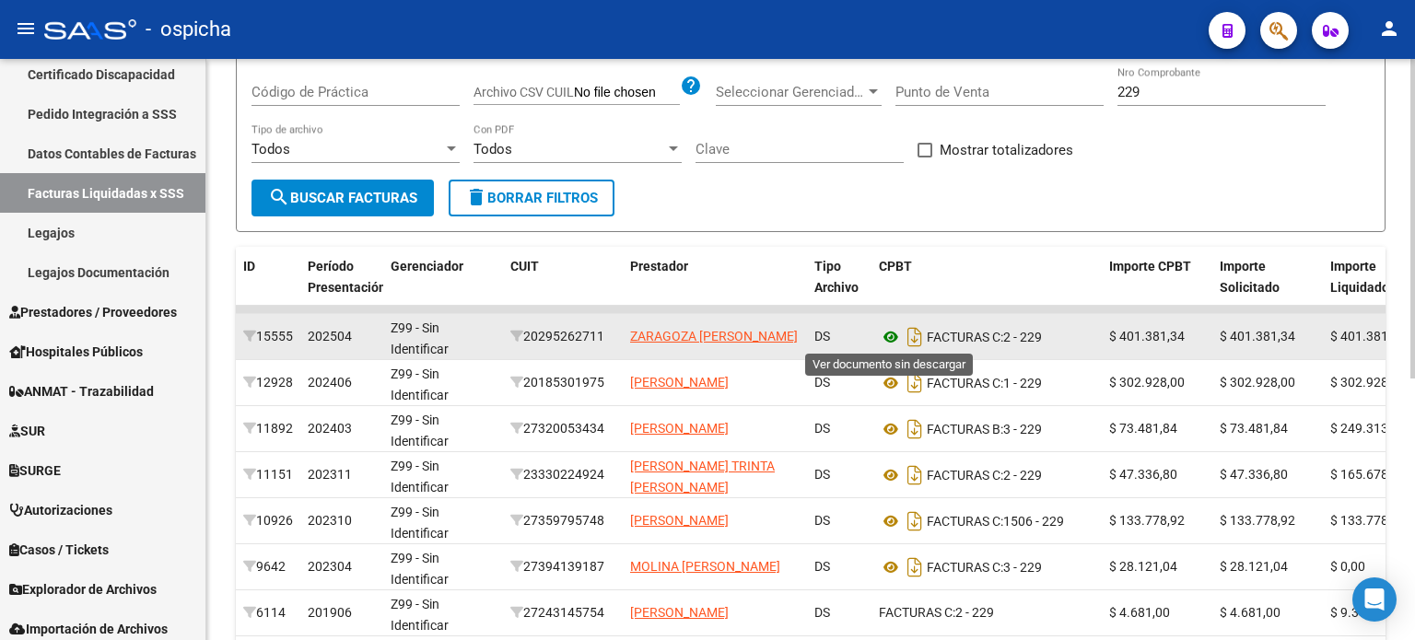
click at [895, 335] on icon at bounding box center [891, 337] width 24 height 22
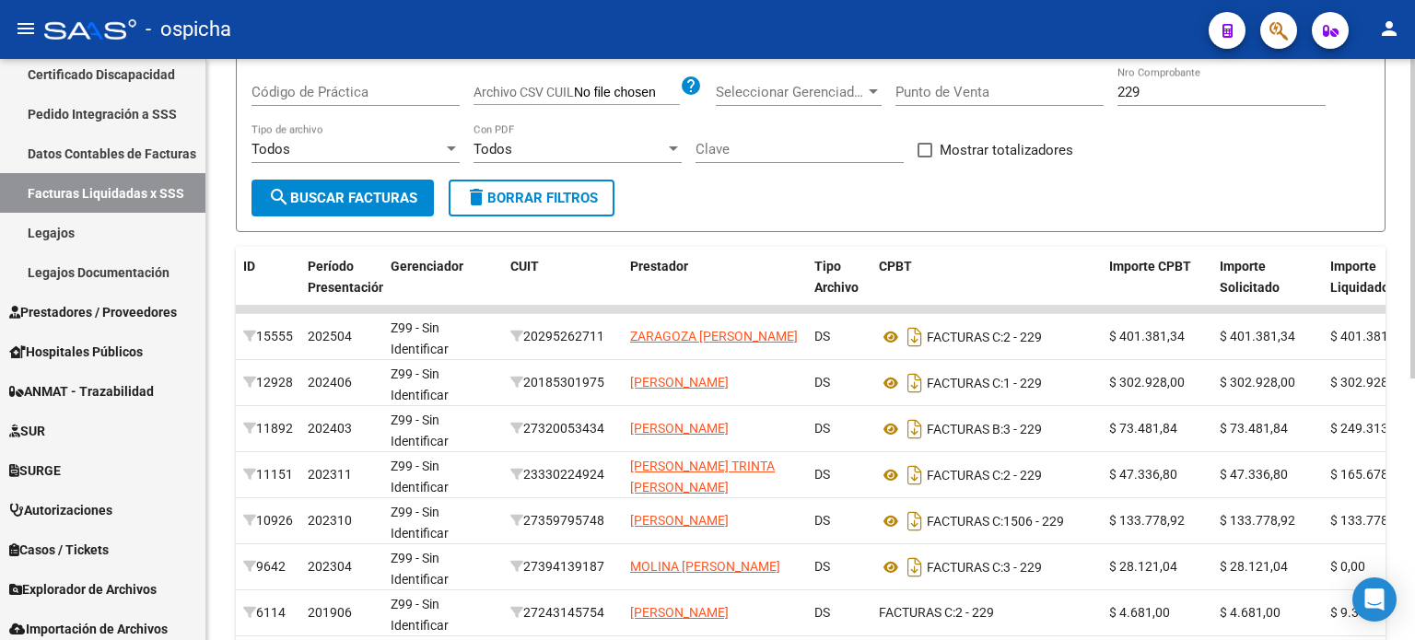
scroll to position [81, 0]
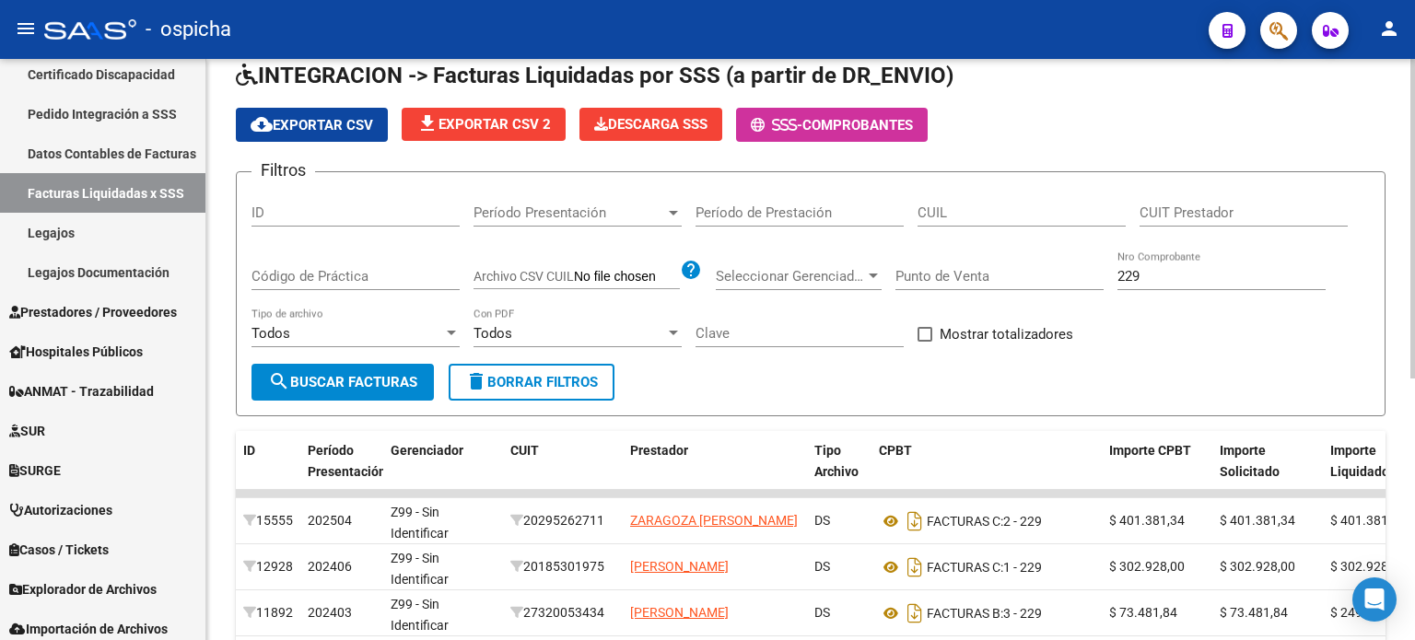
click at [1160, 212] on input "CUIT Prestador" at bounding box center [1244, 213] width 208 height 17
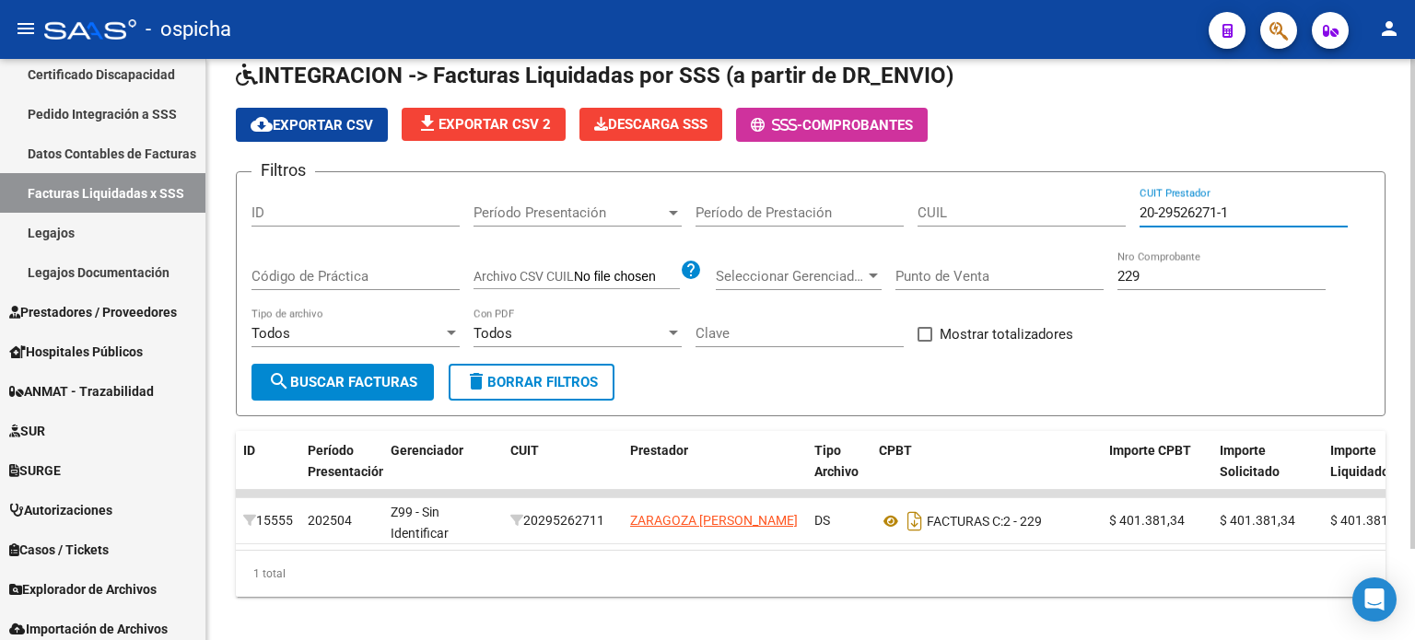
type input "20-29526271-1"
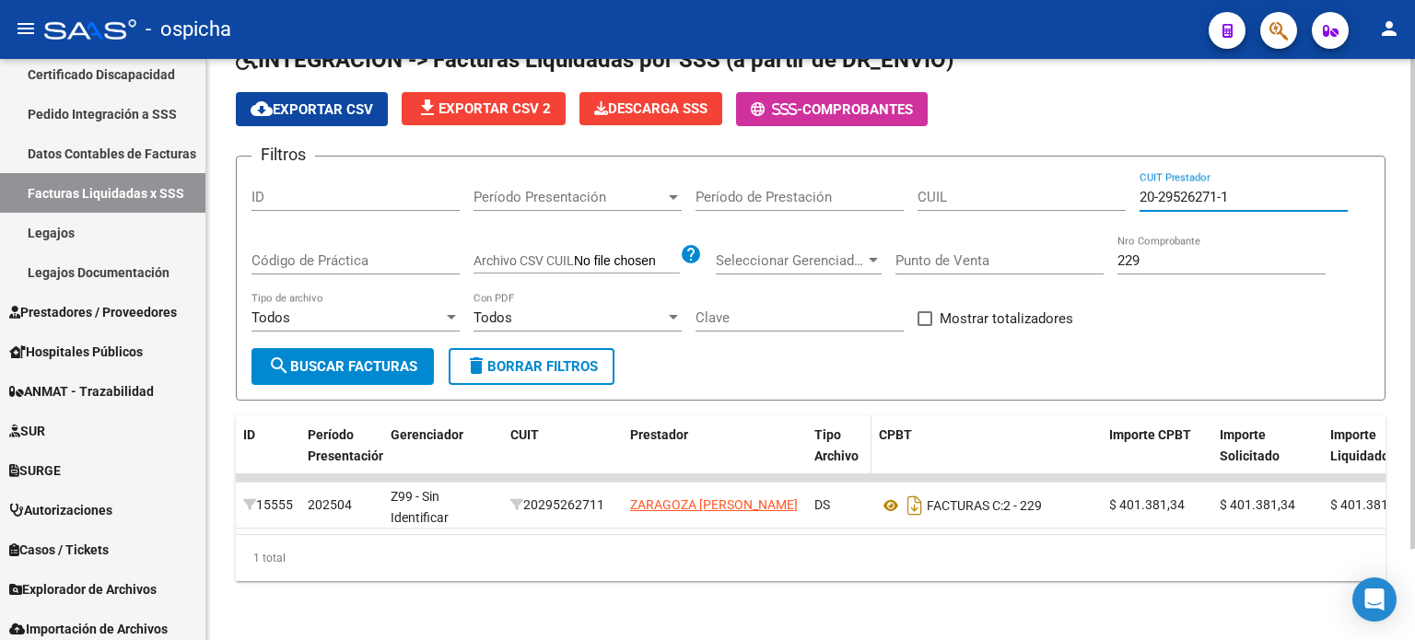
scroll to position [108, 0]
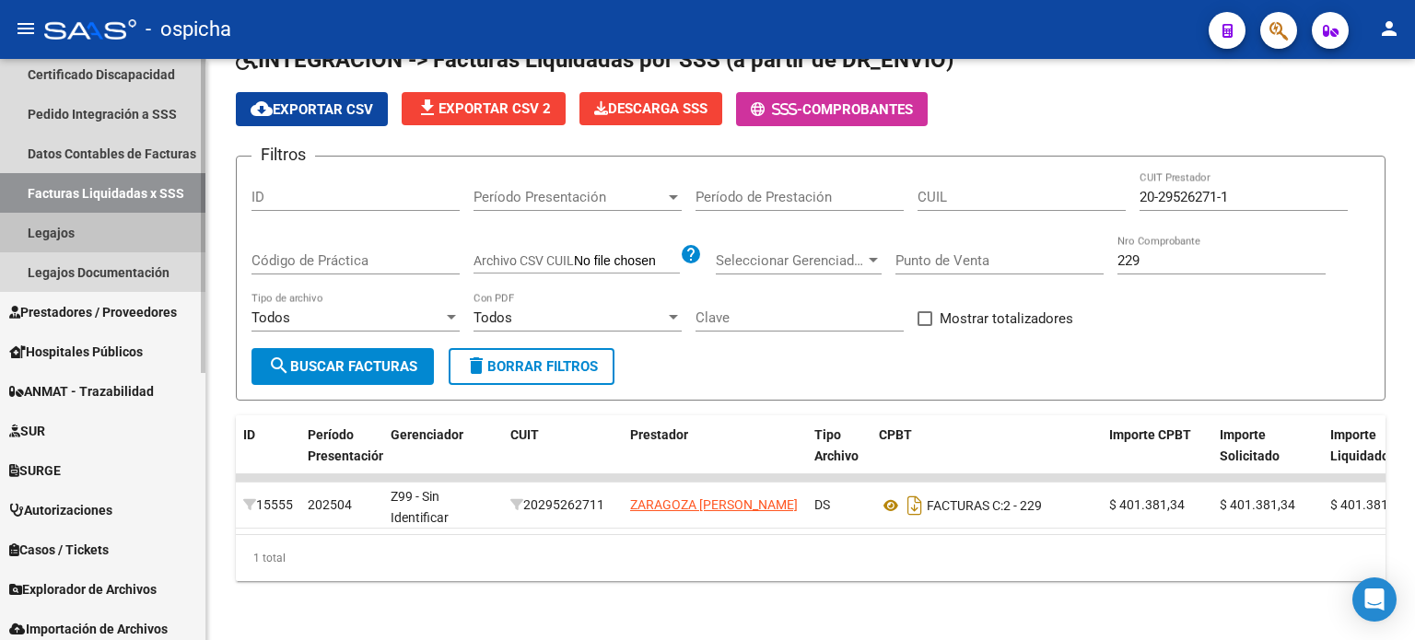
click at [85, 232] on link "Legajos" at bounding box center [102, 233] width 205 height 40
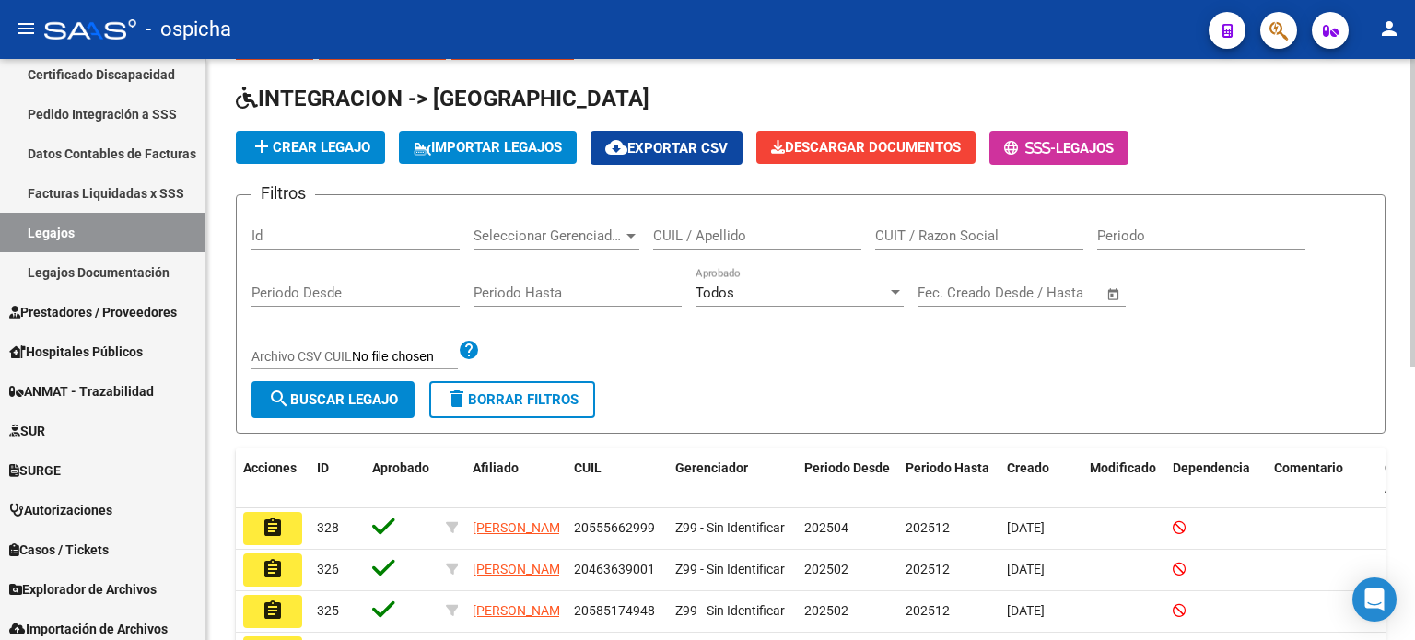
scroll to position [92, 0]
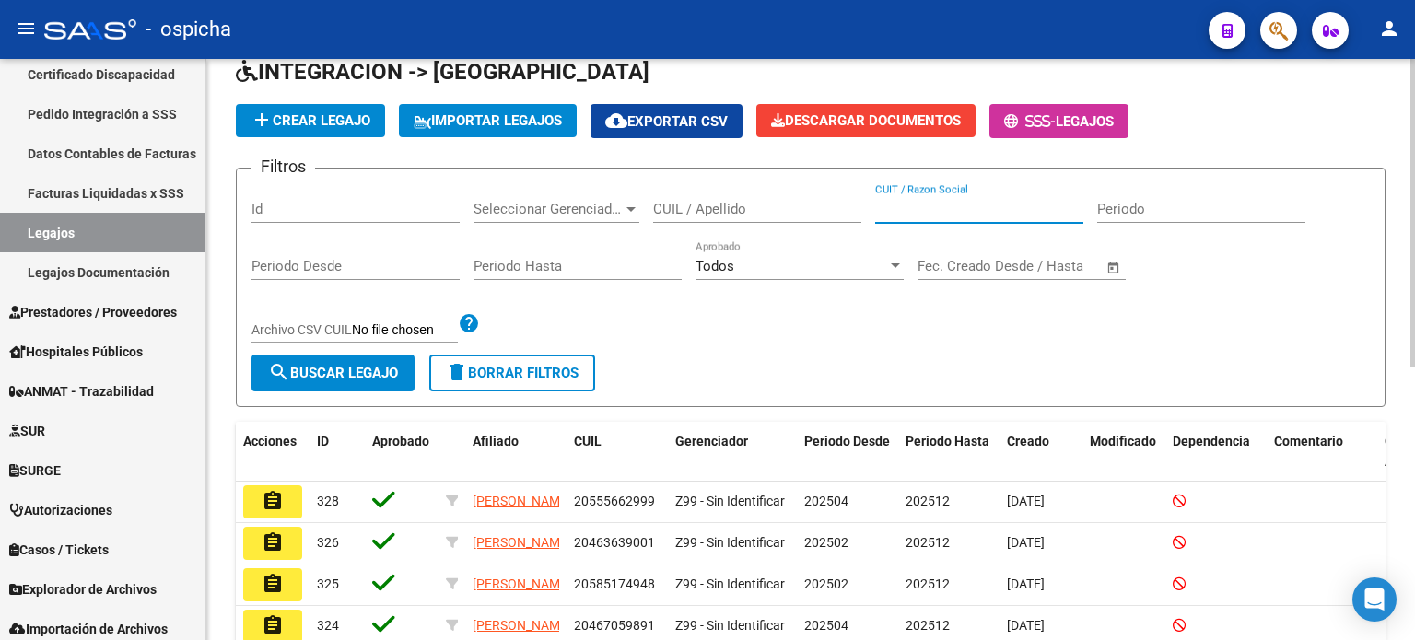
click at [943, 213] on input "CUIT / Razon Social" at bounding box center [979, 209] width 208 height 17
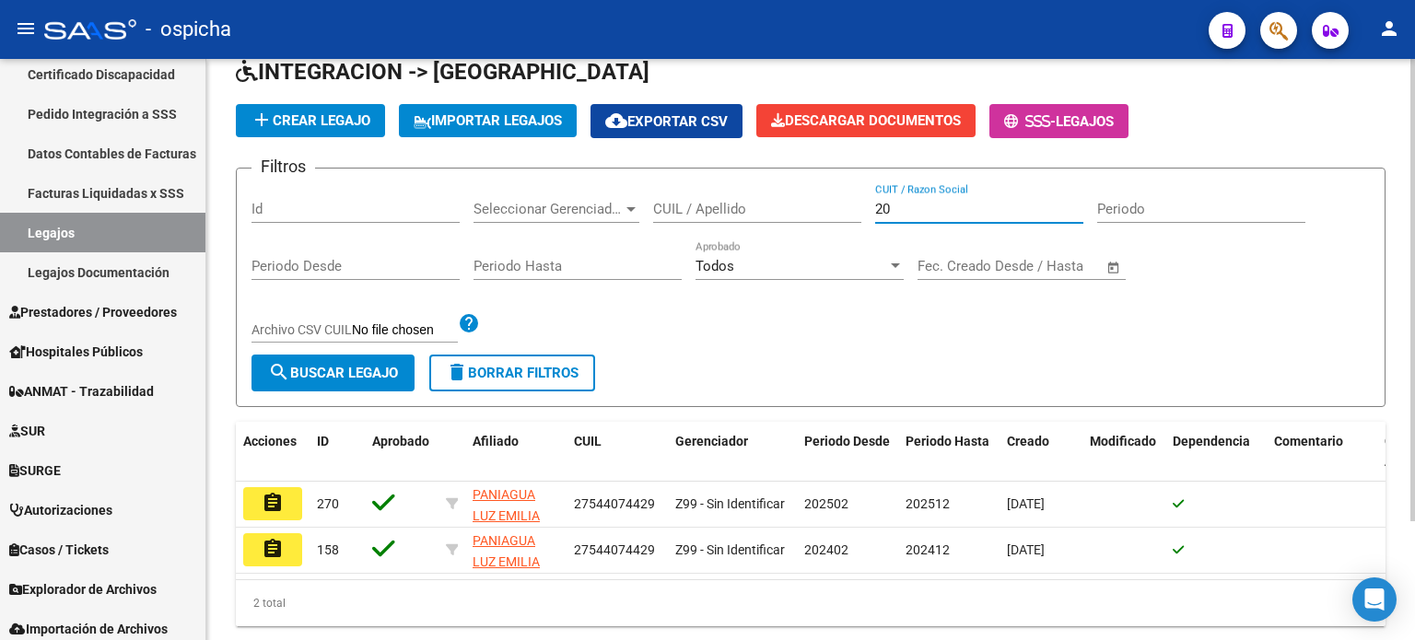
type input "2"
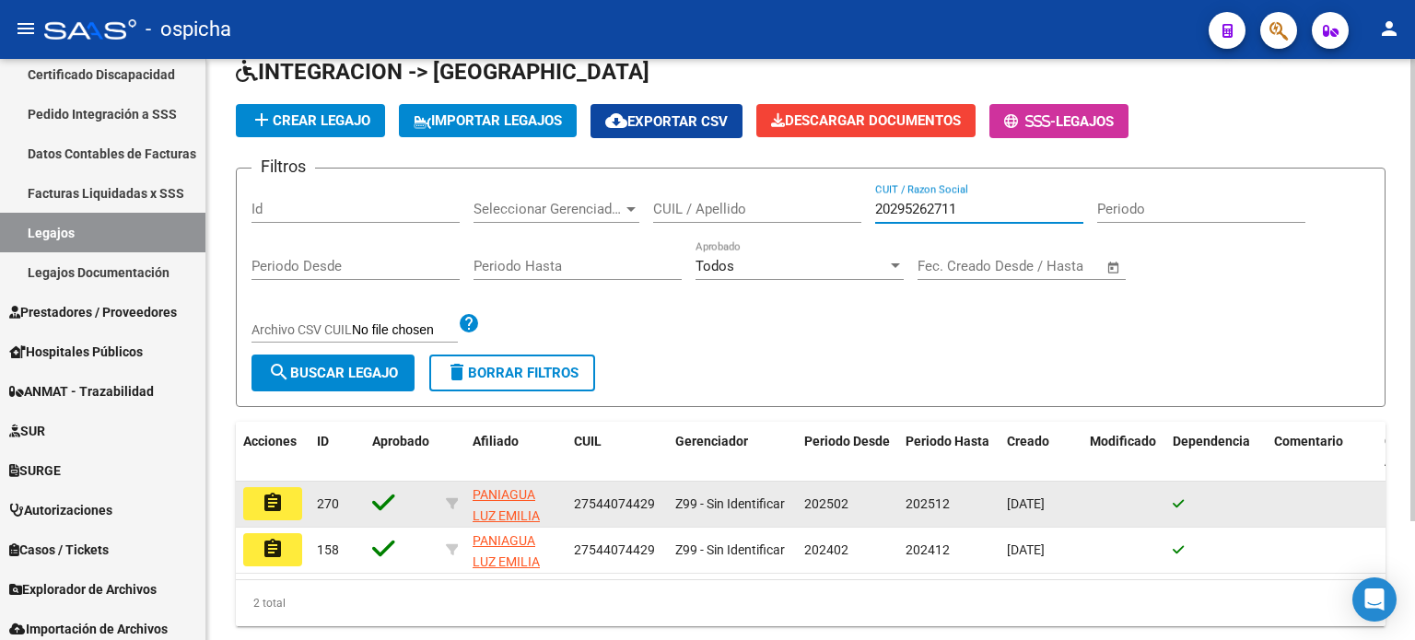
type input "20295262711"
click at [278, 502] on mat-icon "assignment" at bounding box center [273, 503] width 22 height 22
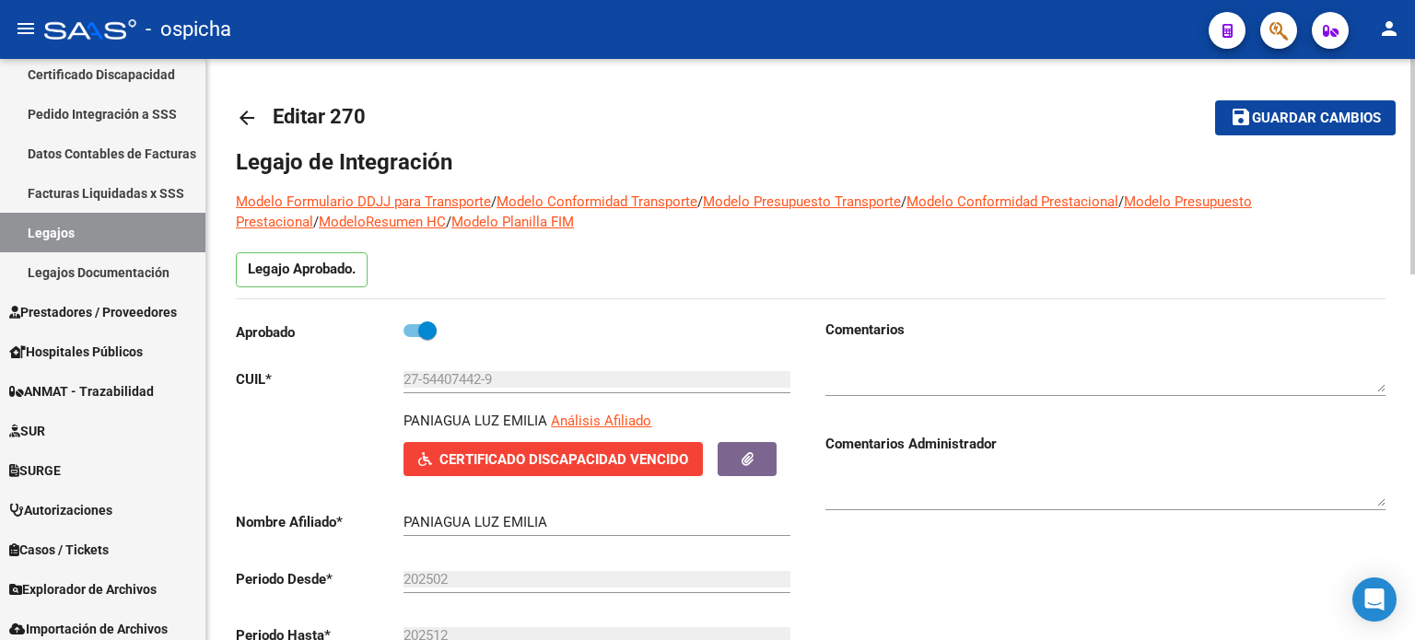
click at [236, 117] on mat-icon "arrow_back" at bounding box center [247, 118] width 22 height 22
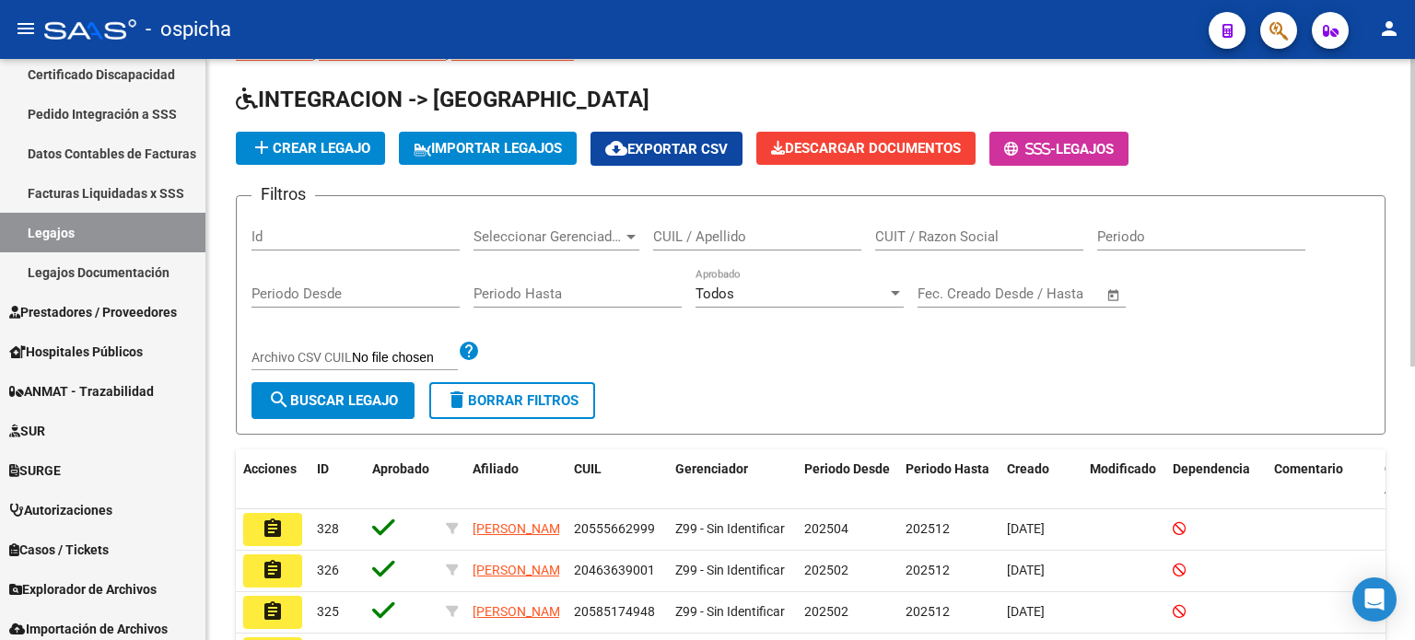
scroll to position [92, 0]
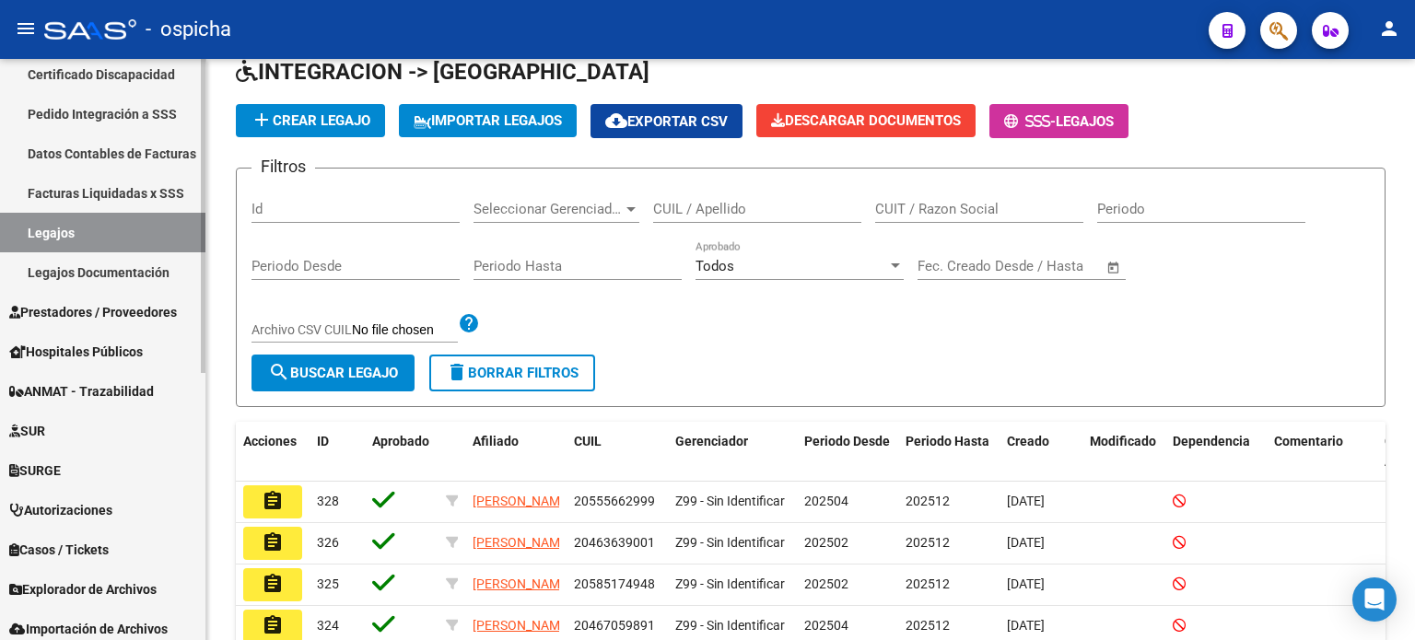
click at [129, 193] on link "Facturas Liquidadas x SSS" at bounding box center [102, 193] width 205 height 40
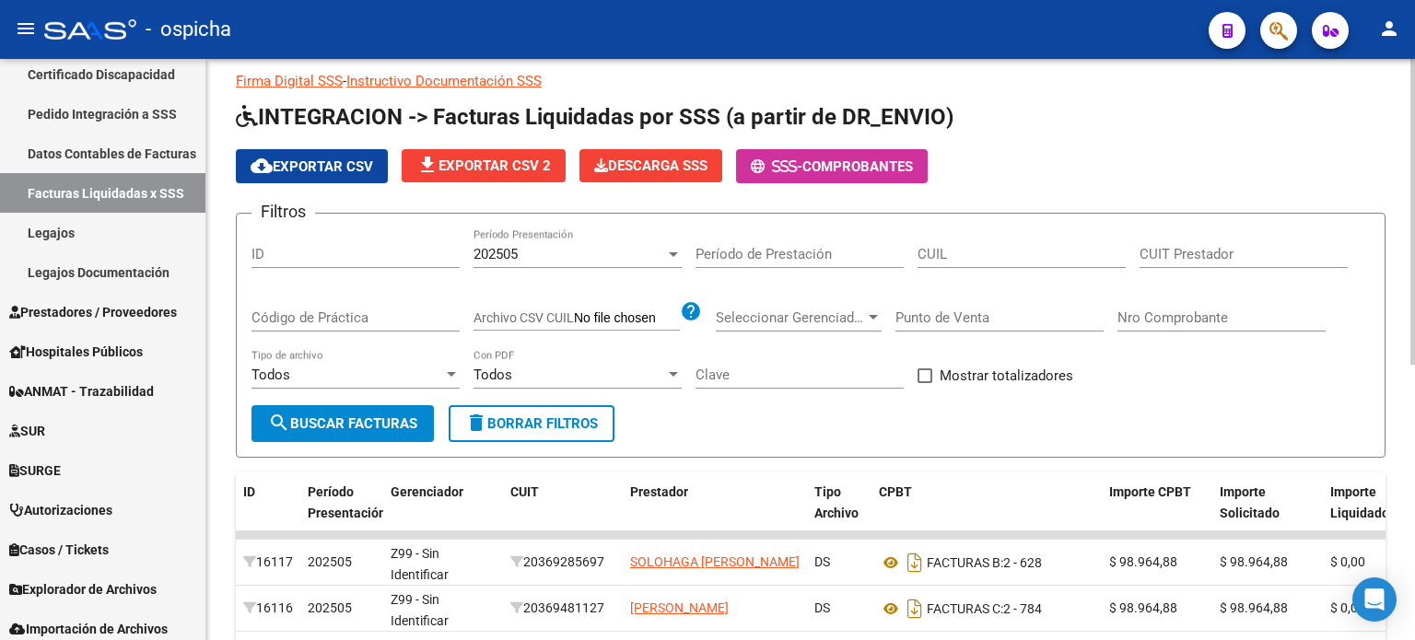
scroll to position [92, 0]
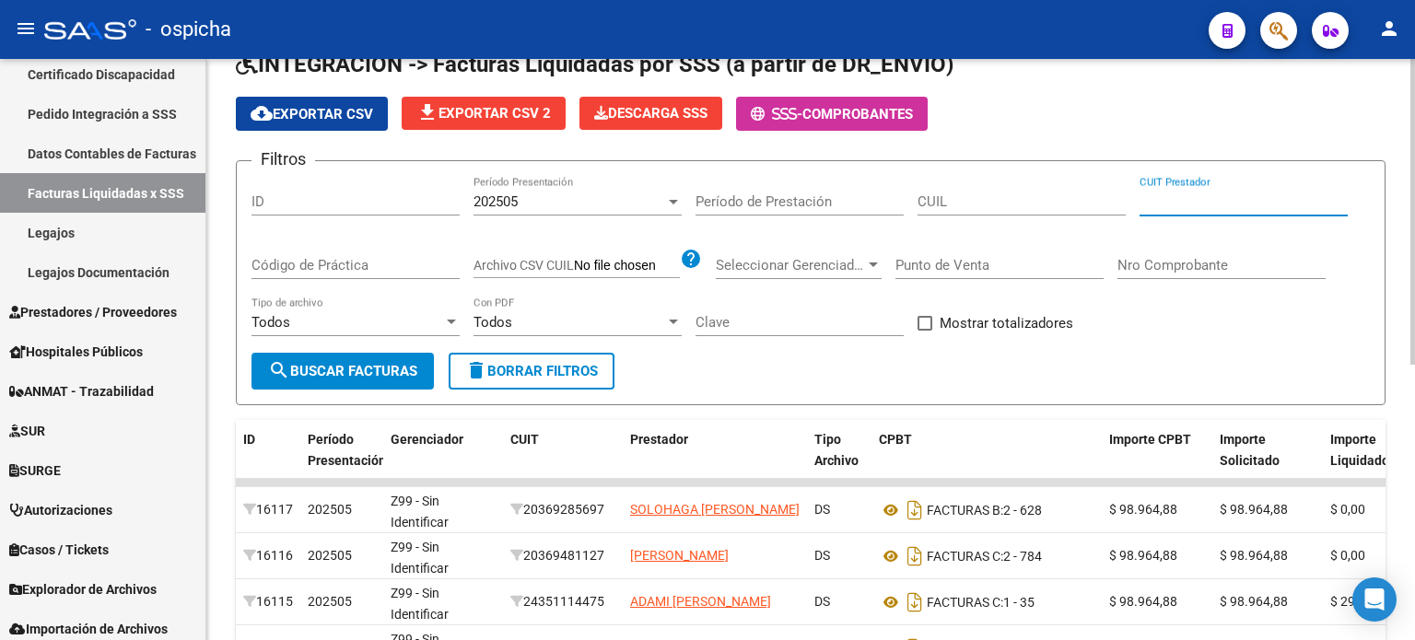
click at [1164, 205] on input "CUIT Prestador" at bounding box center [1244, 201] width 208 height 17
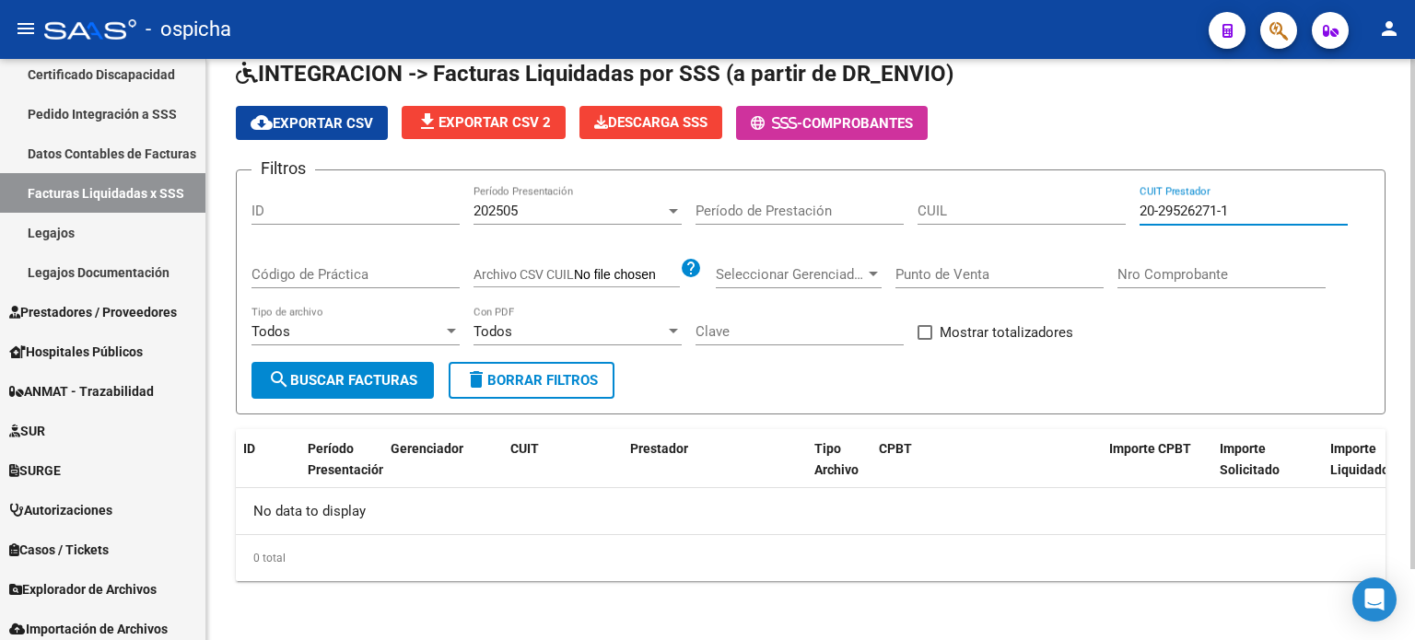
scroll to position [81, 0]
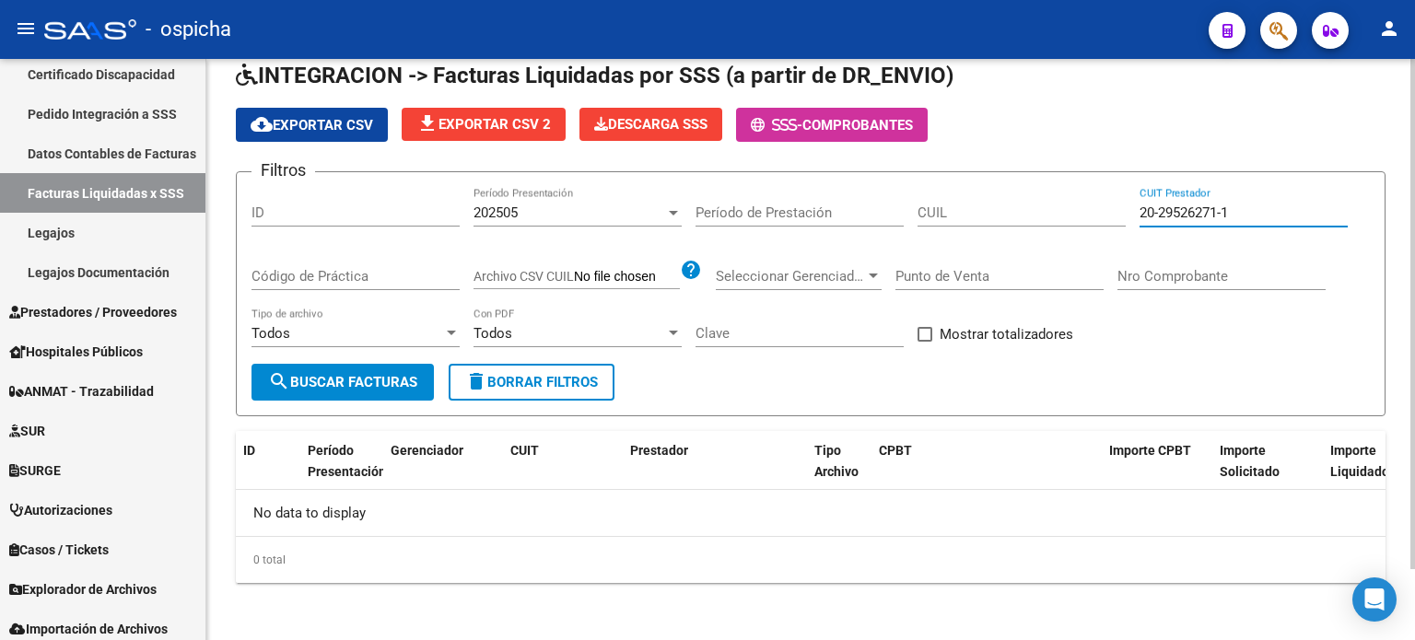
click at [755, 217] on input "Período de Prestación" at bounding box center [800, 213] width 208 height 17
click at [1297, 211] on input "20-29526271-1" at bounding box center [1244, 213] width 208 height 17
type input "2"
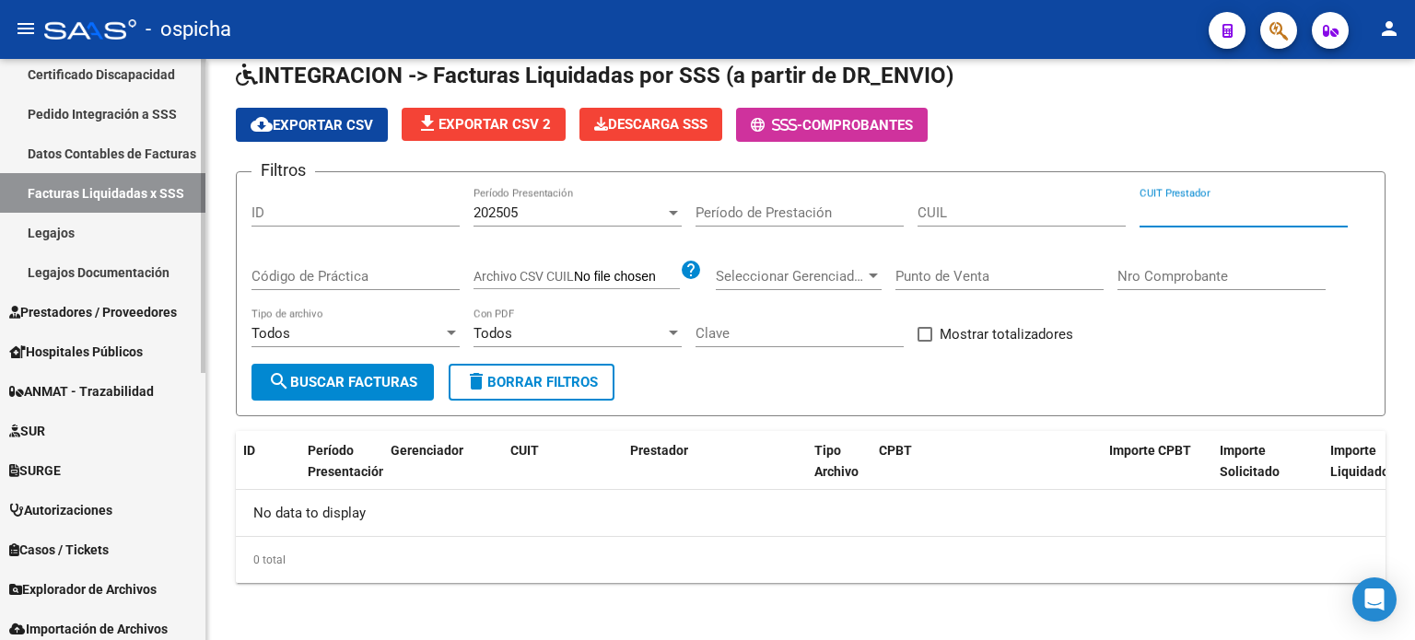
click at [59, 233] on link "Legajos" at bounding box center [102, 233] width 205 height 40
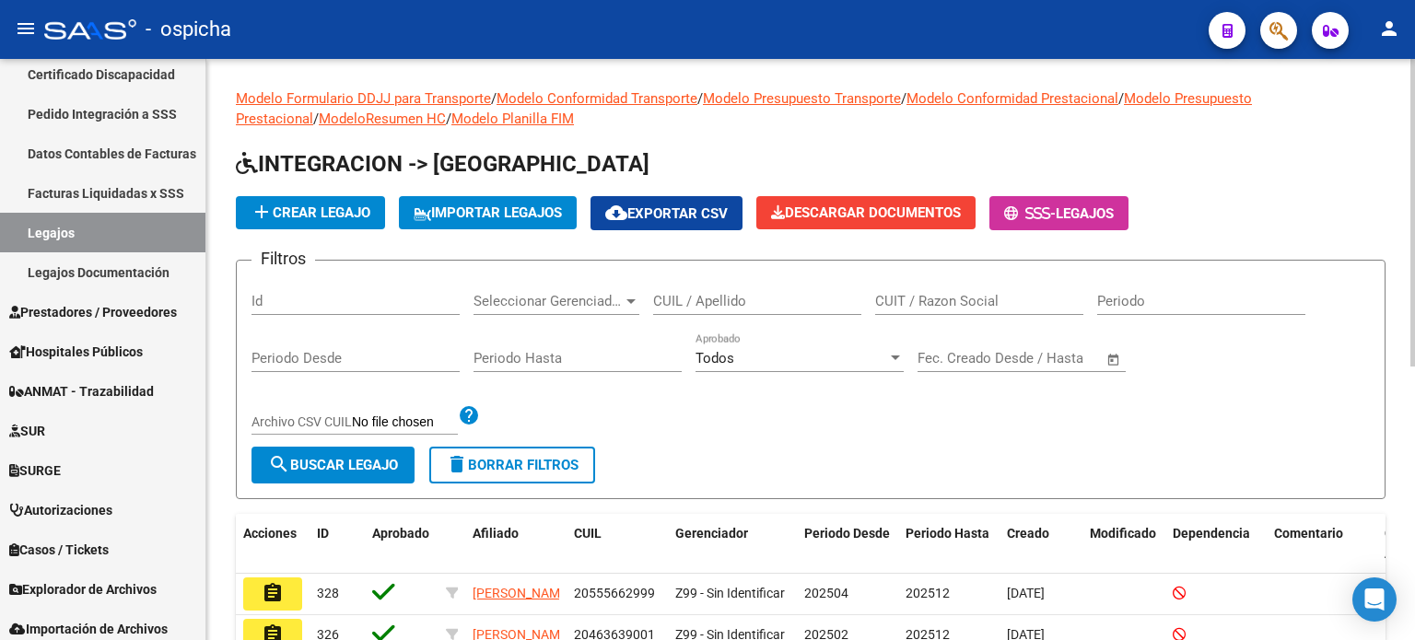
scroll to position [92, 0]
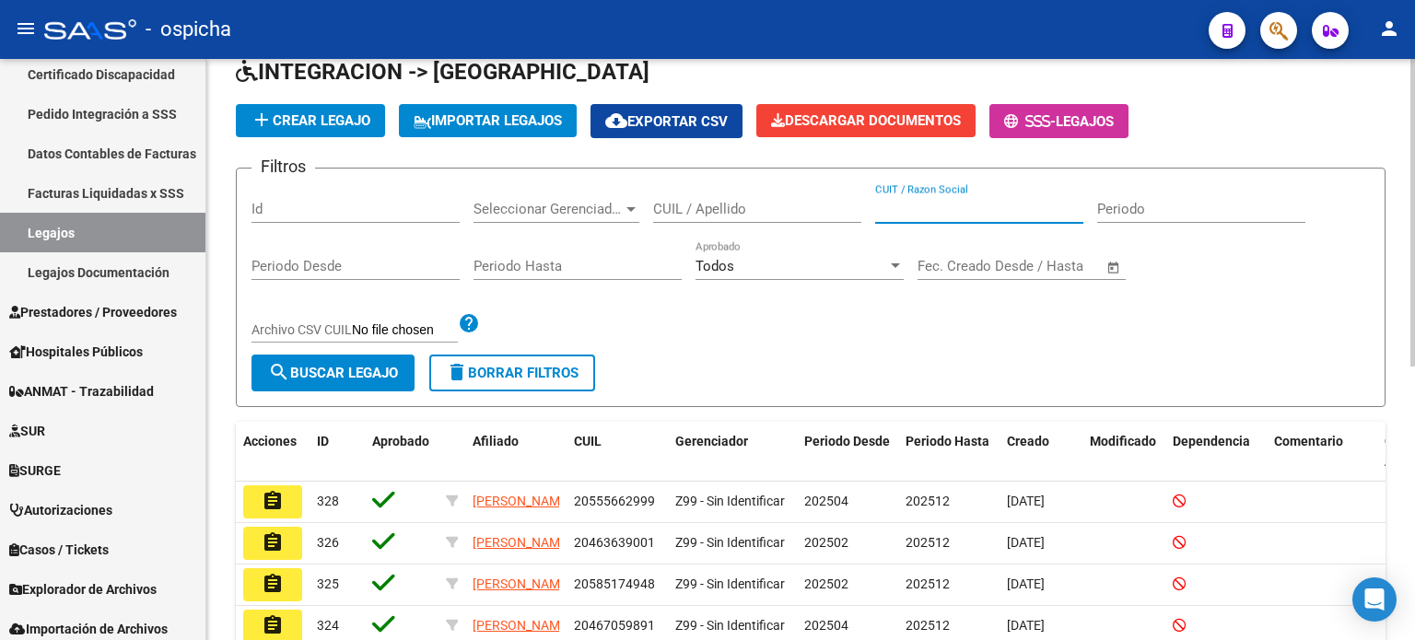
click at [925, 210] on input "CUIT / Razon Social" at bounding box center [979, 209] width 208 height 17
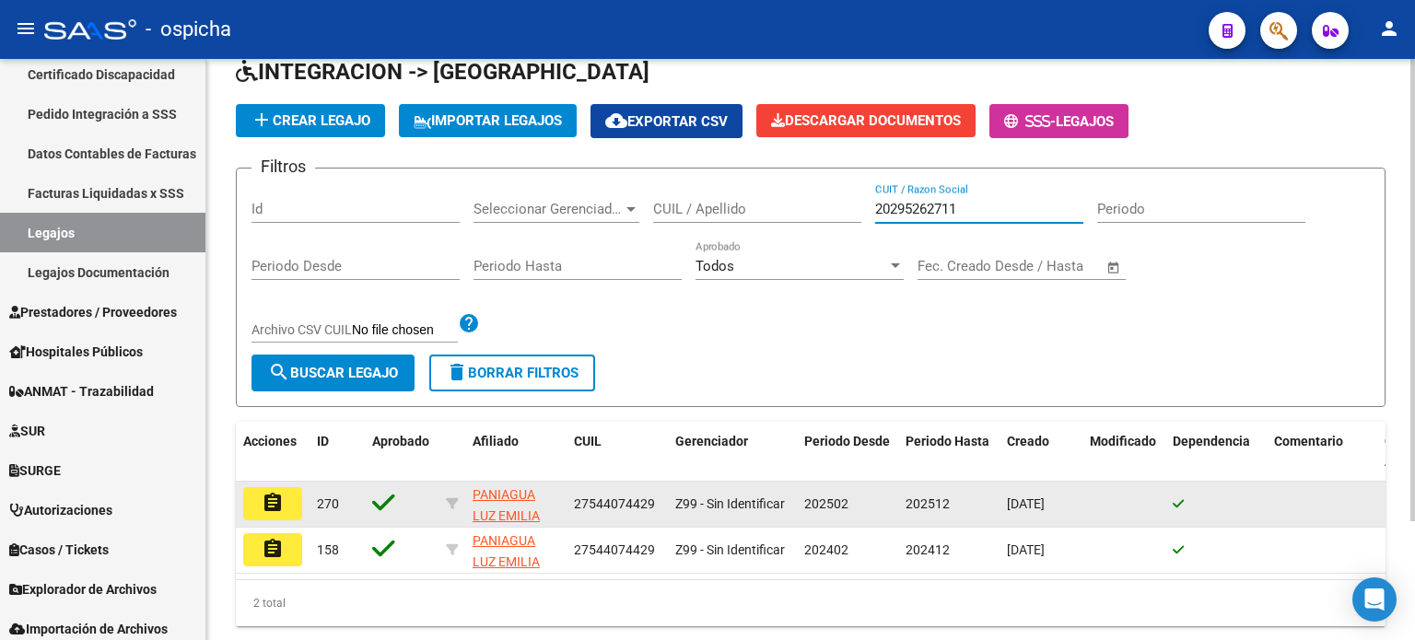
type input "20295262711"
click at [275, 500] on mat-icon "assignment" at bounding box center [273, 503] width 22 height 22
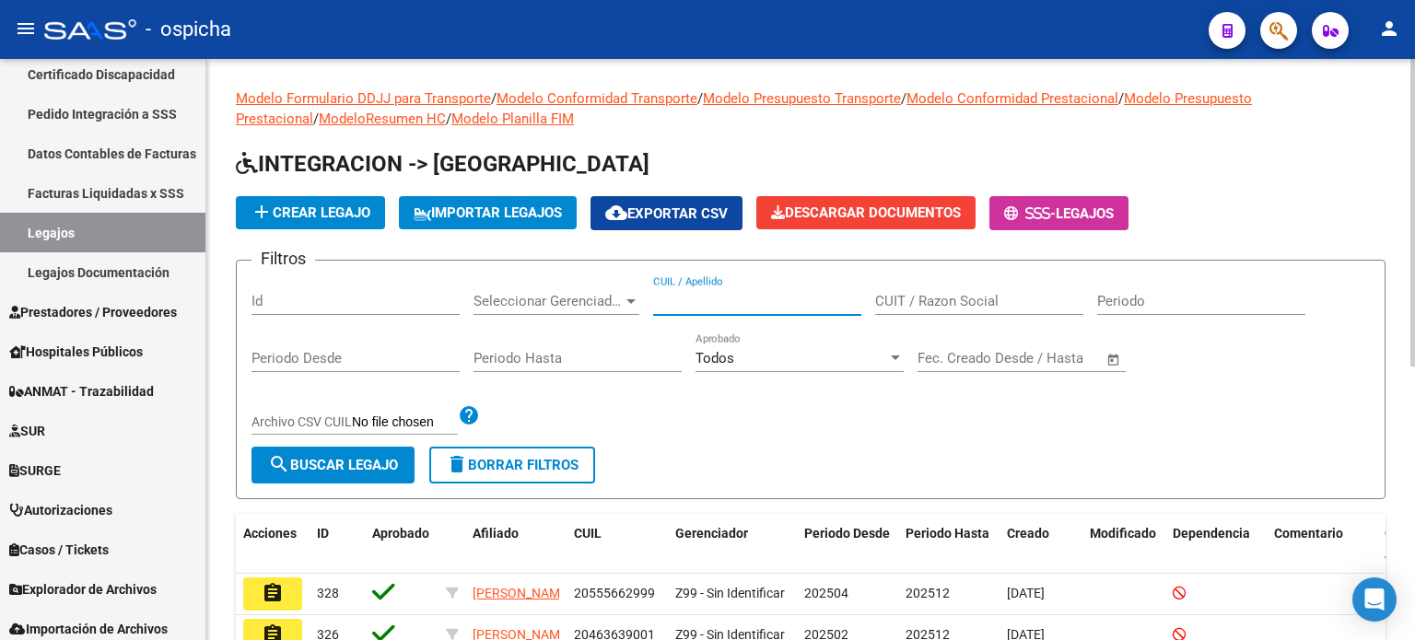
click at [790, 307] on input "CUIL / Apellido" at bounding box center [757, 301] width 208 height 17
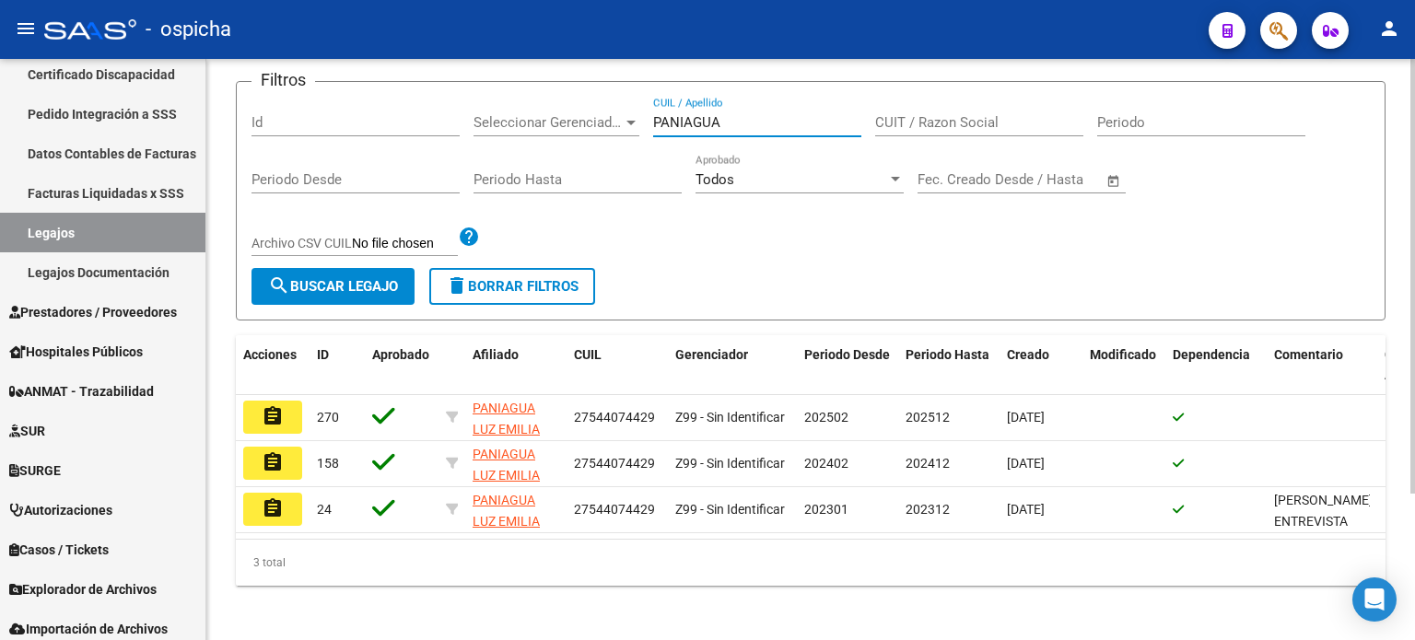
scroll to position [184, 0]
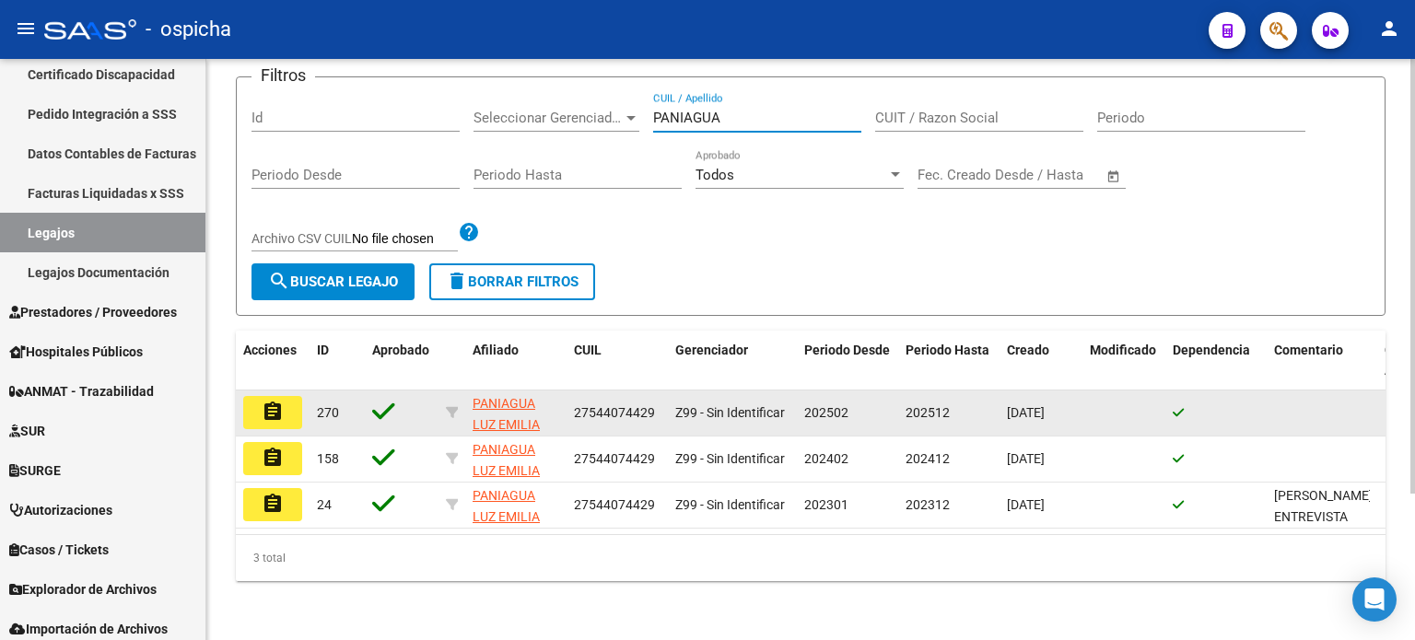
type input "PANIAGUA"
click at [266, 422] on button "assignment" at bounding box center [272, 412] width 59 height 33
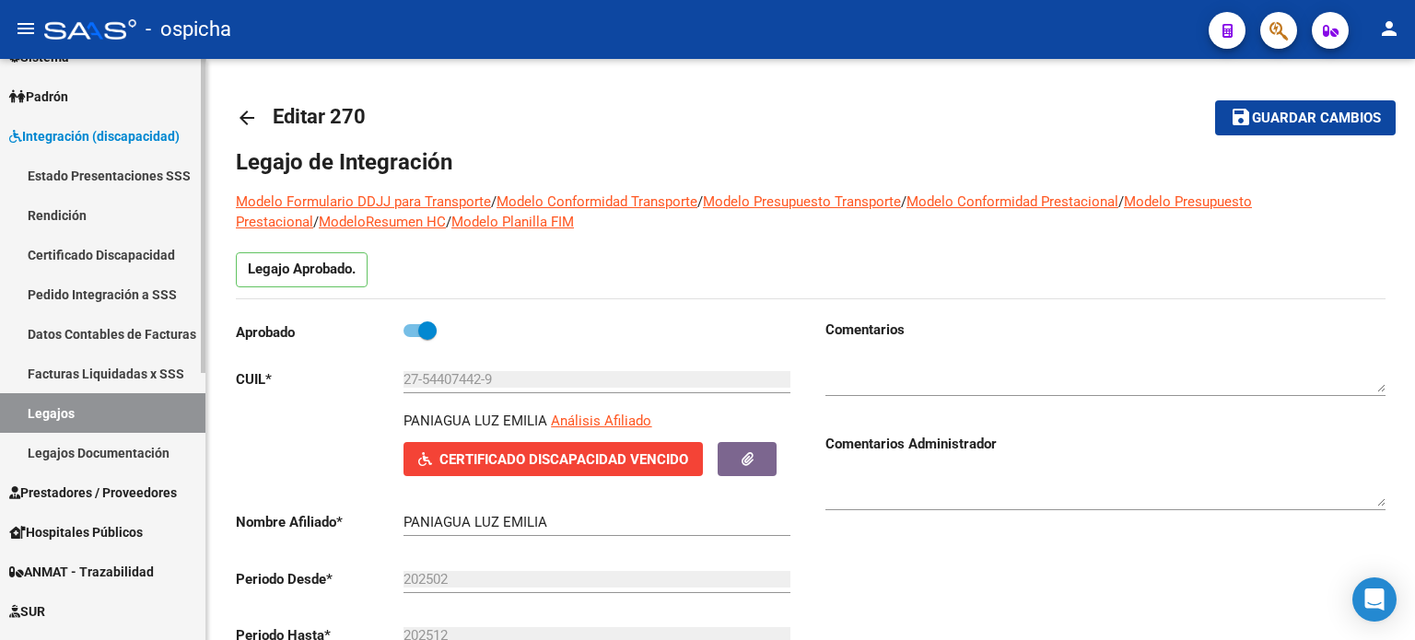
scroll to position [184, 0]
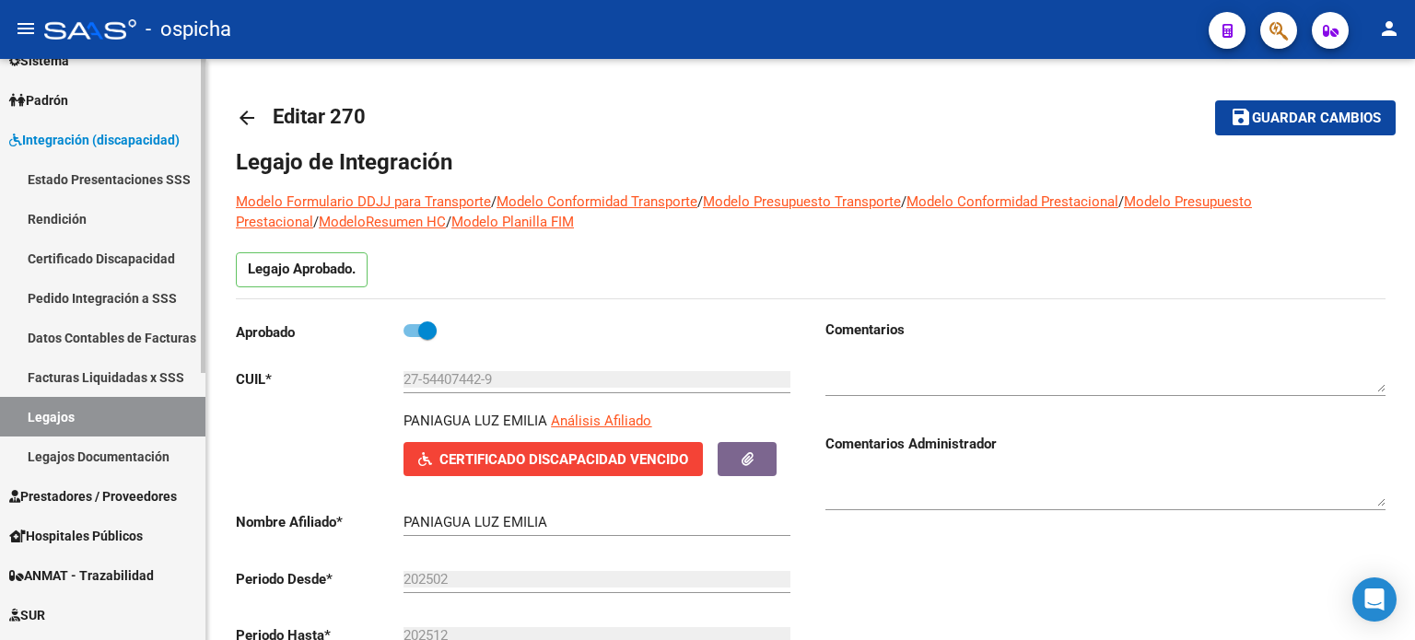
click at [143, 375] on link "Facturas Liquidadas x SSS" at bounding box center [102, 378] width 205 height 40
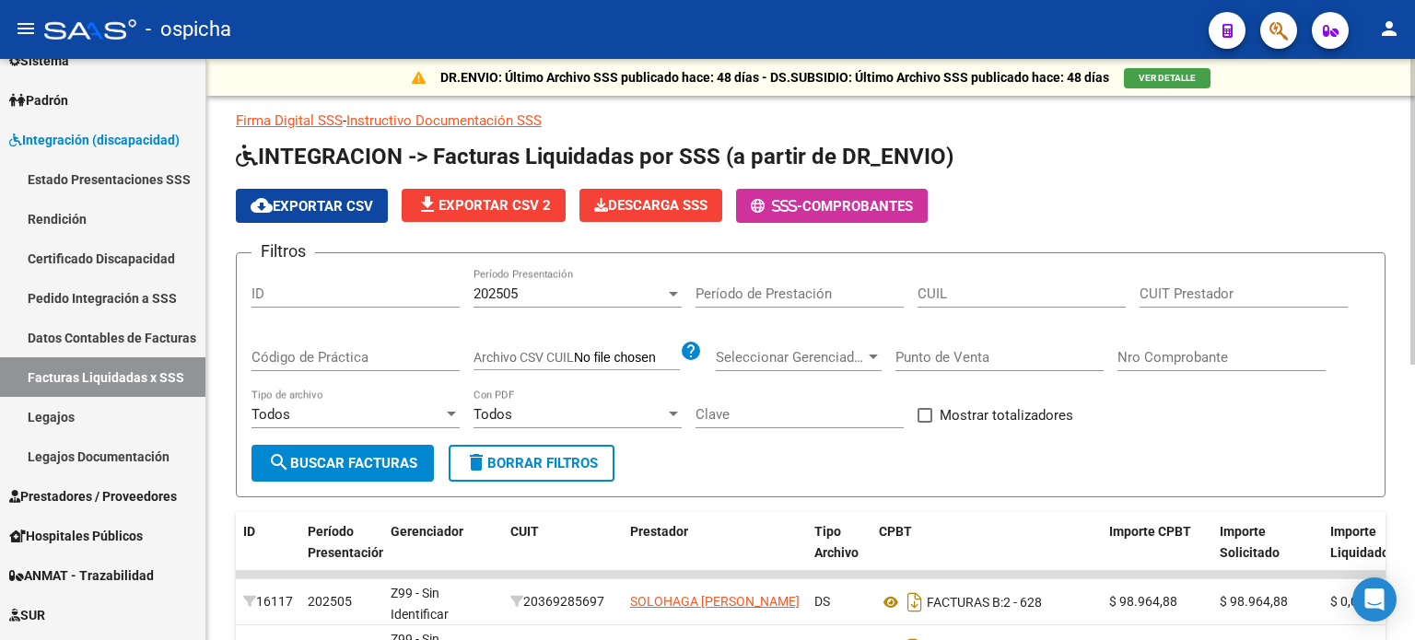
click at [1188, 353] on input "Nro Comprobante" at bounding box center [1222, 357] width 208 height 17
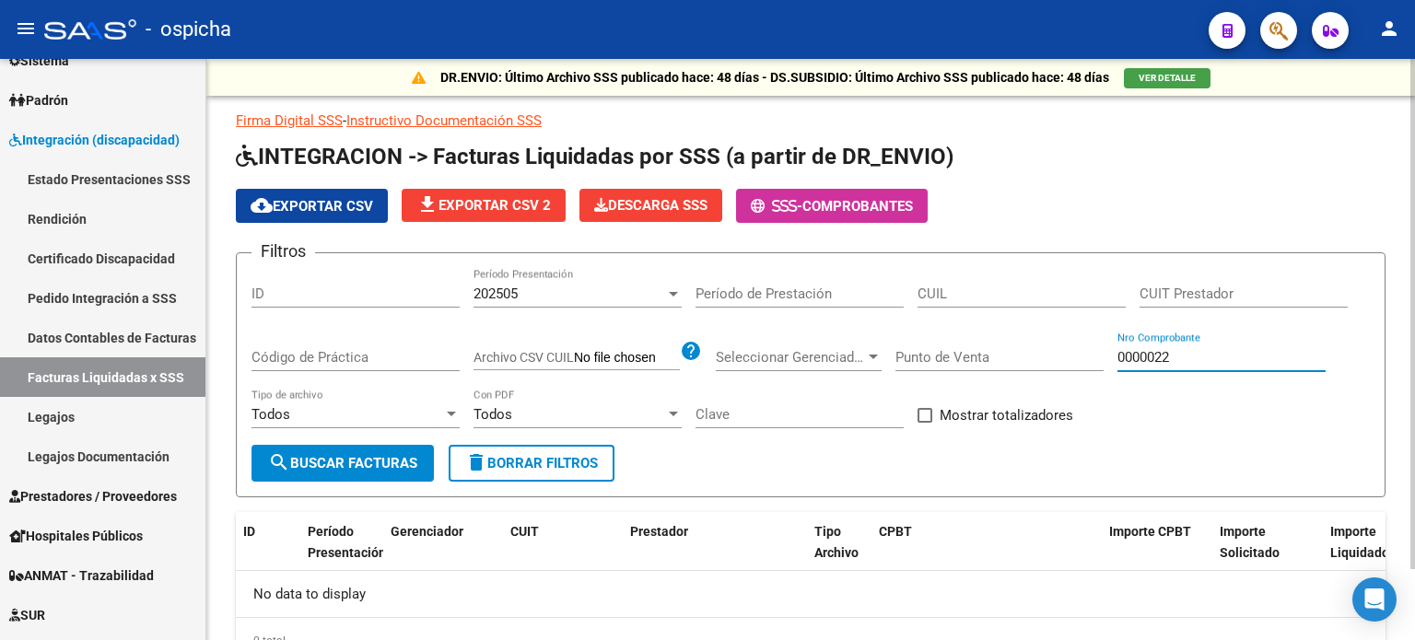
type input "000002"
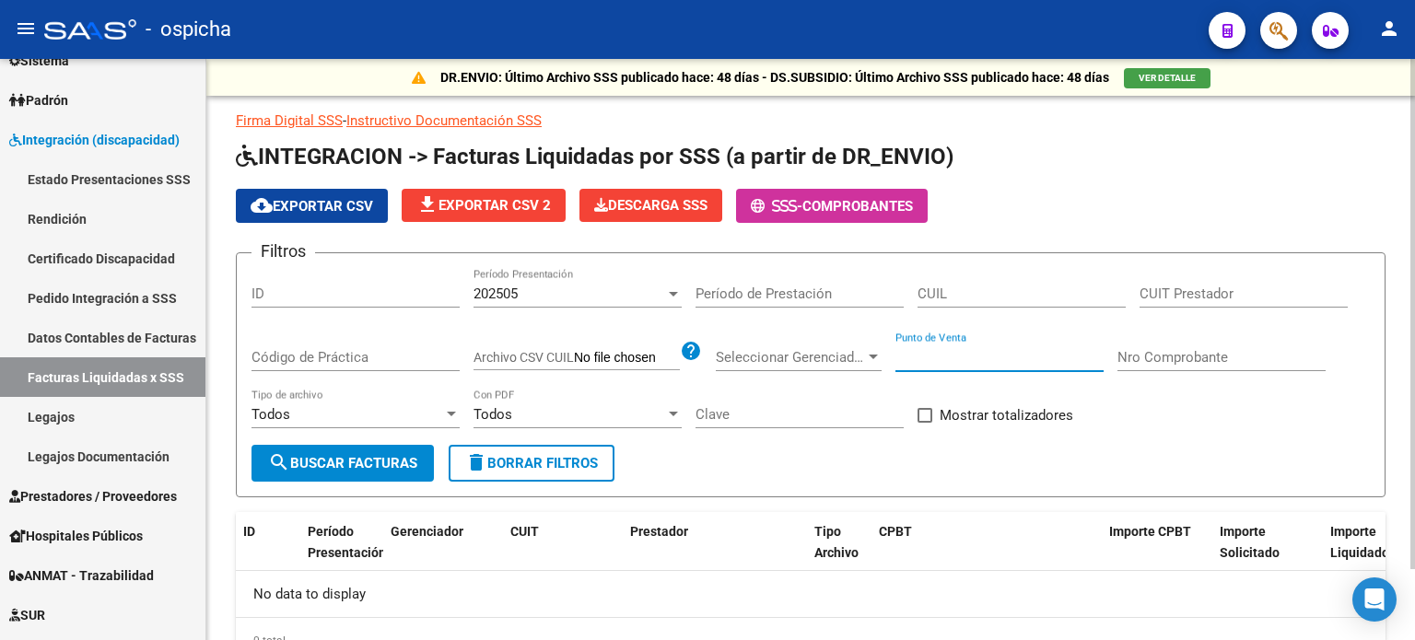
click at [1025, 357] on input "Punto de Venta" at bounding box center [1000, 357] width 208 height 17
type input "2"
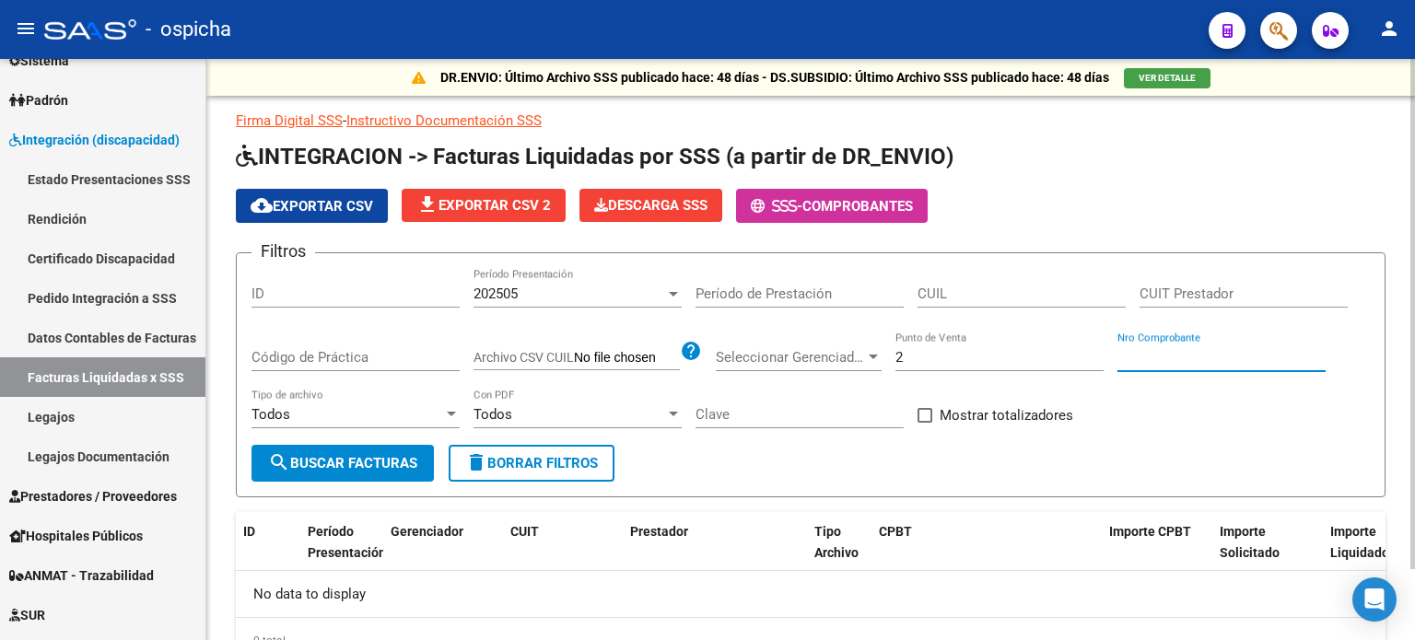
click at [1137, 354] on input "Nro Comprobante" at bounding box center [1222, 357] width 208 height 17
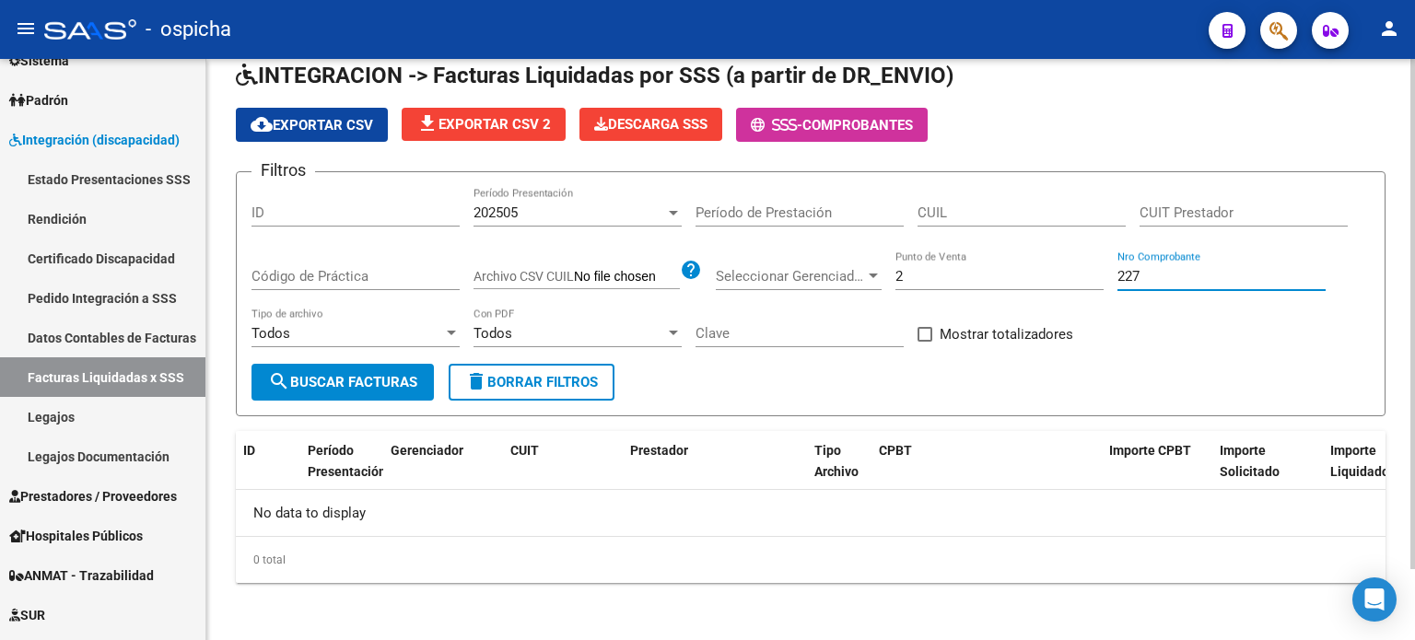
type input "227"
click at [1207, 212] on input "CUIT Prestador" at bounding box center [1244, 213] width 208 height 17
click at [517, 389] on span "delete Borrar Filtros" at bounding box center [531, 382] width 133 height 17
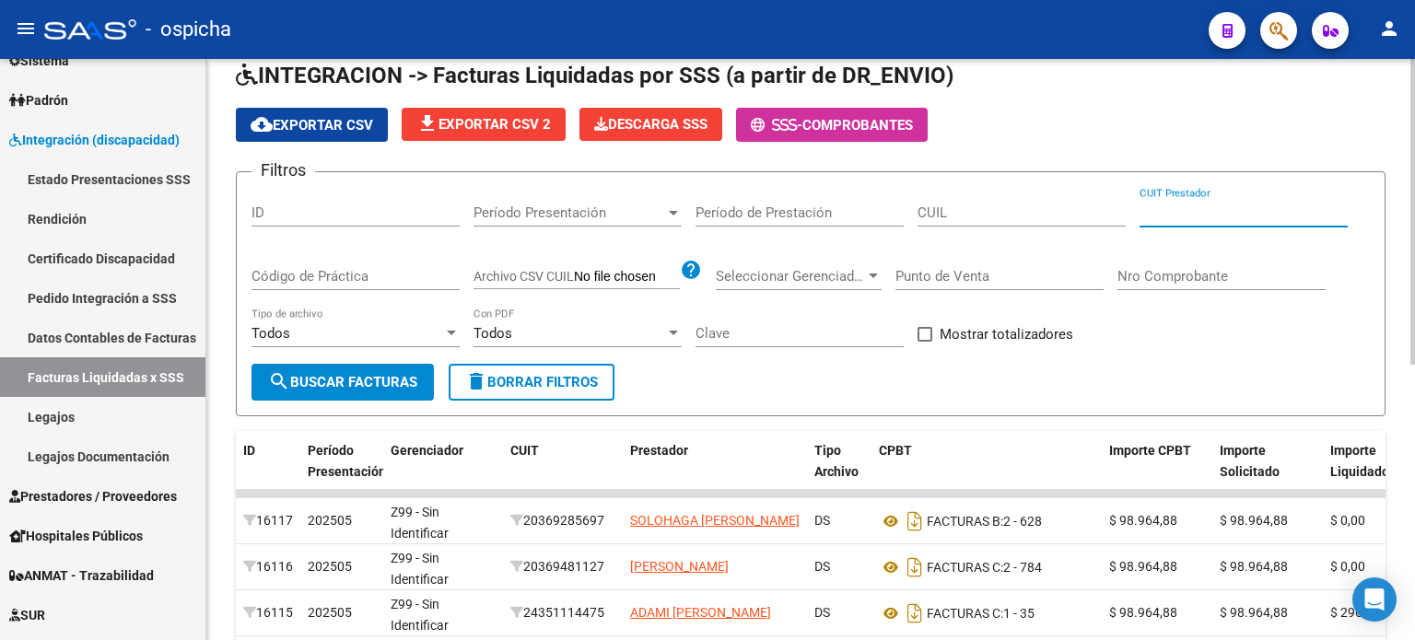
click at [1192, 217] on input "CUIT Prestador" at bounding box center [1244, 213] width 208 height 17
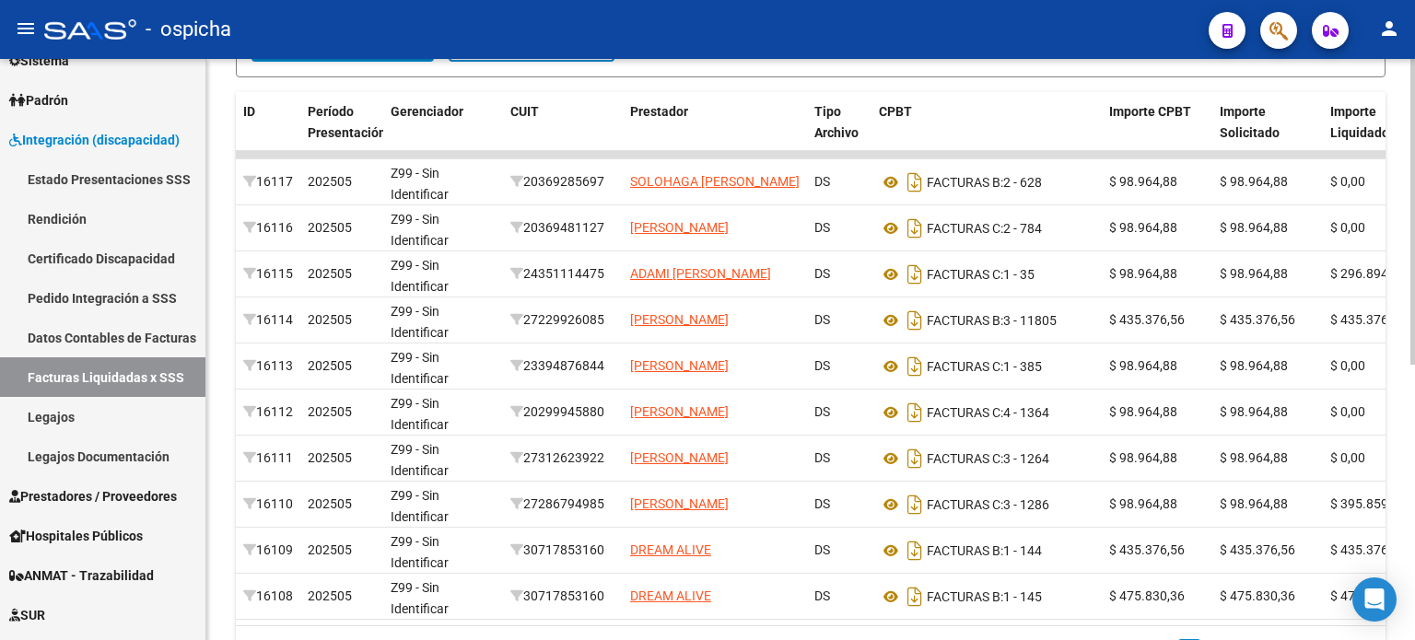
scroll to position [523, 0]
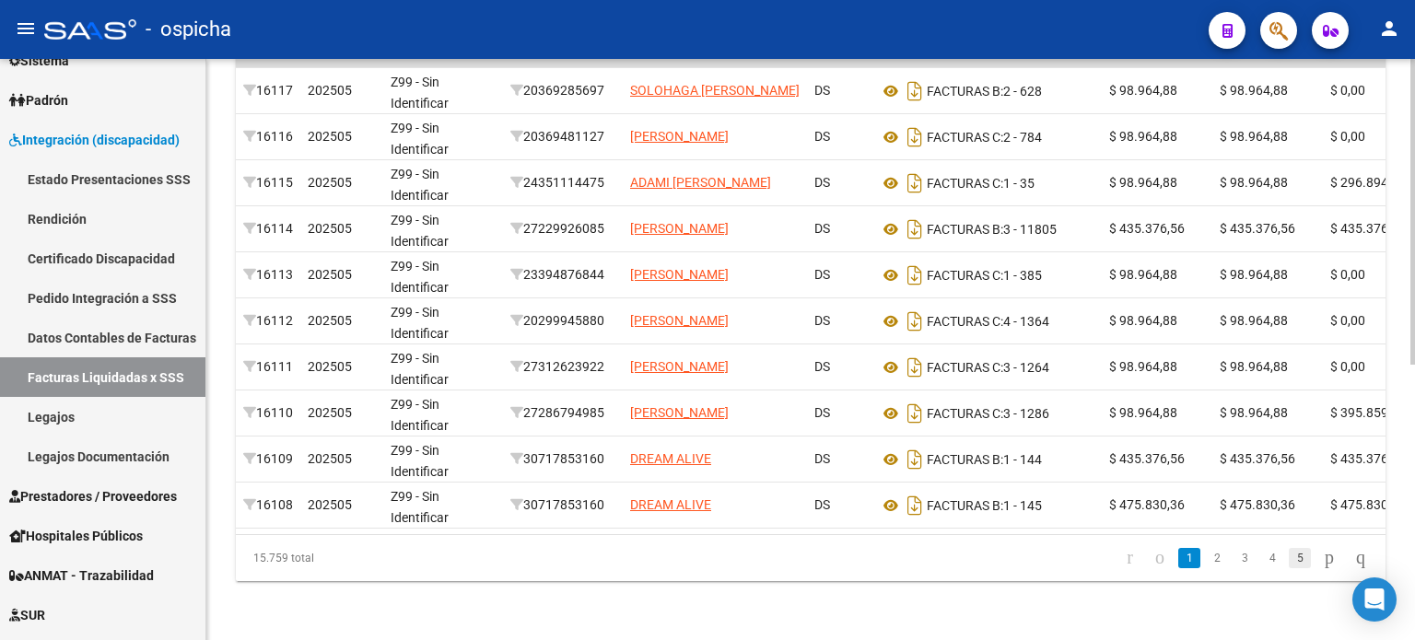
click at [1289, 560] on link "5" at bounding box center [1300, 558] width 22 height 20
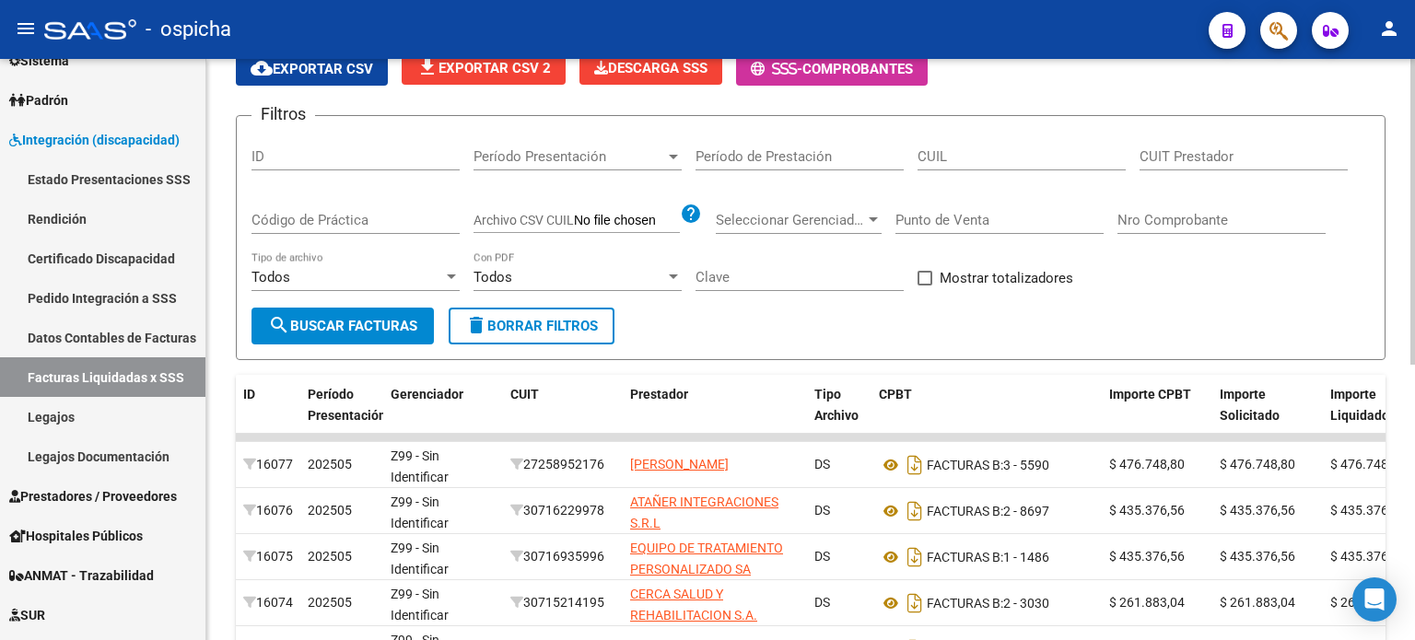
scroll to position [63, 0]
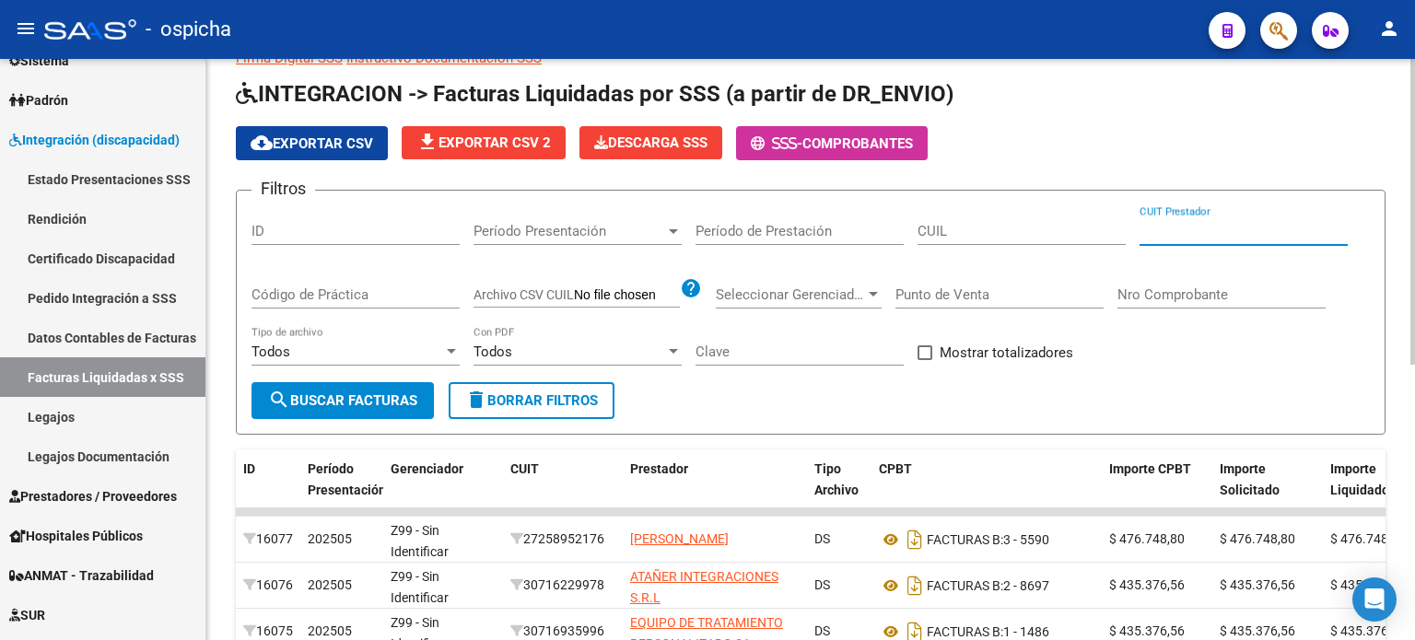
click at [1168, 227] on input "CUIT Prestador" at bounding box center [1244, 231] width 208 height 17
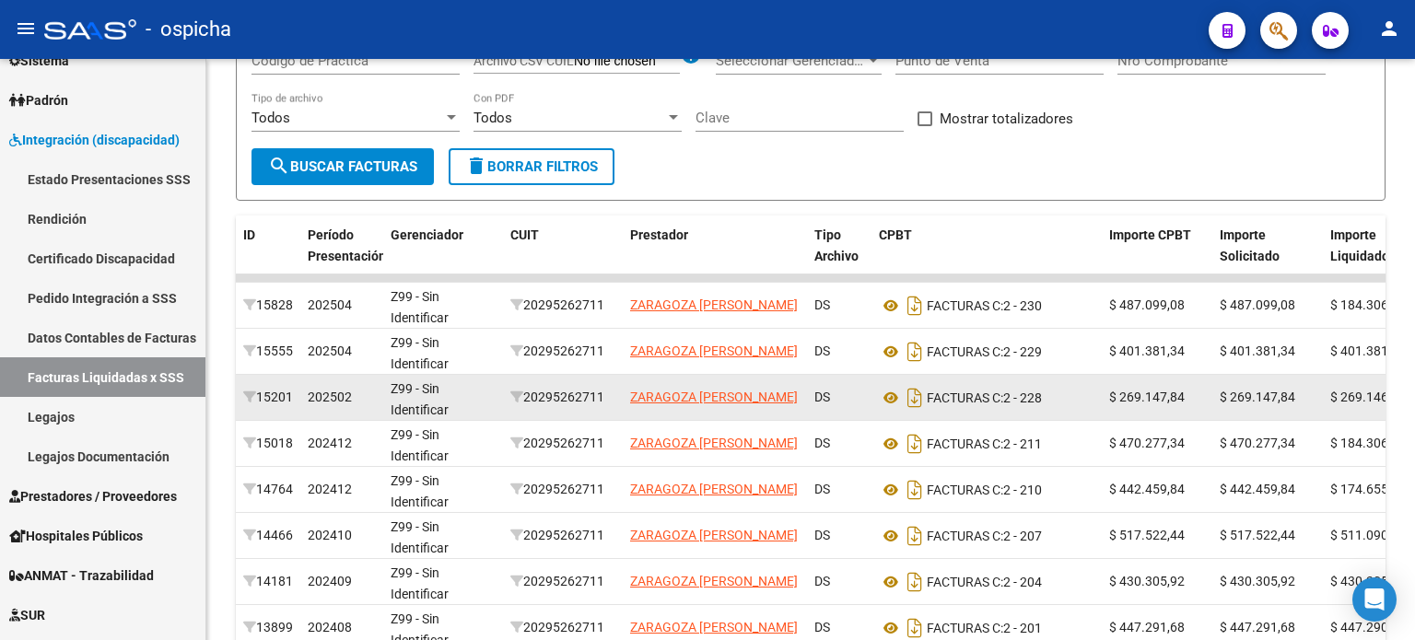
scroll to position [339, 0]
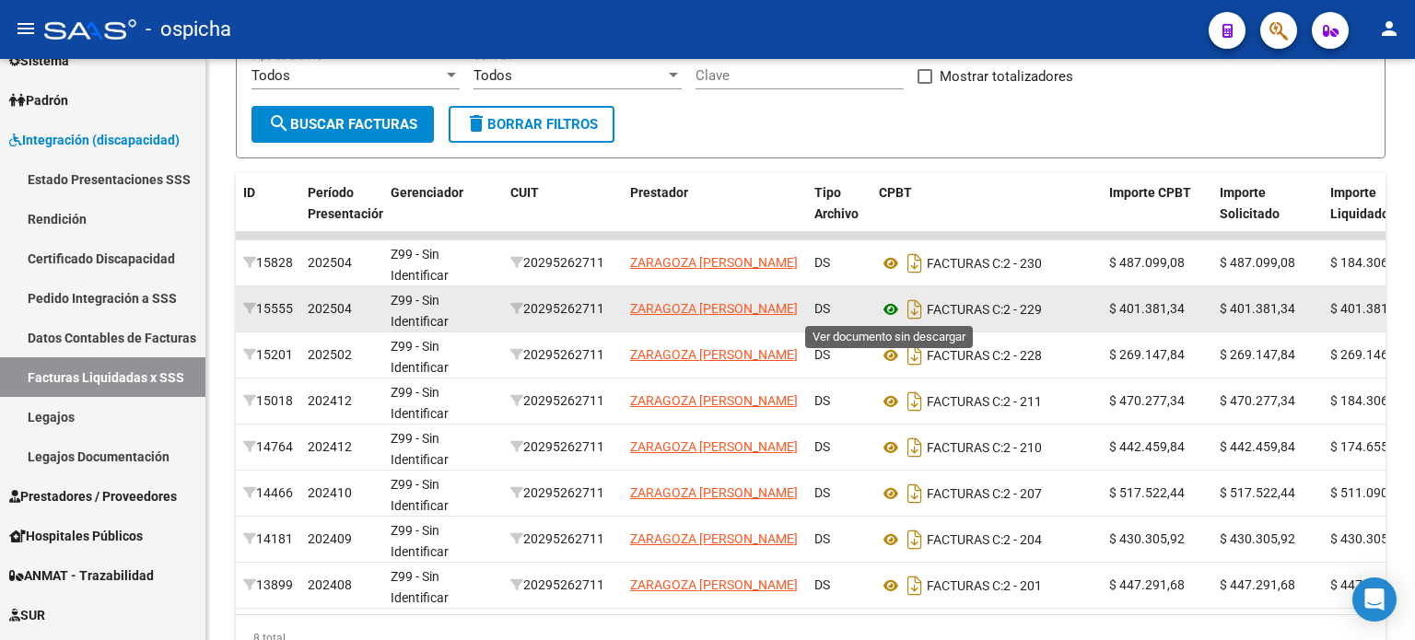
type input "20-29526271-1"
click at [886, 306] on icon at bounding box center [891, 310] width 24 height 22
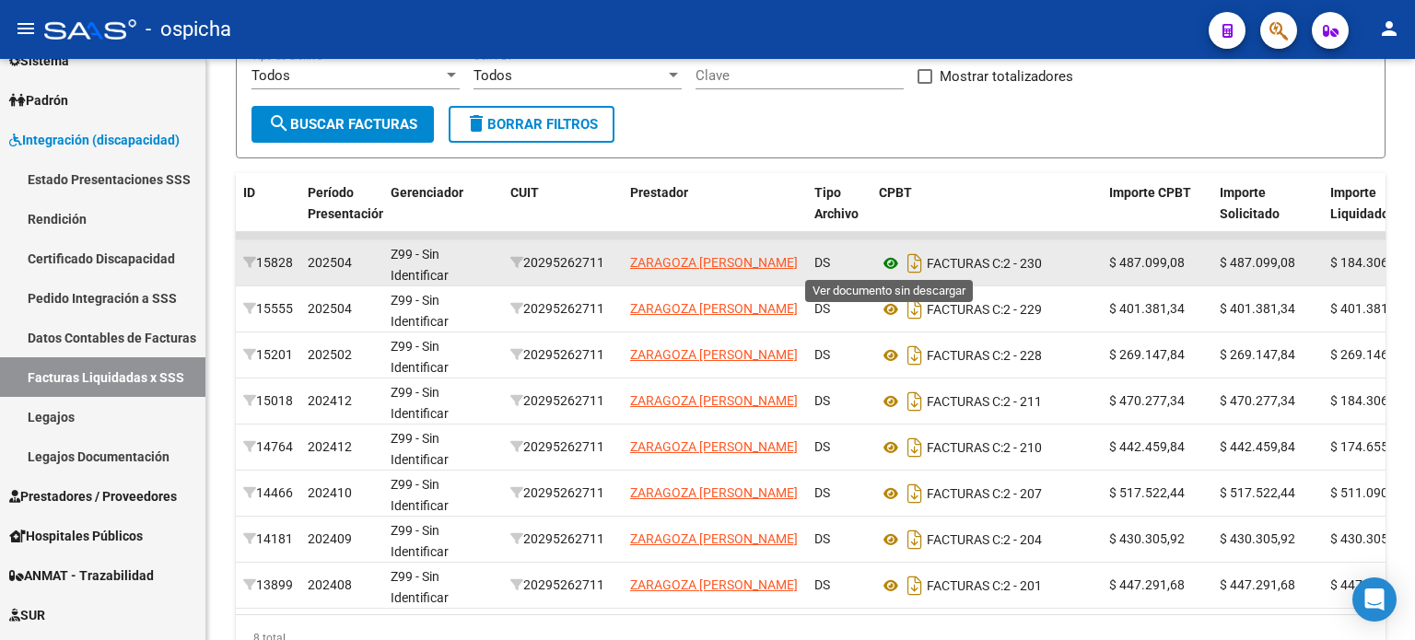
click at [889, 263] on icon at bounding box center [891, 263] width 24 height 22
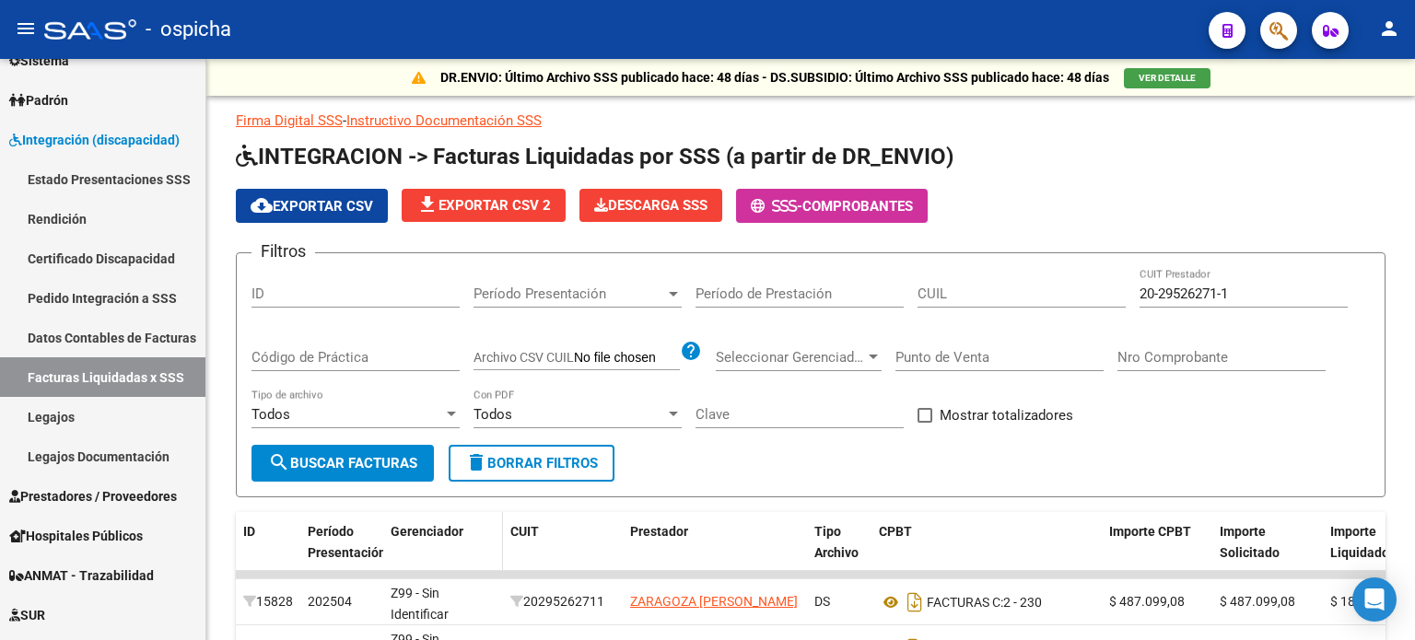
scroll to position [276, 0]
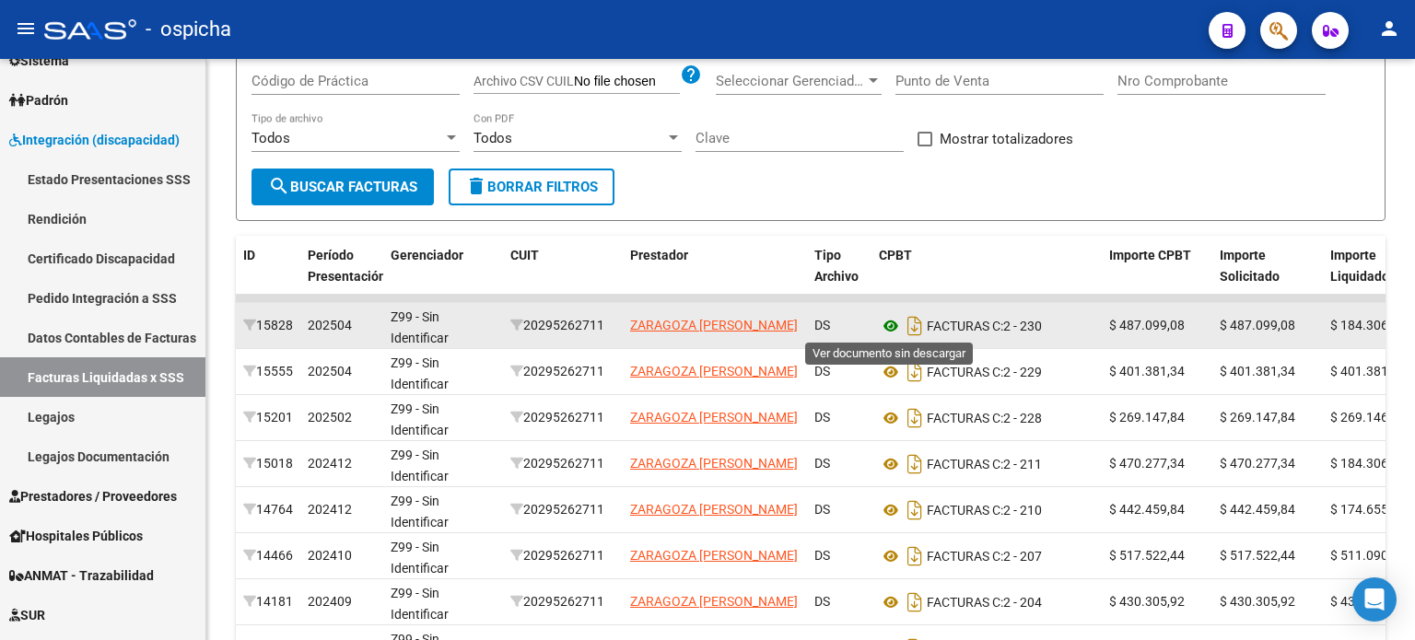
click at [890, 324] on icon at bounding box center [891, 326] width 24 height 22
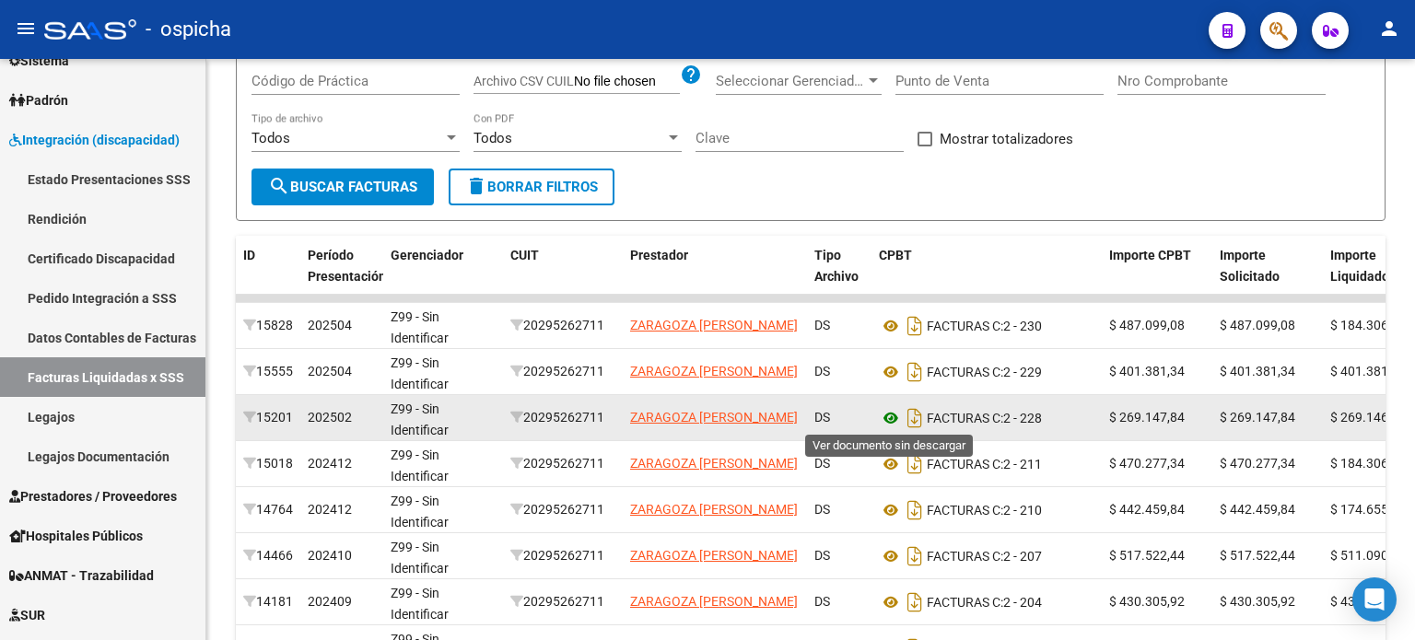
click at [887, 418] on icon at bounding box center [891, 418] width 24 height 22
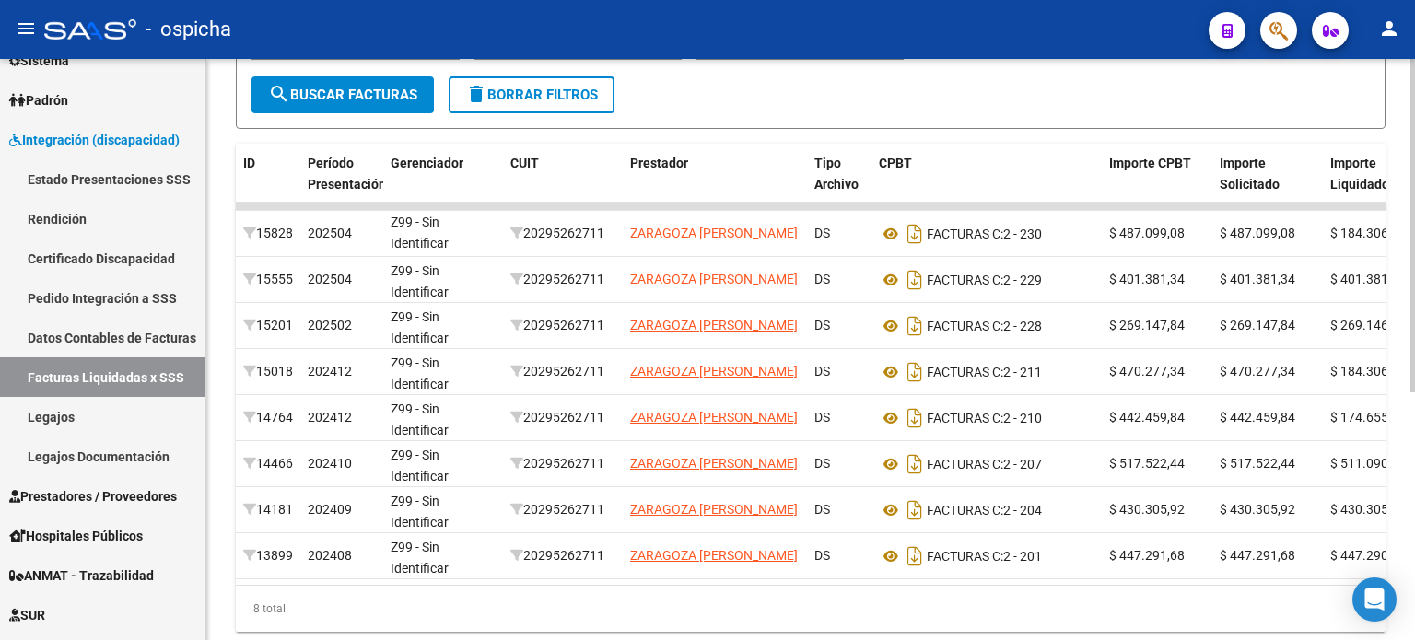
scroll to position [0, 0]
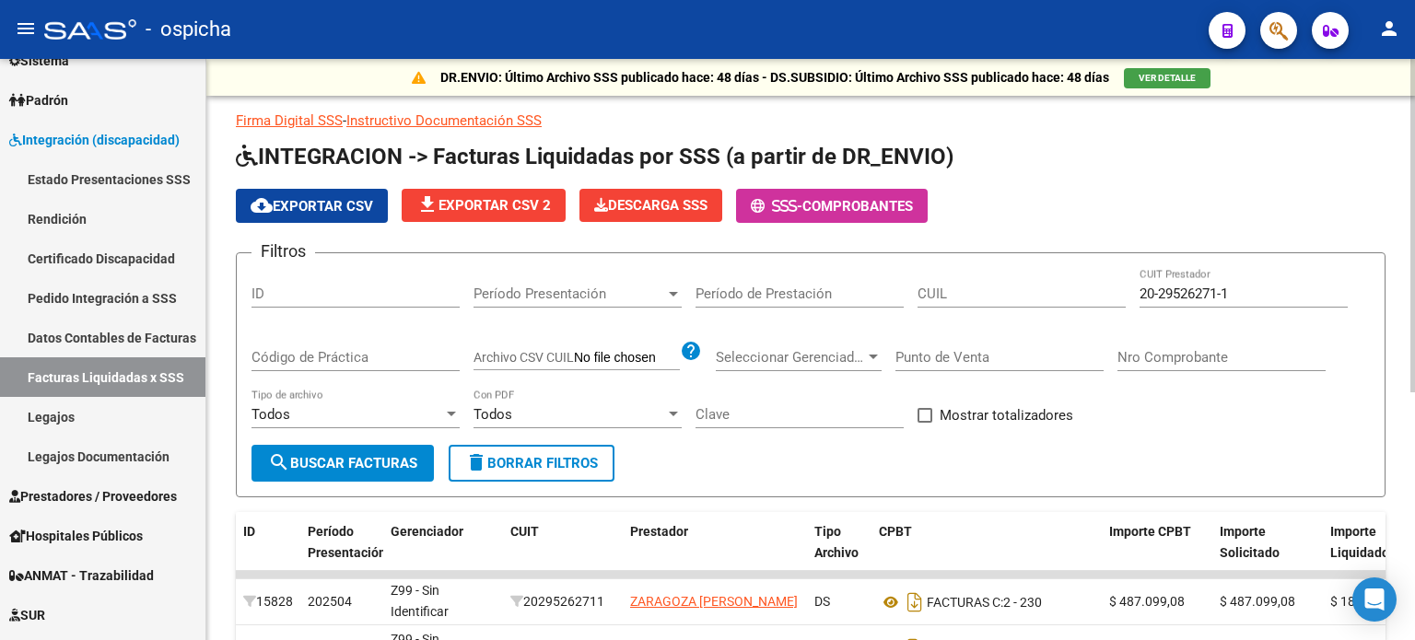
click at [752, 298] on input "Período de Prestación" at bounding box center [800, 294] width 208 height 17
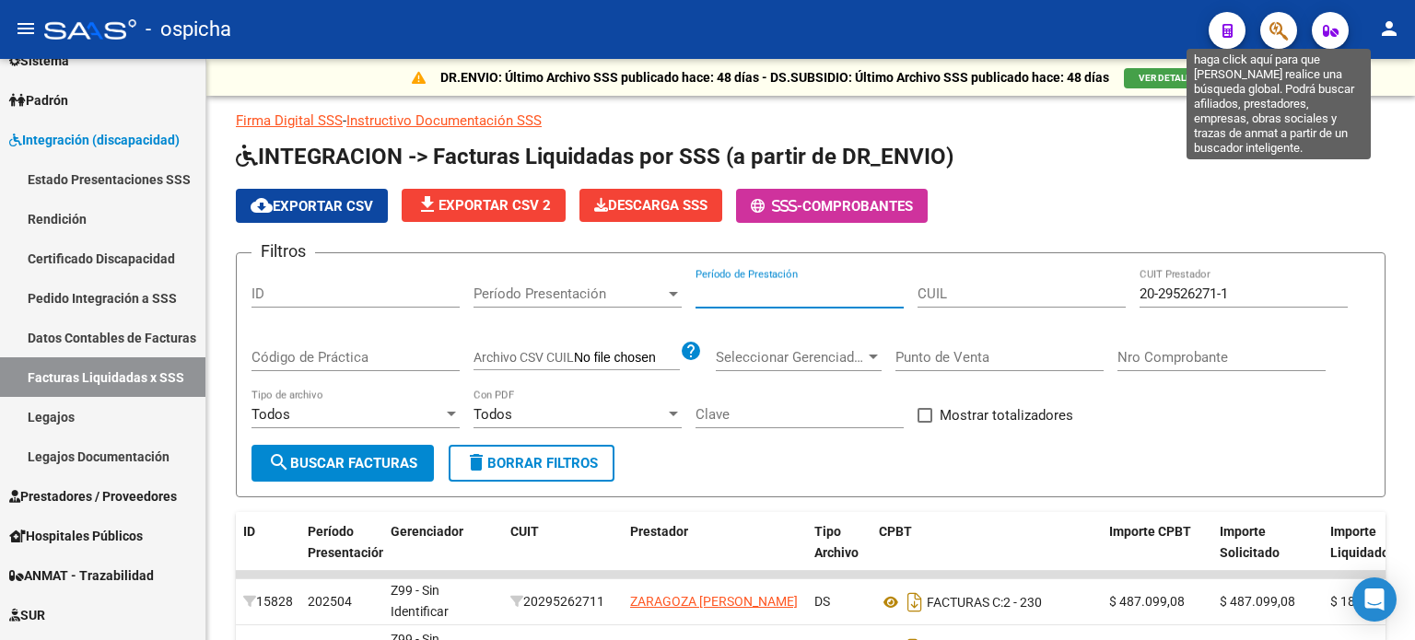
click at [1270, 32] on icon "button" at bounding box center [1279, 30] width 18 height 21
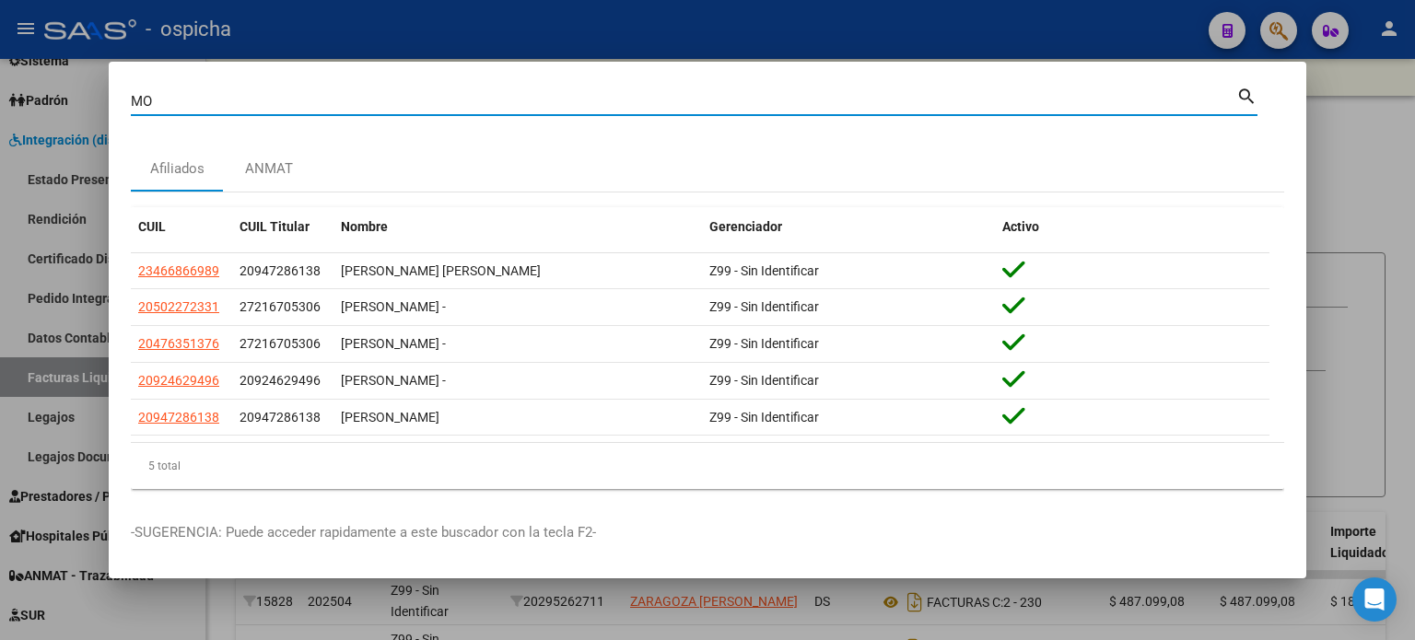
type input "M"
type input "G"
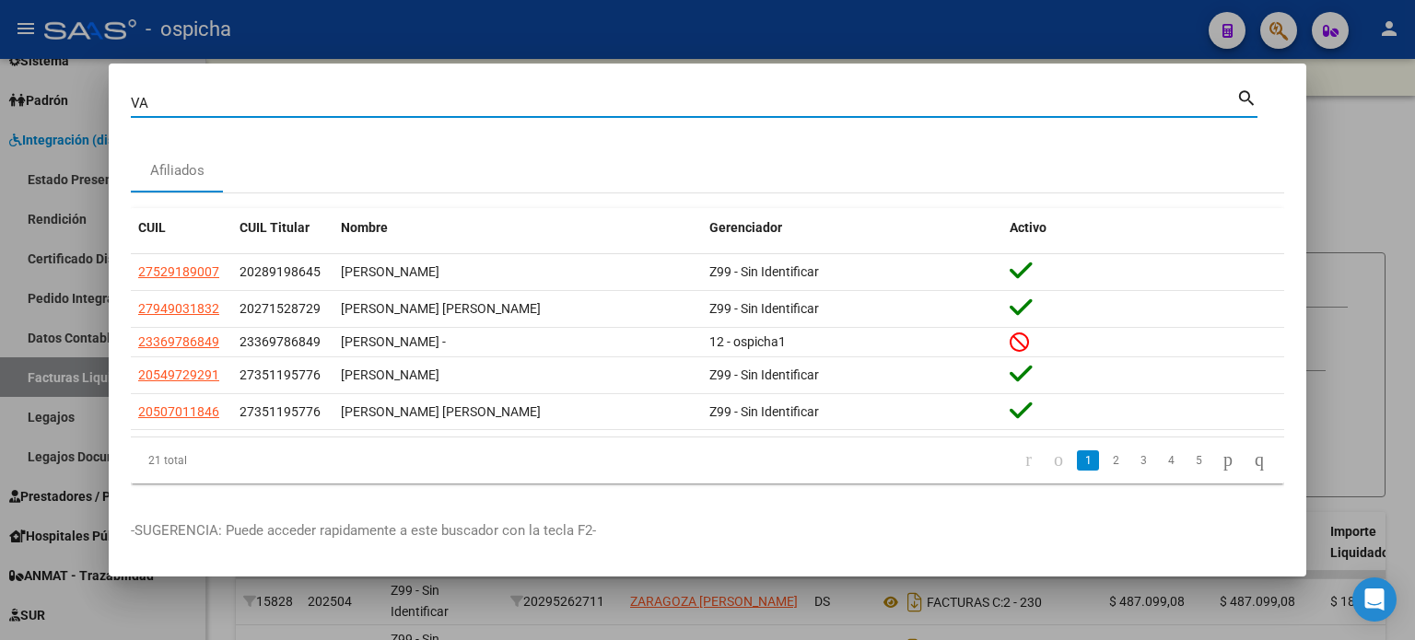
type input "V"
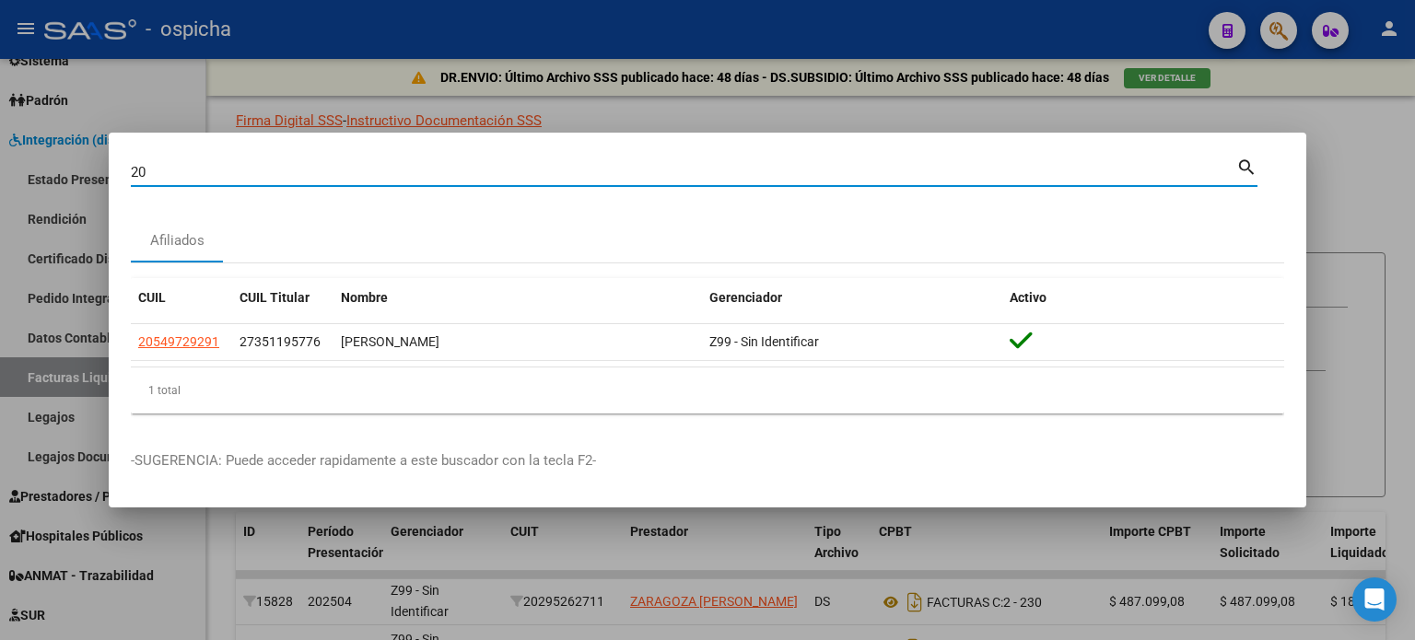
type input "2"
type input "20379516492"
click at [1314, 110] on div at bounding box center [707, 320] width 1415 height 640
